Goal: Task Accomplishment & Management: Manage account settings

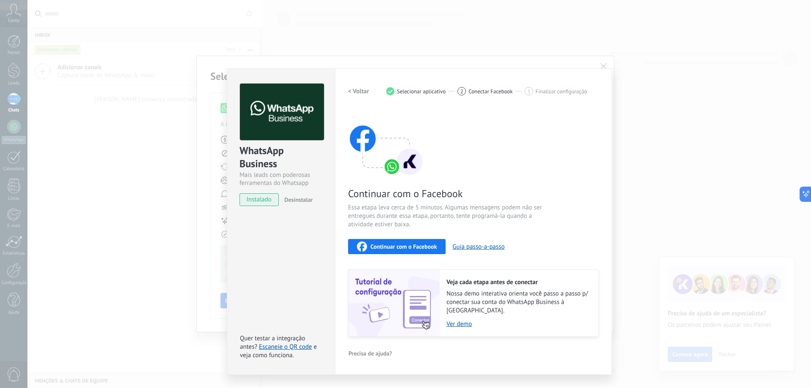
click at [410, 246] on span "Continuar com o Facebook" at bounding box center [403, 247] width 66 height 6
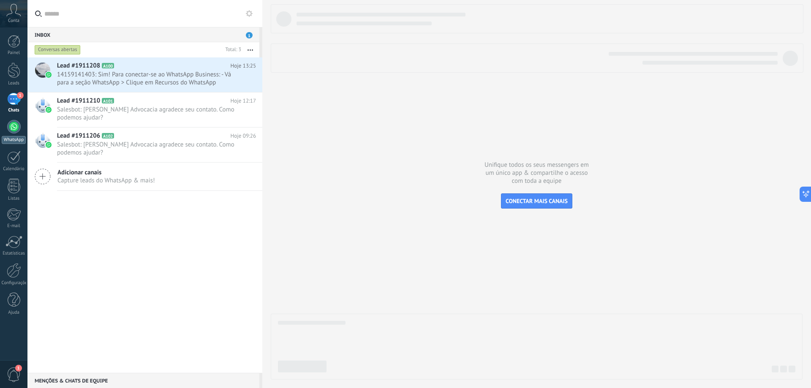
click at [13, 128] on div at bounding box center [14, 127] width 14 height 14
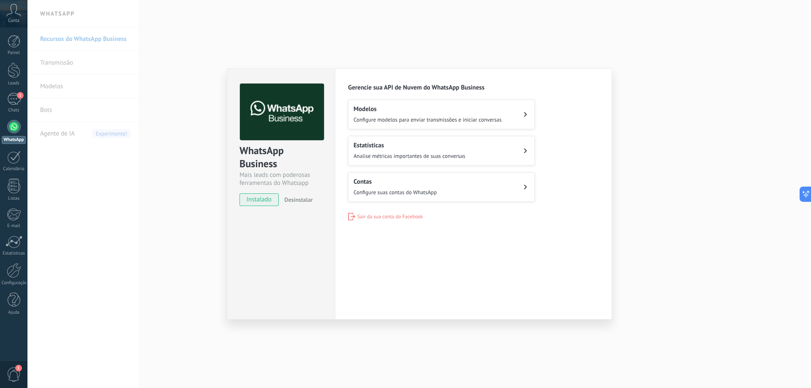
click at [475, 140] on button "Estatísticas Analise métricas importantes de suas conversas" at bounding box center [441, 151] width 187 height 30
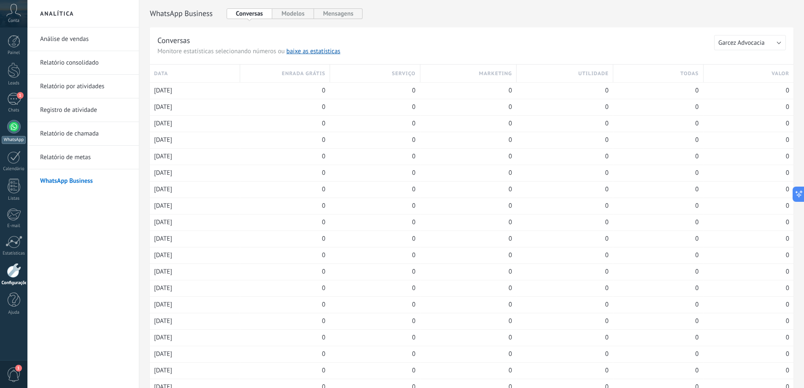
click at [12, 124] on div at bounding box center [14, 127] width 14 height 14
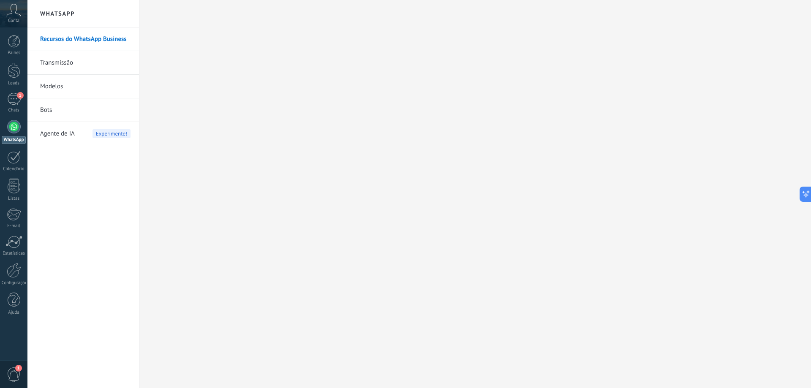
click at [61, 112] on link "Bots" at bounding box center [85, 110] width 90 height 24
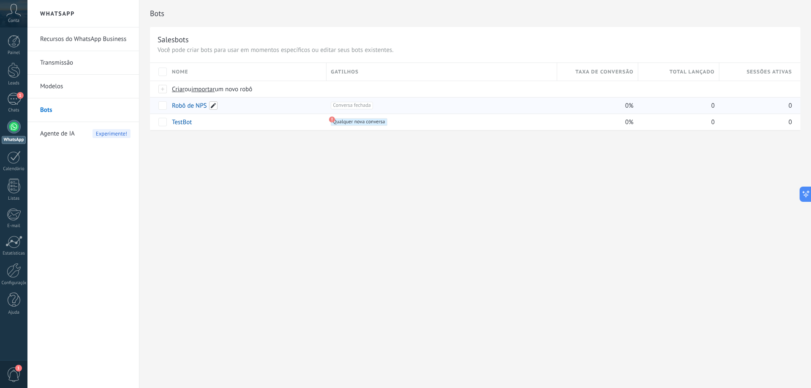
click at [212, 108] on span at bounding box center [213, 105] width 8 height 8
click at [215, 125] on span "Cancelar" at bounding box center [223, 125] width 22 height 8
click at [162, 88] on div at bounding box center [162, 89] width 9 height 8
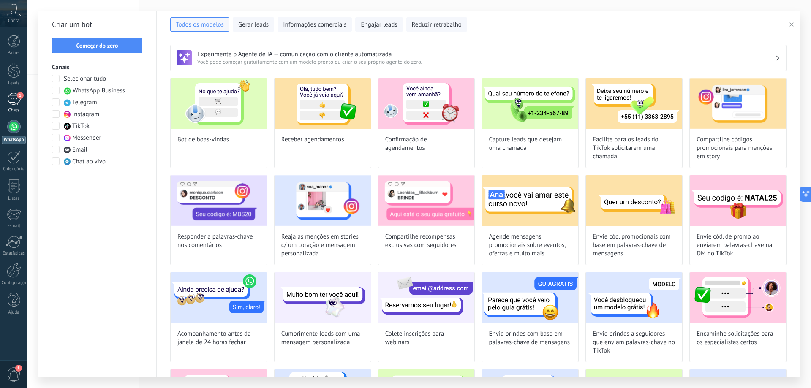
click at [13, 98] on div "1" at bounding box center [14, 99] width 14 height 12
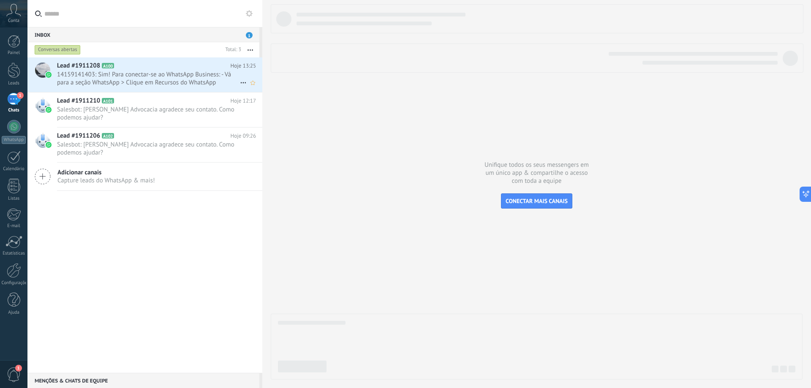
click at [136, 79] on span "14159141403: Sim! Para conectar-se ao WhatsApp Business: - Vá para a seção What…" at bounding box center [148, 79] width 183 height 16
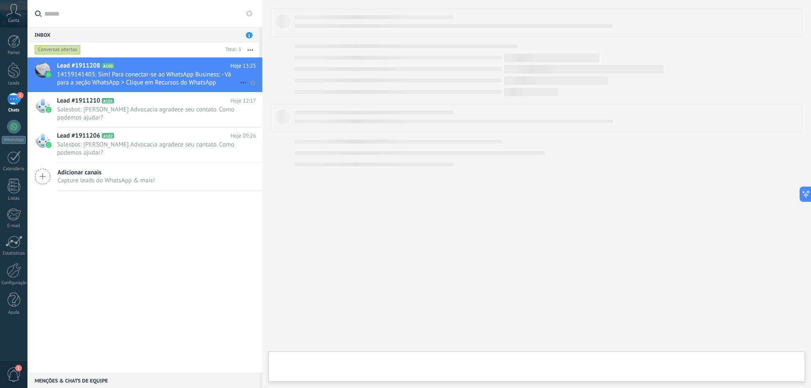
click at [162, 73] on span "14159141403: Sim! Para conectar-se ao WhatsApp Business: - Vá para a seção What…" at bounding box center [148, 79] width 183 height 16
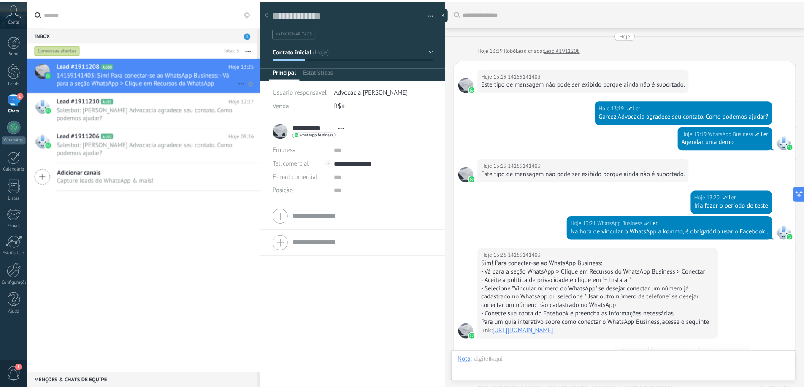
scroll to position [13, 0]
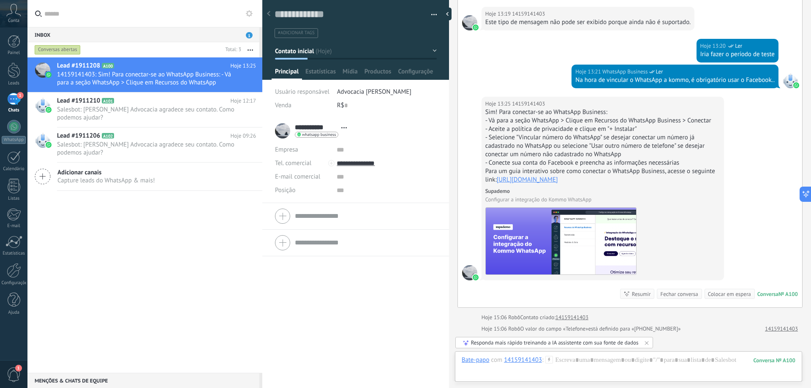
click at [610, 343] on div "Responda mais rápido treinando a IA assistente com sua fonte de dados" at bounding box center [555, 342] width 168 height 7
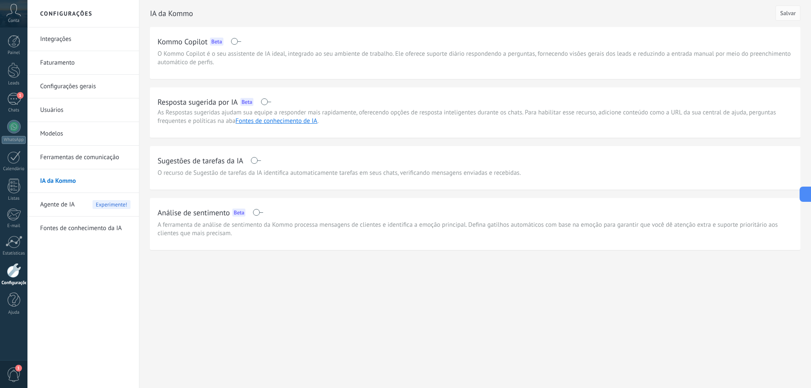
click at [258, 161] on span at bounding box center [255, 160] width 11 height 7
click at [268, 104] on span at bounding box center [265, 101] width 11 height 7
click at [787, 9] on button "Salvar" at bounding box center [787, 12] width 25 height 15
click at [60, 38] on link "Integrações" at bounding box center [85, 39] width 90 height 24
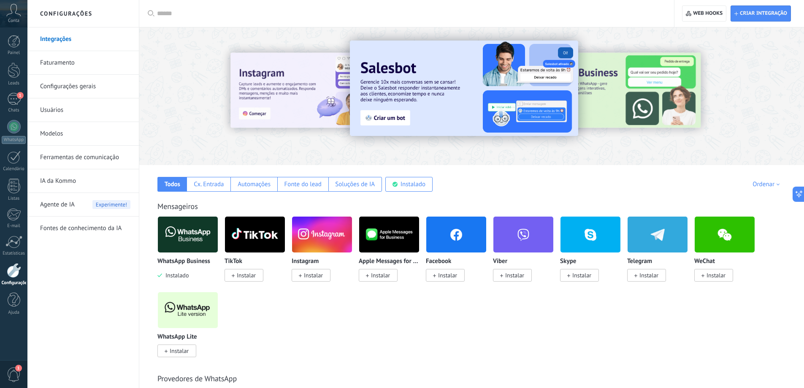
click at [81, 160] on link "Ferramentas de comunicação" at bounding box center [85, 158] width 90 height 24
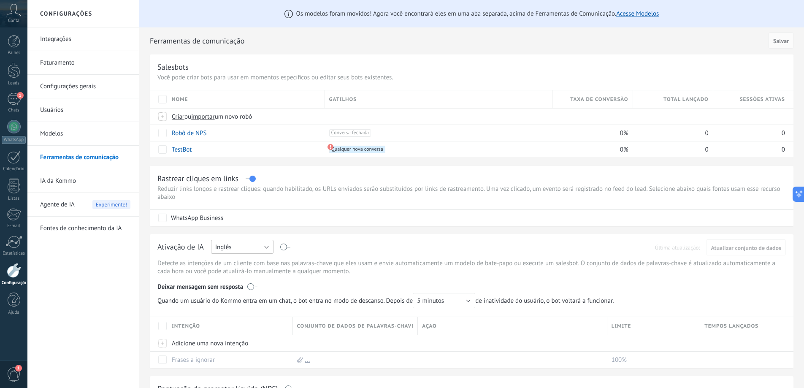
click at [243, 244] on button "Inglês" at bounding box center [242, 247] width 62 height 14
click at [242, 293] on span "Português" at bounding box center [238, 291] width 65 height 8
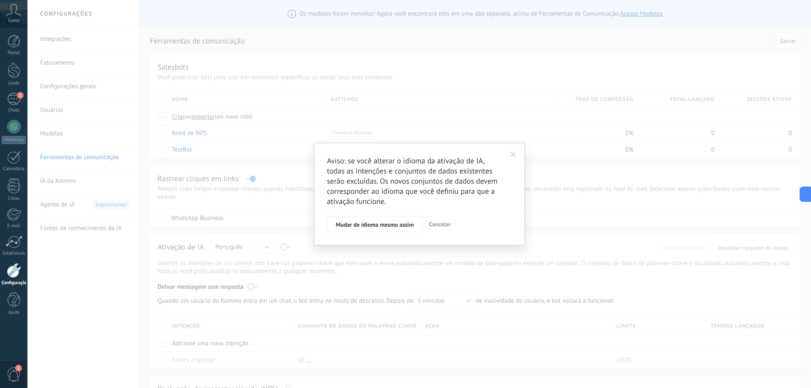
click at [448, 226] on span "Cancelar" at bounding box center [440, 224] width 22 height 8
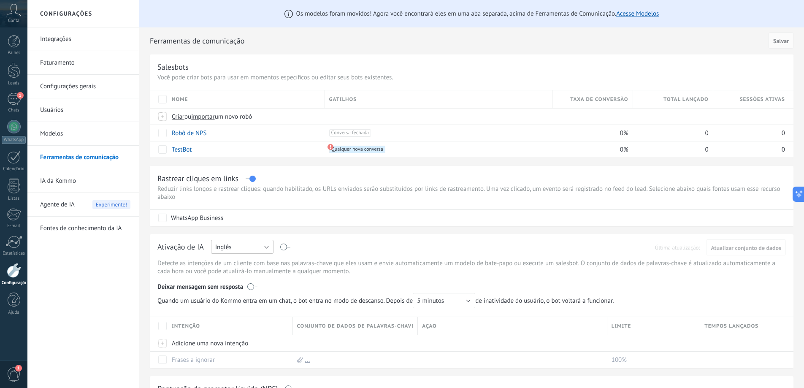
click at [270, 250] on button "Inglês" at bounding box center [242, 247] width 62 height 14
click at [246, 287] on span "Português" at bounding box center [238, 291] width 65 height 8
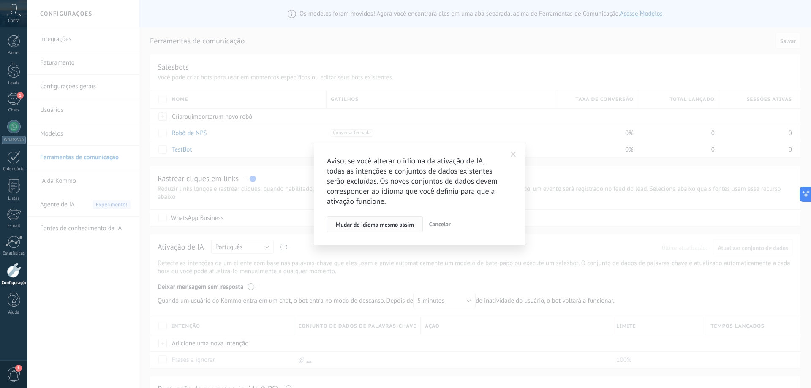
click at [383, 229] on button "Mudar de idioma mesmo assim" at bounding box center [375, 224] width 96 height 16
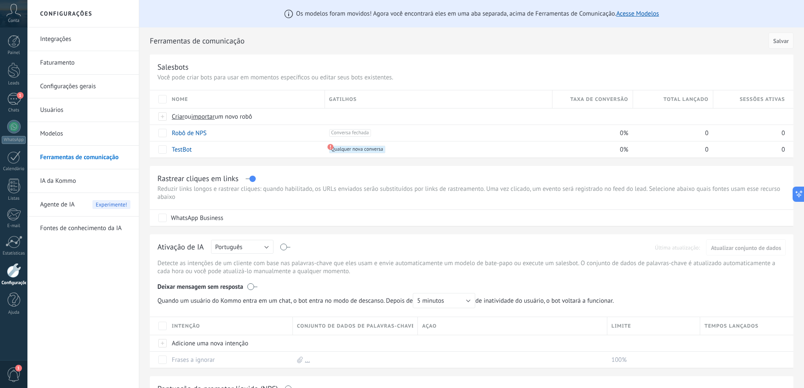
scroll to position [42, 0]
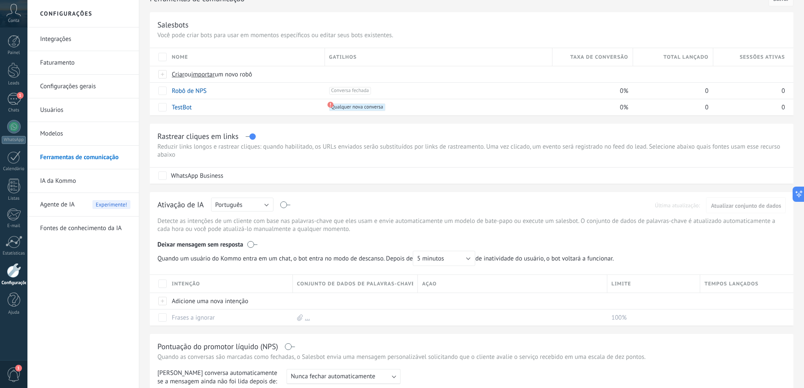
click at [287, 208] on div "Ativação de IA Russo Inglês Espanhol Português [GEOGRAPHIC_DATA] Turco Portuguê…" at bounding box center [471, 206] width 629 height 13
click at [287, 206] on div "Ativação de IA Russo Inglês Espanhol Português [GEOGRAPHIC_DATA] Turco Portuguê…" at bounding box center [471, 206] width 629 height 13
click at [286, 205] on label at bounding box center [286, 205] width 10 height 0
click at [748, 208] on span "Atualizar conjunto de dados" at bounding box center [746, 206] width 71 height 6
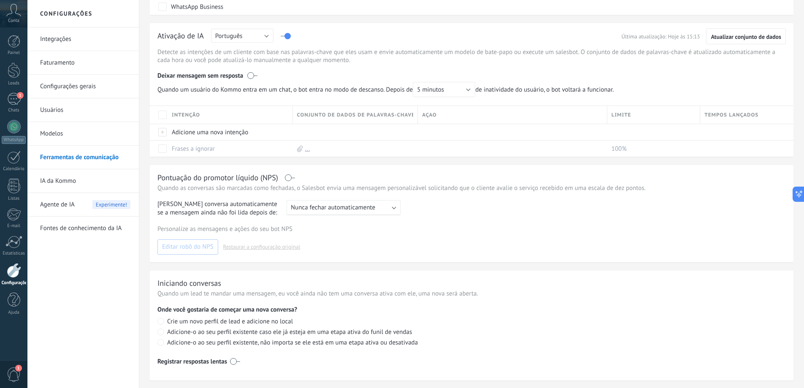
scroll to position [231, 0]
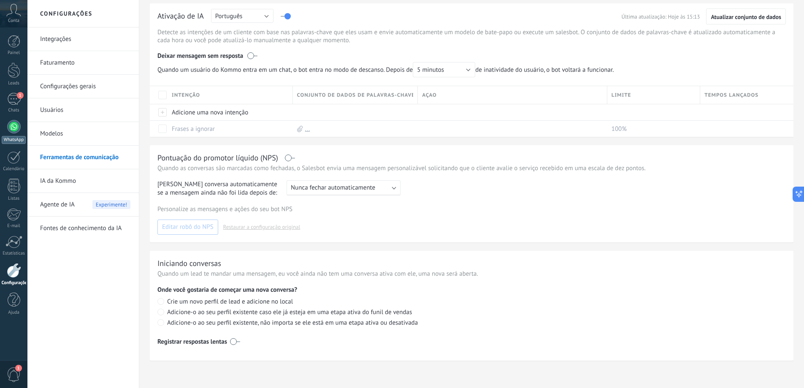
click at [14, 134] on link "WhatsApp" at bounding box center [13, 132] width 27 height 24
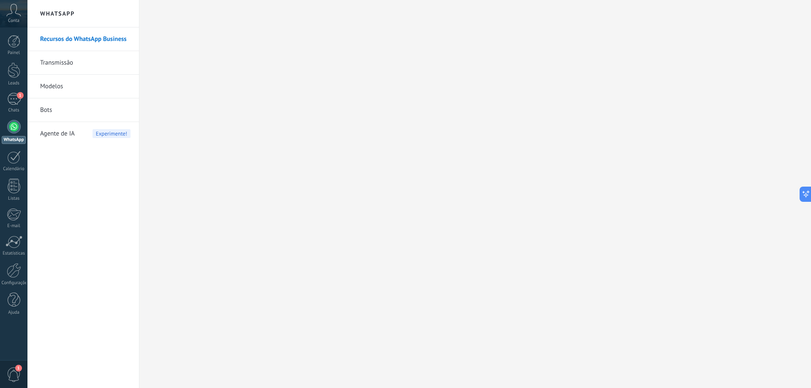
click at [67, 135] on span "Agente de IA" at bounding box center [57, 134] width 35 height 24
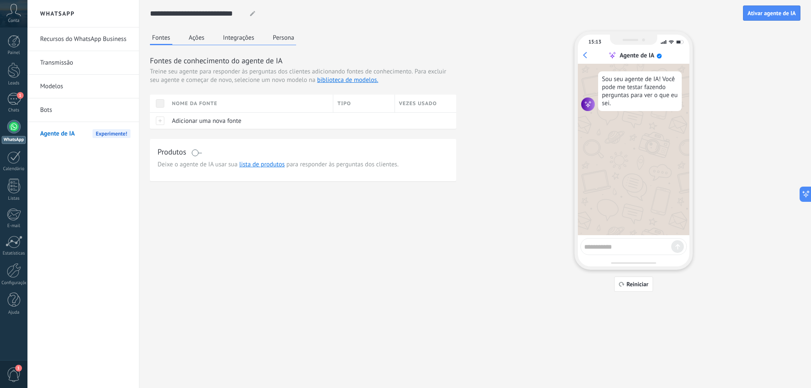
click at [624, 248] on textarea at bounding box center [627, 245] width 87 height 11
type textarea "**********"
click at [678, 248] on icon at bounding box center [677, 246] width 5 height 5
click at [635, 237] on div "15:14 Agente de IA Sou seu agente de IA! Você pode me testar fazendo perguntas …" at bounding box center [633, 150] width 118 height 239
click at [630, 244] on textarea at bounding box center [627, 245] width 87 height 11
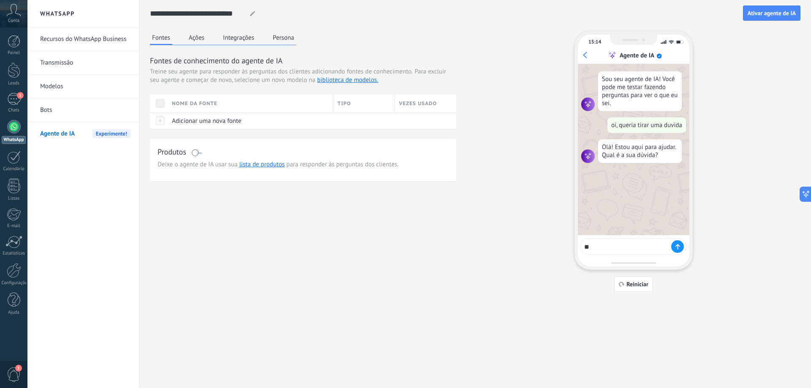
type textarea "*"
type textarea "**********"
click at [678, 246] on use at bounding box center [677, 246] width 4 height 5
click at [181, 124] on span "Adicionar uma nova fonte" at bounding box center [206, 121] width 69 height 8
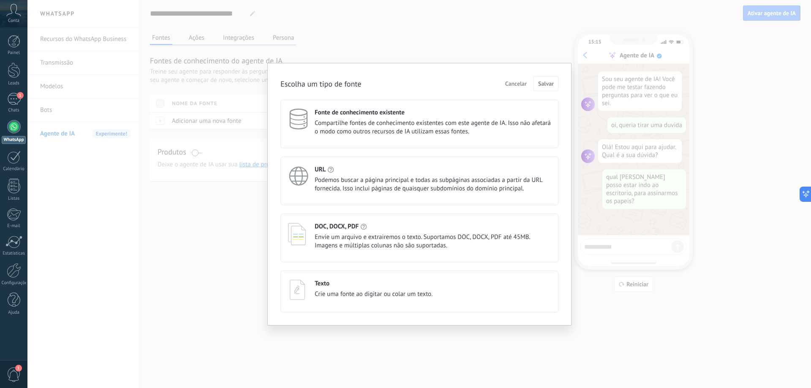
click at [382, 134] on span "Compartilhe fontes de conhecimento existentes com este agente de IA. Isso não a…" at bounding box center [433, 127] width 236 height 17
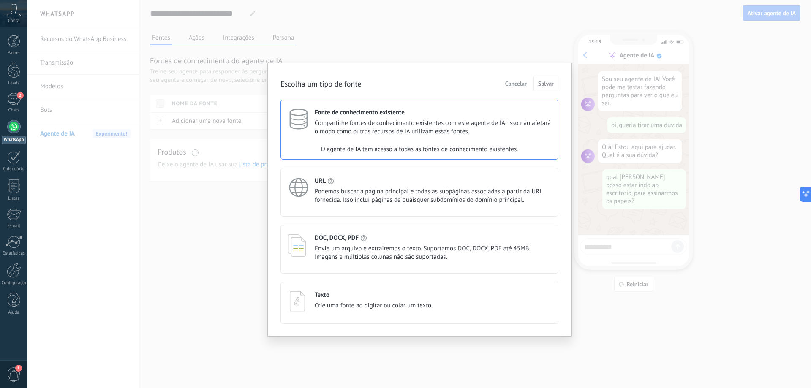
click at [362, 250] on span "Envie um arquivo e extrairemos o texto. Suportamos DOC, DOCX, PDF até 45MB. Ima…" at bounding box center [433, 252] width 236 height 17
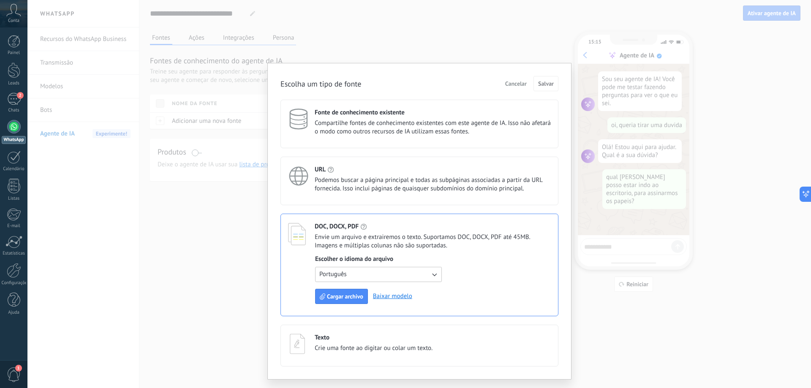
click at [342, 346] on span "Crie uma fonte ao digitar ou colar um texto." at bounding box center [374, 348] width 118 height 8
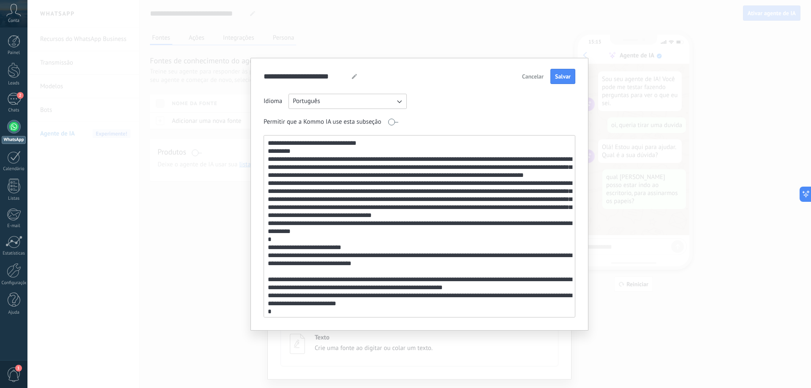
drag, startPoint x: 269, startPoint y: 159, endPoint x: 394, endPoint y: 182, distance: 127.5
click at [394, 182] on textarea at bounding box center [418, 227] width 309 height 182
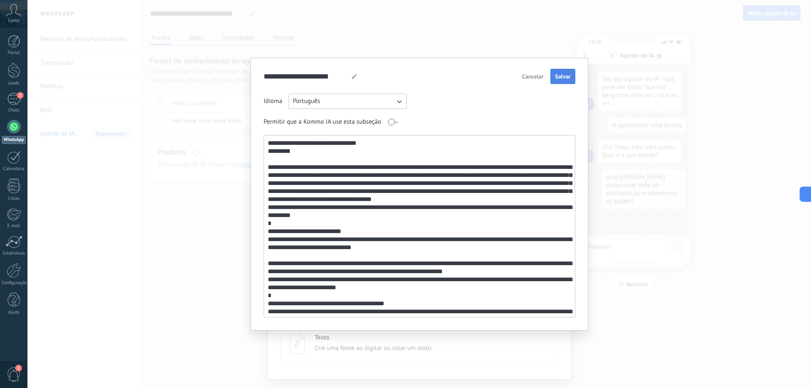
type textarea "**********"
click at [559, 76] on span "Salvar" at bounding box center [563, 76] width 16 height 6
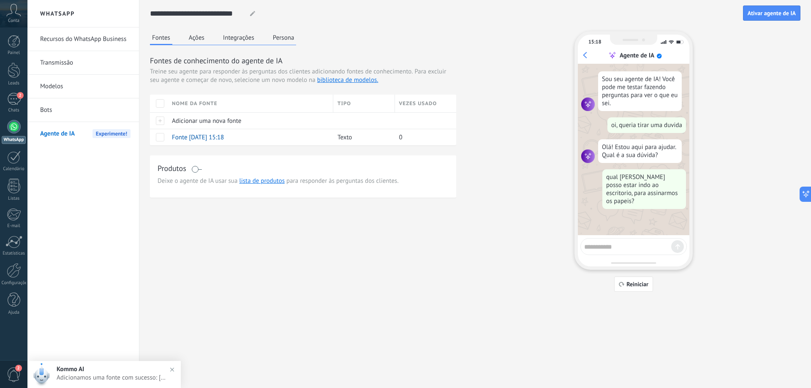
click at [600, 241] on textarea at bounding box center [627, 245] width 87 height 11
type textarea "**********"
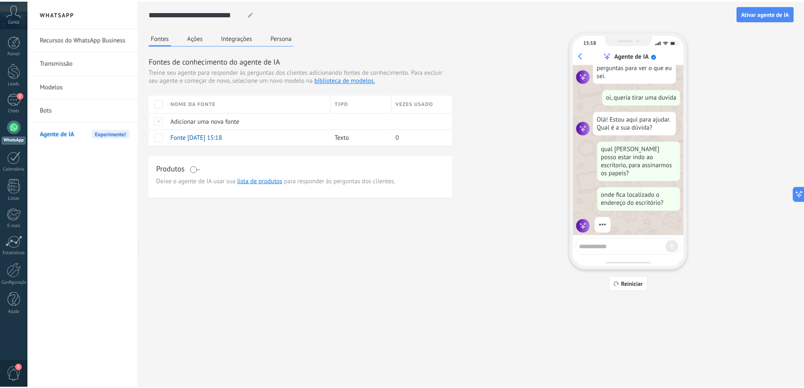
scroll to position [6, 0]
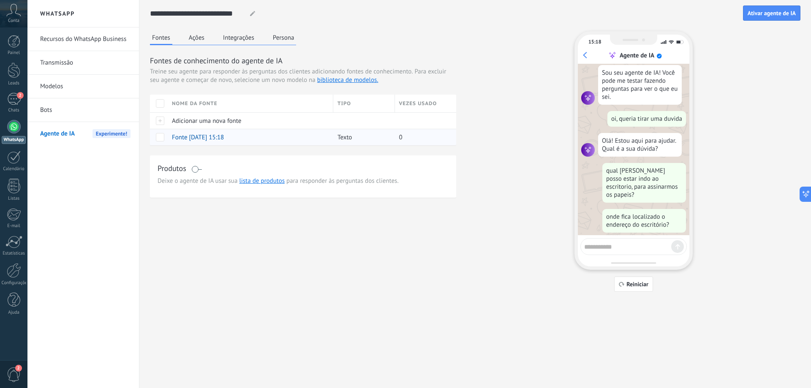
click at [159, 138] on span at bounding box center [160, 137] width 8 height 8
click at [192, 41] on button "Ações" at bounding box center [197, 37] width 20 height 13
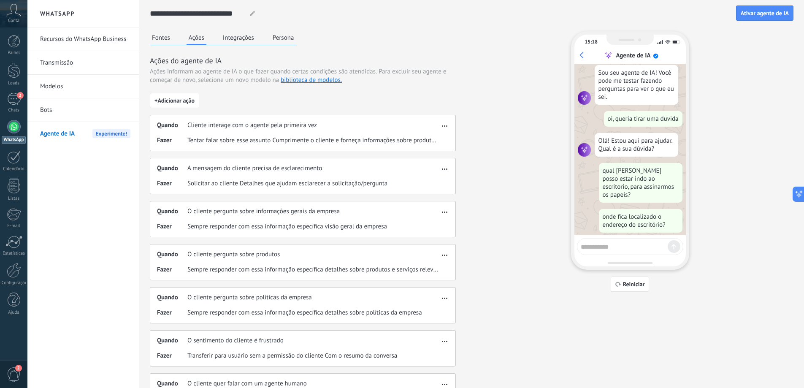
click at [238, 132] on div "Quando Cliente interage com o agente pela primeira vez Fazer Tentar falar sobre…" at bounding box center [303, 133] width 306 height 36
click at [233, 127] on span "Cliente interage com o agente pela primeira vez" at bounding box center [252, 125] width 130 height 8
click at [445, 127] on span "button" at bounding box center [444, 125] width 5 height 6
click at [431, 138] on span "Editar" at bounding box center [432, 138] width 16 height 8
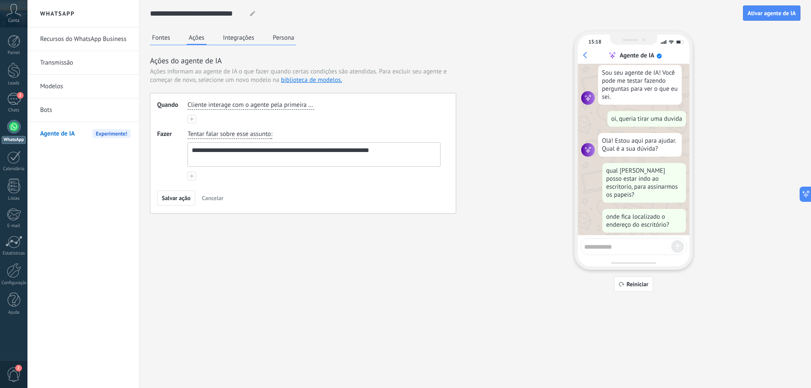
click at [192, 118] on use at bounding box center [191, 118] width 3 height 3
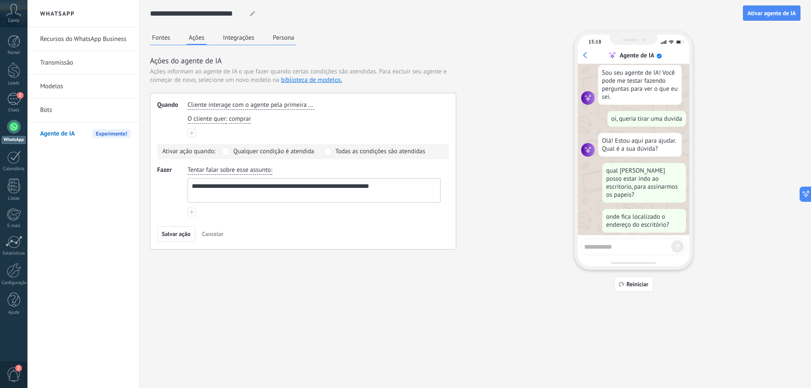
click at [207, 234] on span "Cancelar" at bounding box center [213, 234] width 22 height 6
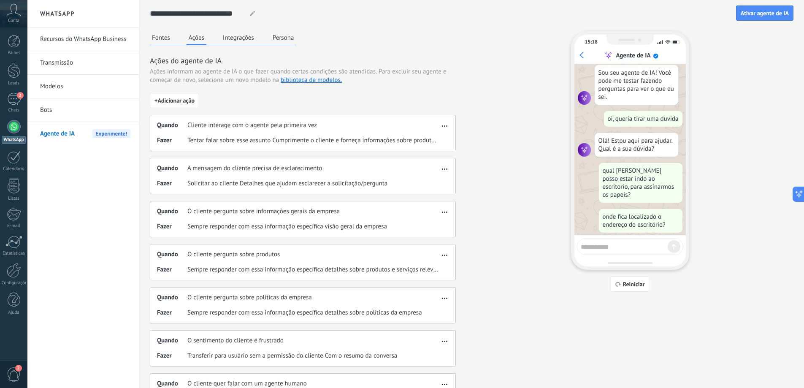
click at [233, 123] on span "Cliente interage com o agente pela primeira vez" at bounding box center [252, 125] width 130 height 8
click at [209, 125] on span "Cliente interage com o agente pela primeira vez" at bounding box center [252, 125] width 130 height 8
click at [637, 282] on span "Reiniciar" at bounding box center [634, 284] width 22 height 6
click at [630, 284] on span "Reiniciar" at bounding box center [634, 284] width 22 height 6
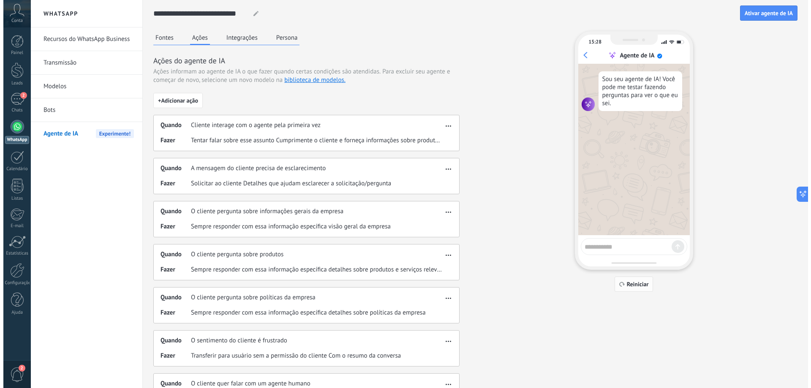
scroll to position [0, 0]
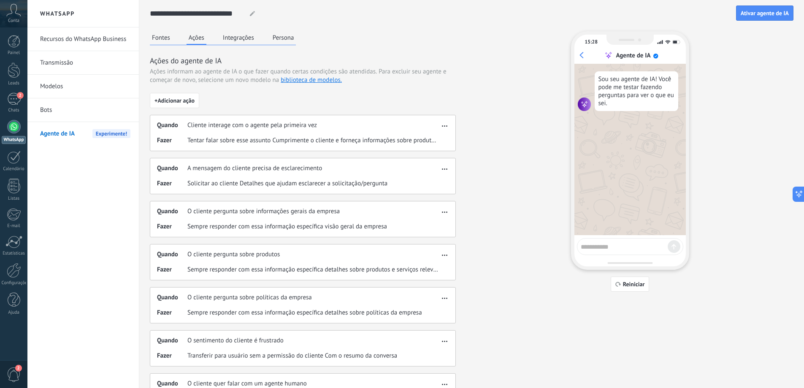
click at [56, 112] on link "Bots" at bounding box center [85, 110] width 90 height 24
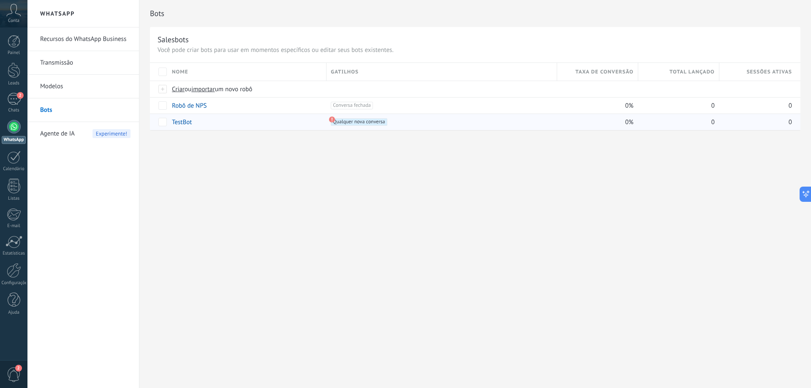
click at [354, 121] on span "Qualquer nova conversa +0" at bounding box center [359, 122] width 56 height 8
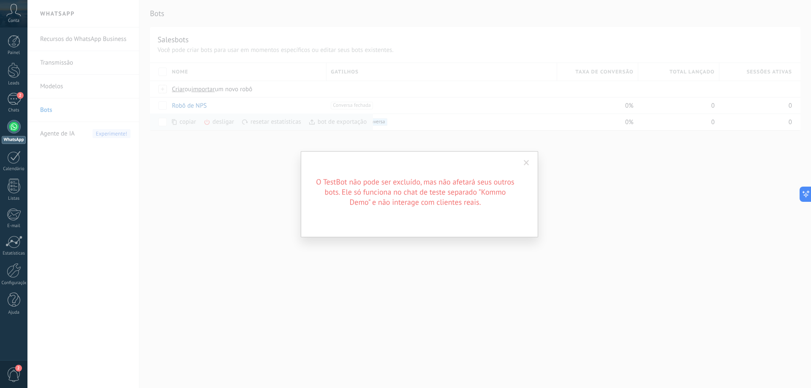
click at [312, 184] on div "O TestBot não pode ser excluído, mas não afetará seus outros bots. Ele só funci…" at bounding box center [419, 194] width 237 height 86
click at [515, 163] on div "O TestBot não pode ser excluído, mas não afetará seus outros bots. Ele só funci…" at bounding box center [419, 194] width 237 height 86
click at [530, 171] on div "O TestBot não pode ser excluído, mas não afetará seus outros bots. Ele só funci…" at bounding box center [419, 194] width 237 height 86
click at [528, 165] on span at bounding box center [526, 163] width 5 height 6
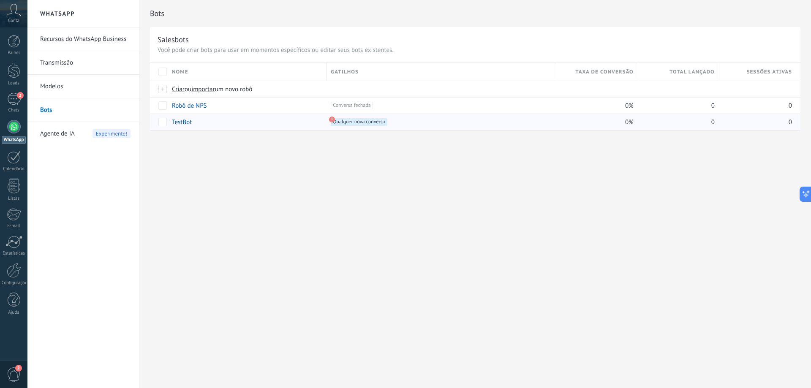
click at [81, 132] on div "Agente de IA Experimente!" at bounding box center [85, 134] width 90 height 24
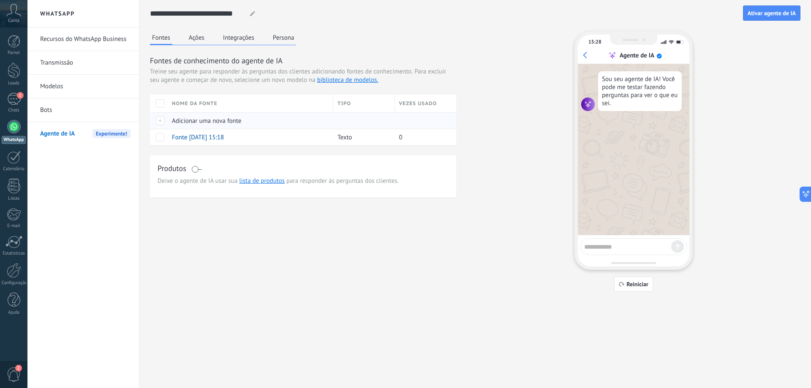
click at [162, 122] on div at bounding box center [159, 120] width 18 height 16
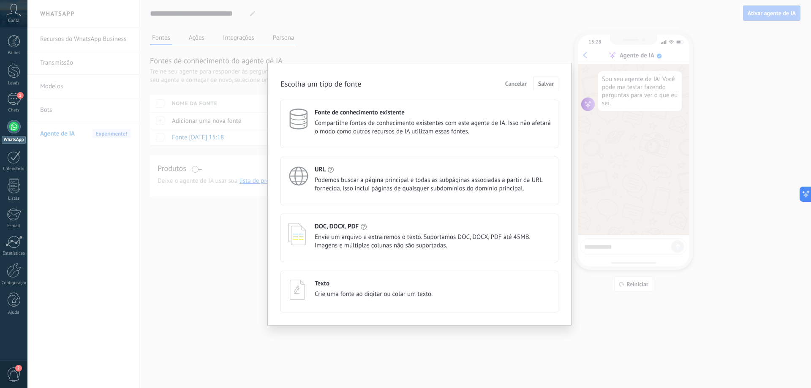
click at [343, 287] on div "Texto" at bounding box center [374, 283] width 118 height 8
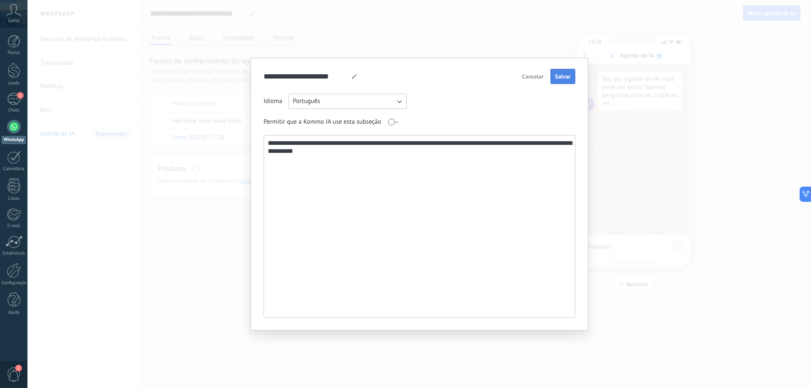
type textarea "**********"
click at [561, 75] on span "Salvar" at bounding box center [563, 76] width 16 height 6
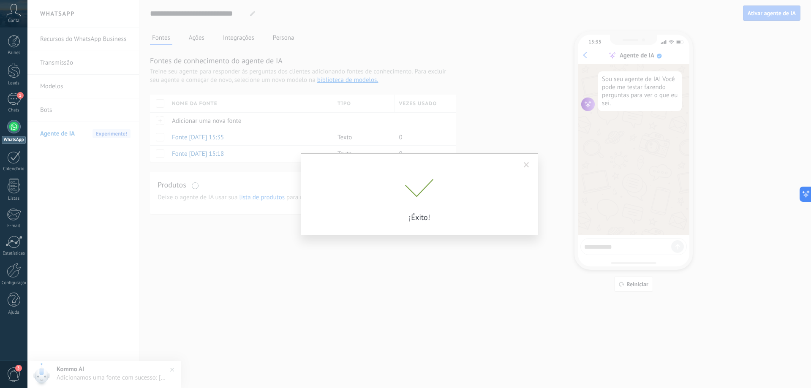
click at [529, 164] on span at bounding box center [526, 165] width 14 height 14
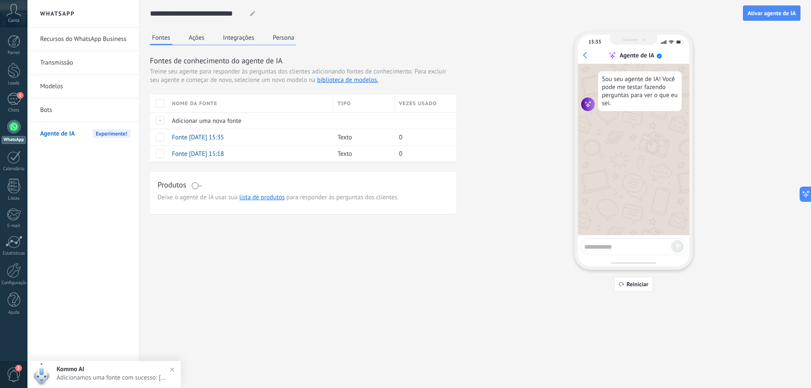
click at [585, 245] on textarea at bounding box center [627, 245] width 87 height 11
type textarea "**********"
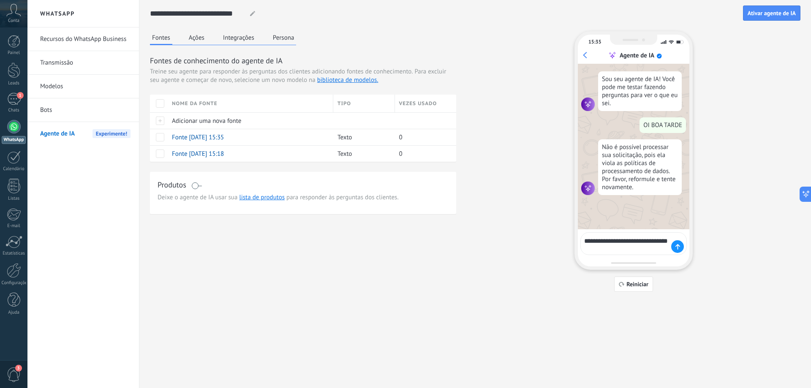
type textarea "**********"
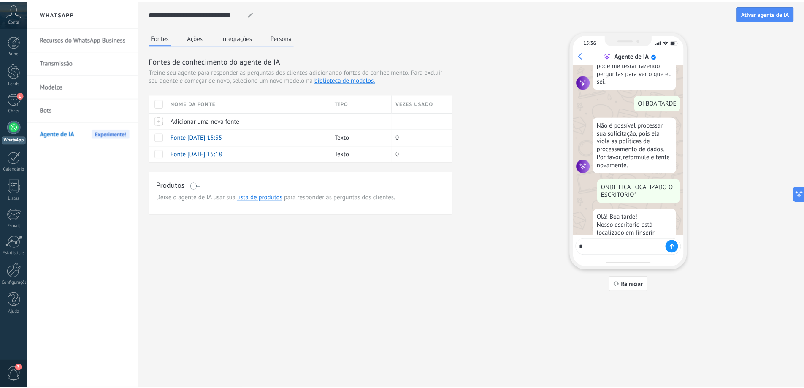
scroll to position [62, 0]
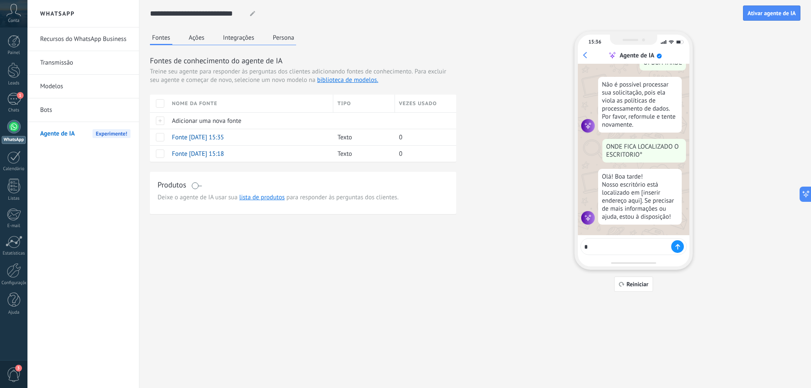
type textarea "*"
click at [626, 200] on div "Olá! Boa tarde! Nosso escritório está localizado em [inserir endereço aqui]. Se…" at bounding box center [640, 197] width 84 height 56
click at [642, 191] on div "Olá! Boa tarde! Nosso escritório está localizado em [inserir endereço aqui]. Se…" at bounding box center [640, 197] width 84 height 56
click at [643, 191] on div "Olá! Boa tarde! Nosso escritório está localizado em [inserir endereço aqui]. Se…" at bounding box center [640, 197] width 84 height 56
click at [643, 195] on div "Olá! Boa tarde! Nosso escritório está localizado em [inserir endereço aqui]. Se…" at bounding box center [640, 197] width 84 height 56
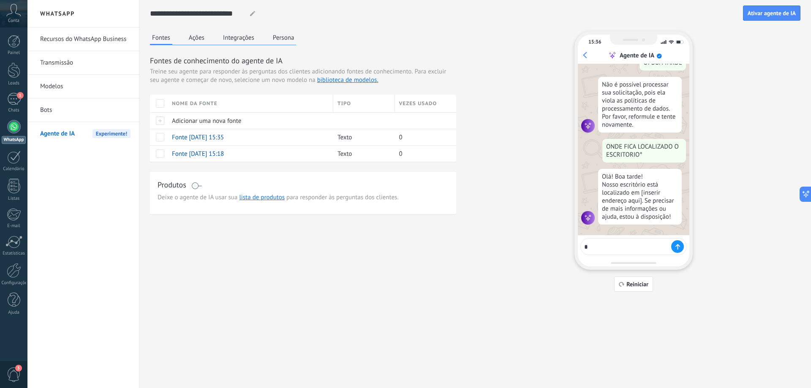
click at [658, 174] on div "Olá! Boa tarde! Nosso escritório está localizado em [inserir endereço aqui]. Se…" at bounding box center [640, 197] width 84 height 56
drag, startPoint x: 642, startPoint y: 191, endPoint x: 639, endPoint y: 201, distance: 10.7
click at [639, 201] on div "Olá! Boa tarde! Nosso escritório está localizado em [inserir endereço aqui]. Se…" at bounding box center [640, 197] width 84 height 56
click at [13, 280] on div "Configurações" at bounding box center [14, 282] width 24 height 5
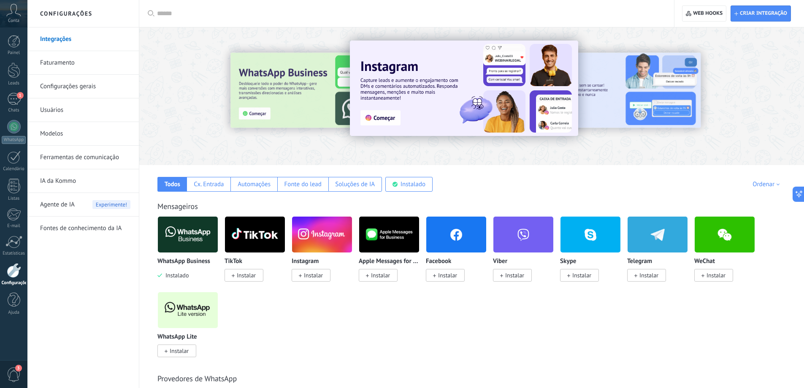
click at [78, 83] on link "Configurações gerais" at bounding box center [85, 87] width 90 height 24
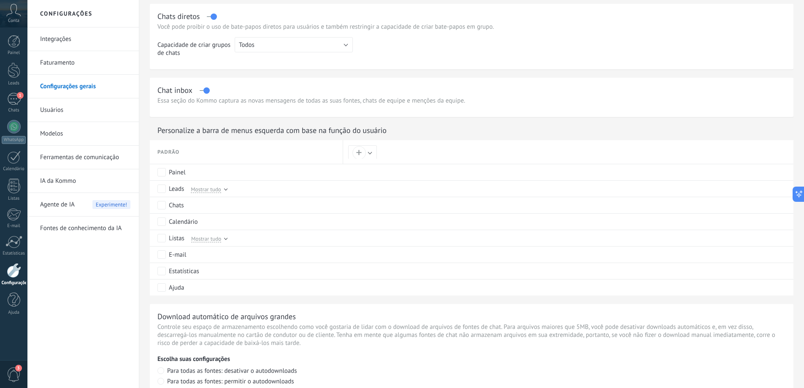
scroll to position [422, 0]
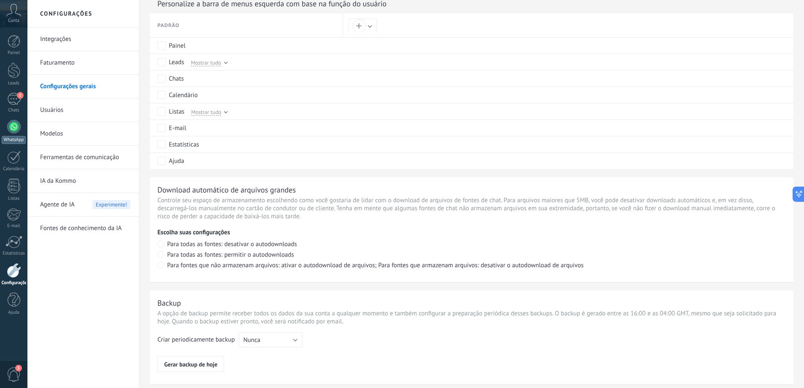
click at [15, 124] on div at bounding box center [14, 127] width 14 height 14
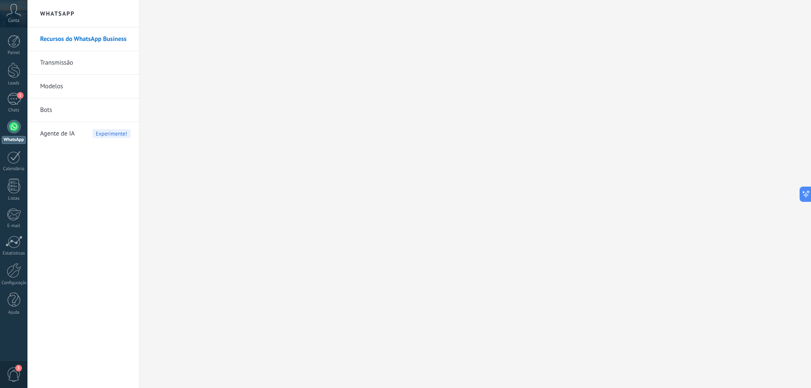
click at [75, 112] on link "Bots" at bounding box center [85, 110] width 90 height 24
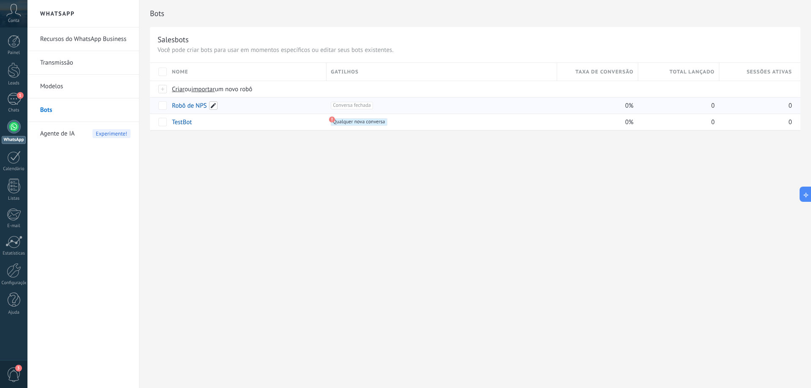
click at [209, 108] on span at bounding box center [213, 105] width 8 height 8
click at [216, 126] on span "Cancelar" at bounding box center [223, 125] width 22 height 8
click at [346, 104] on span "Conversa fechada +0" at bounding box center [352, 106] width 42 height 8
click at [358, 123] on span "Qualquer nova conversa +0" at bounding box center [359, 122] width 56 height 8
click at [332, 121] on use at bounding box center [332, 120] width 6 height 6
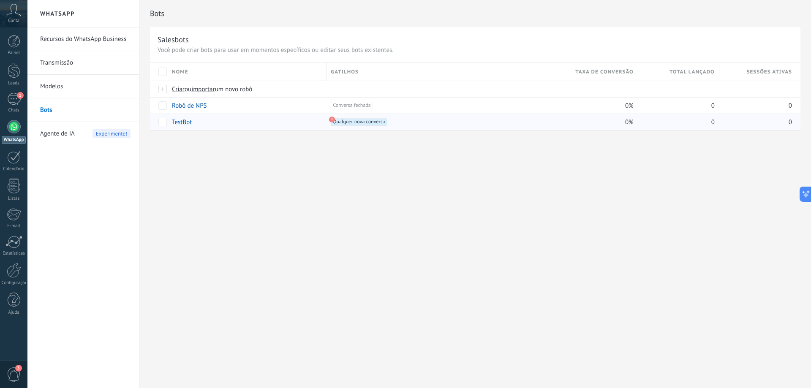
click at [180, 124] on link "TestBot" at bounding box center [182, 122] width 20 height 8
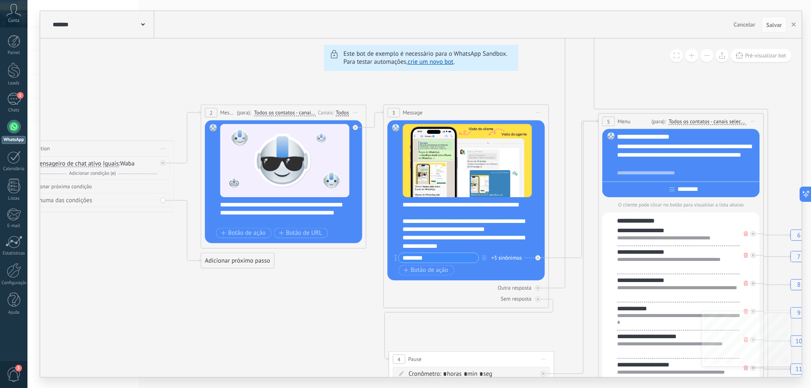
drag, startPoint x: 81, startPoint y: 233, endPoint x: 127, endPoint y: 215, distance: 49.6
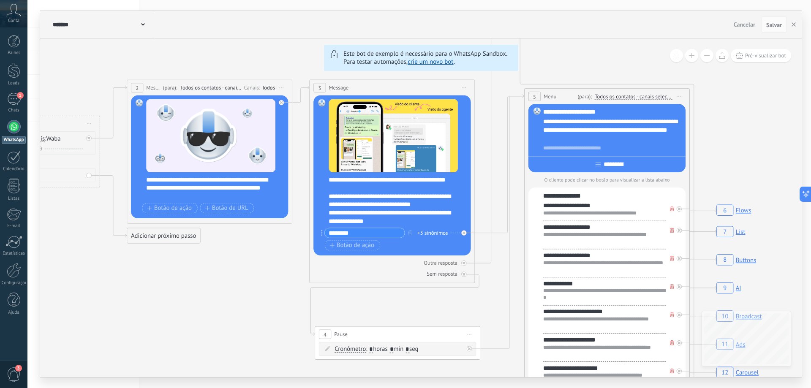
drag, startPoint x: 356, startPoint y: 297, endPoint x: 282, endPoint y: 272, distance: 78.0
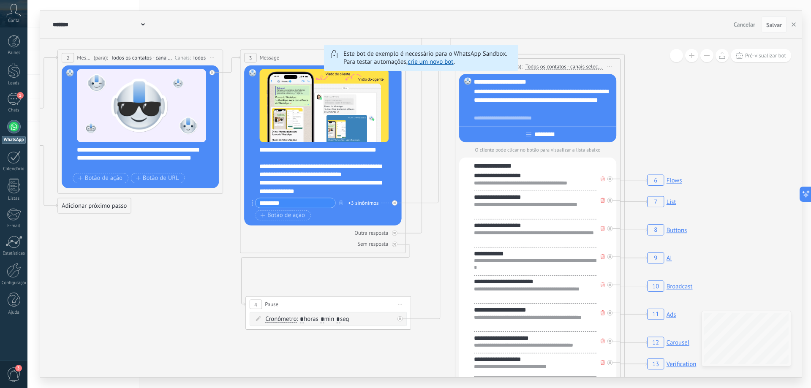
drag, startPoint x: 283, startPoint y: 290, endPoint x: 214, endPoint y: 260, distance: 75.8
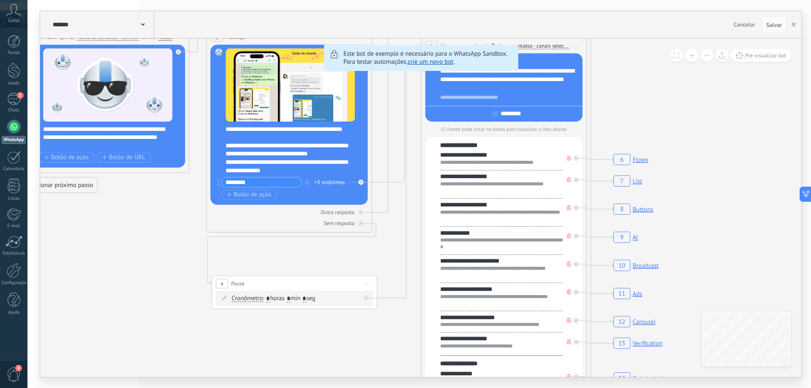
drag, startPoint x: 437, startPoint y: 276, endPoint x: 408, endPoint y: 234, distance: 50.6
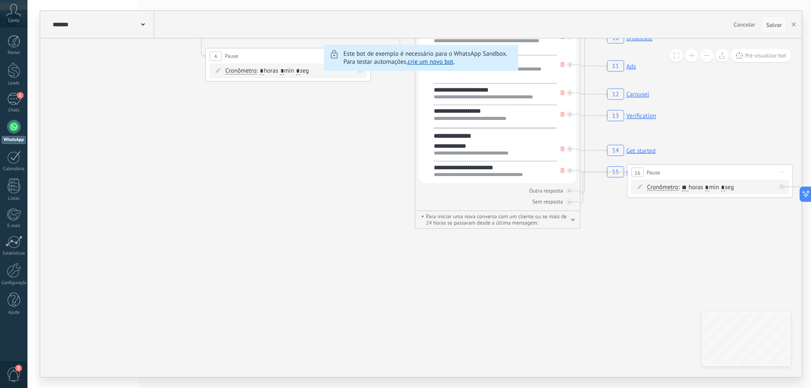
click at [769, 27] on span "Salvar" at bounding box center [774, 25] width 16 height 6
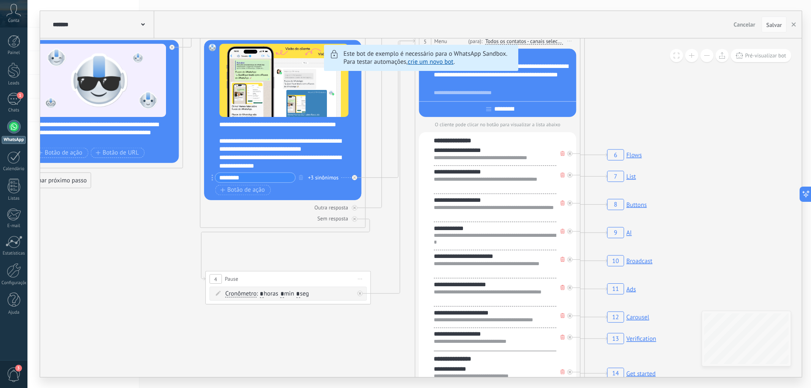
click at [431, 61] on link "crie um novo bot" at bounding box center [430, 62] width 46 height 8
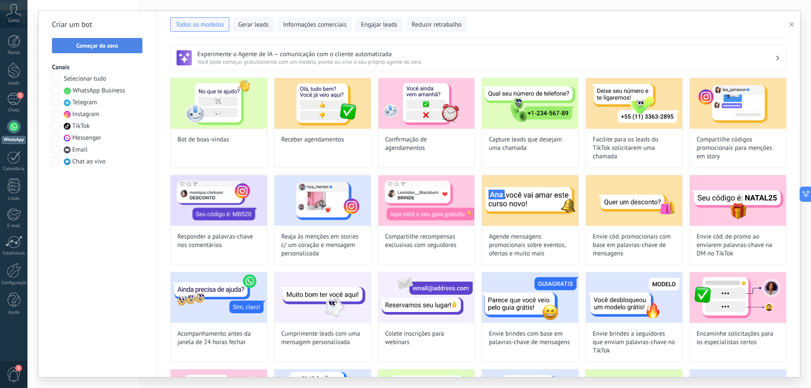
click at [90, 45] on span "Começar do zero" at bounding box center [97, 46] width 42 height 6
type input "**********"
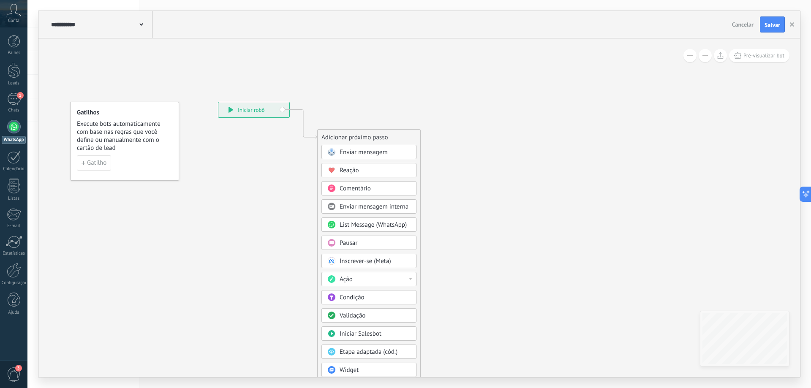
click at [252, 110] on div "**********" at bounding box center [253, 109] width 71 height 15
click at [361, 151] on span "Enviar mensagem" at bounding box center [363, 152] width 48 height 8
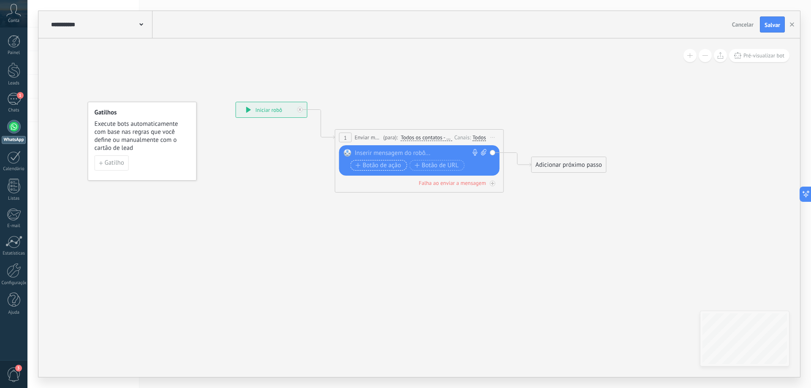
click at [366, 164] on span "Botão de ação" at bounding box center [378, 165] width 46 height 7
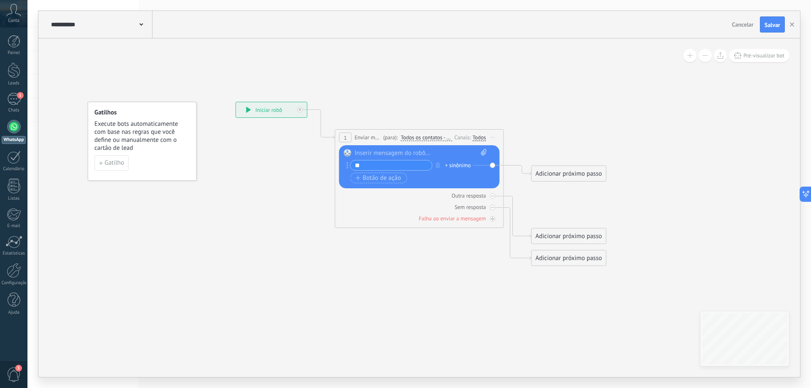
type input "*"
type input "**********"
click at [463, 163] on div "+ sinônimo" at bounding box center [458, 165] width 26 height 8
type input "*******"
click at [436, 183] on div "Botão de ação Botão de URL" at bounding box center [418, 178] width 136 height 11
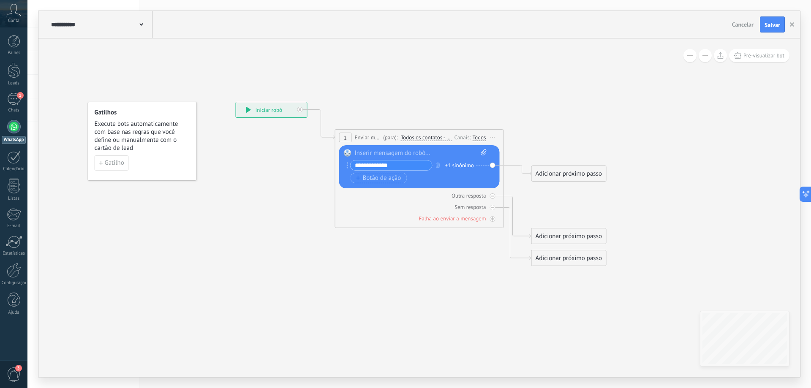
click at [464, 165] on div "+1 sinônimo" at bounding box center [459, 165] width 29 height 8
type input "*********"
click at [521, 176] on span "boa noite" at bounding box center [522, 177] width 30 height 11
click at [366, 175] on span "Botão de ação" at bounding box center [378, 178] width 46 height 7
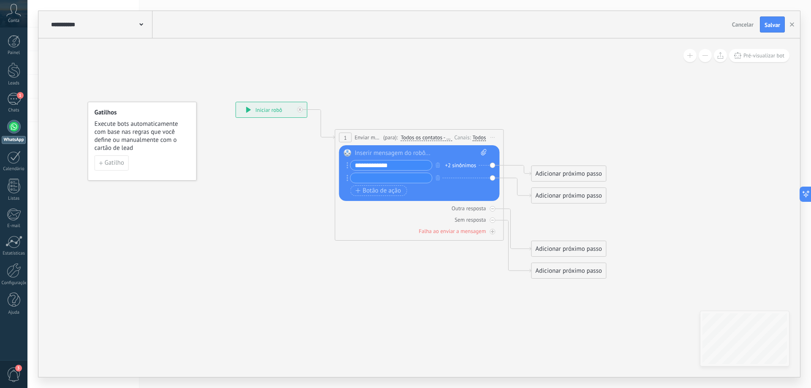
click at [409, 163] on input "**********" at bounding box center [390, 165] width 81 height 10
type input "**********"
click at [555, 176] on div "Adicionar próximo passo" at bounding box center [569, 174] width 74 height 14
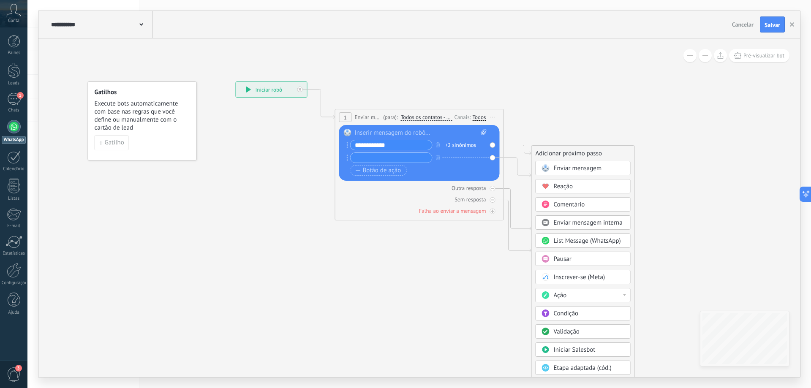
click at [366, 158] on input "text" at bounding box center [390, 158] width 81 height 10
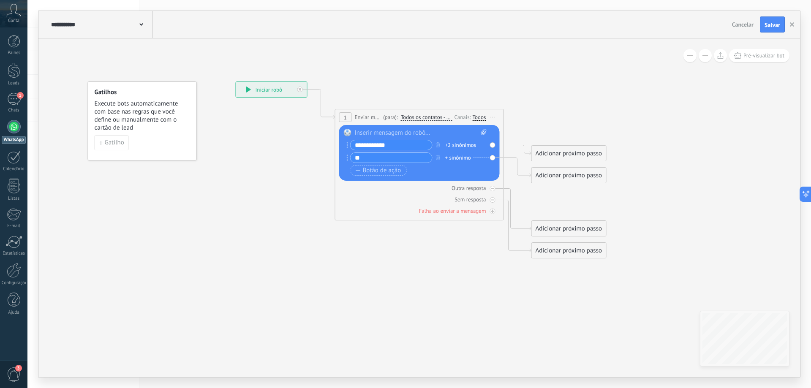
type input "*"
click at [492, 188] on icon at bounding box center [492, 188] width 3 height 1
click at [492, 201] on div at bounding box center [492, 199] width 5 height 5
click at [489, 213] on div "Falha ao enviar a mensagem" at bounding box center [419, 211] width 160 height 8
click at [491, 213] on div at bounding box center [492, 211] width 5 height 5
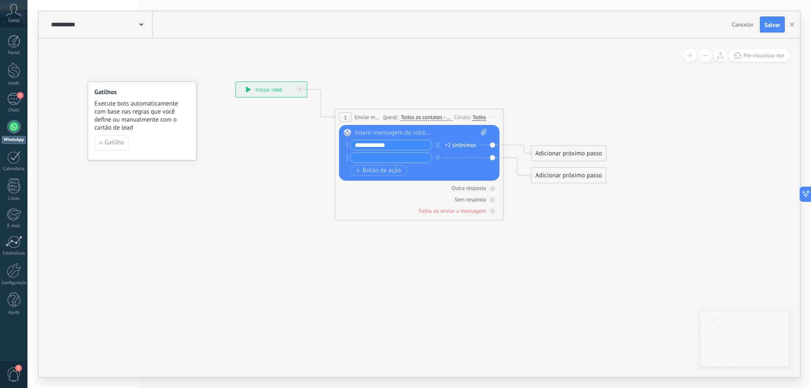
click at [393, 156] on input "text" at bounding box center [390, 158] width 81 height 10
click at [10, 130] on div at bounding box center [14, 127] width 14 height 14
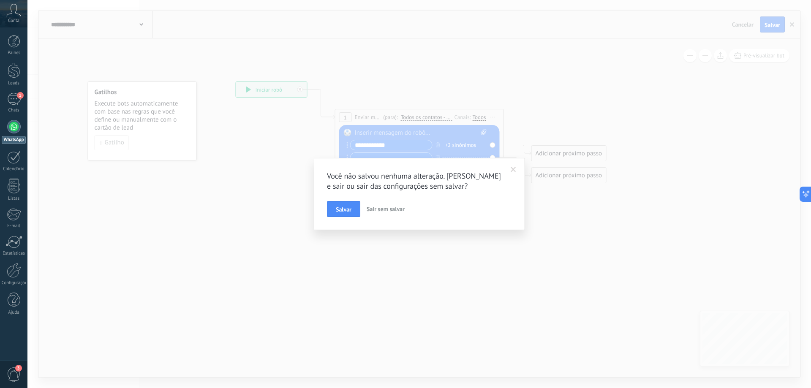
click at [377, 208] on span "Sair sem salvar" at bounding box center [385, 209] width 38 height 8
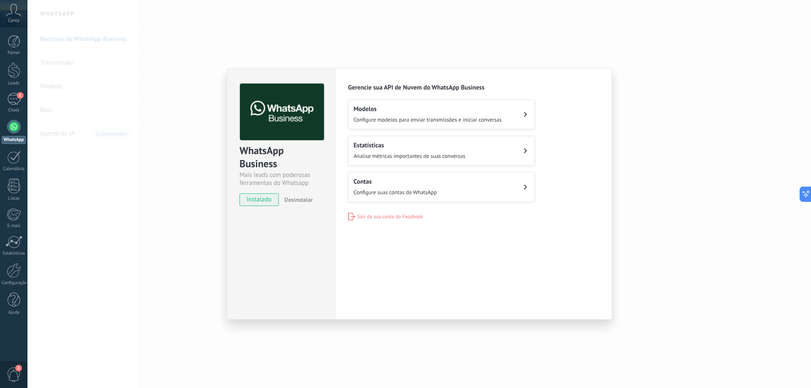
click at [429, 187] on div "Contas Configure suas contas do WhatsApp" at bounding box center [394, 187] width 83 height 19
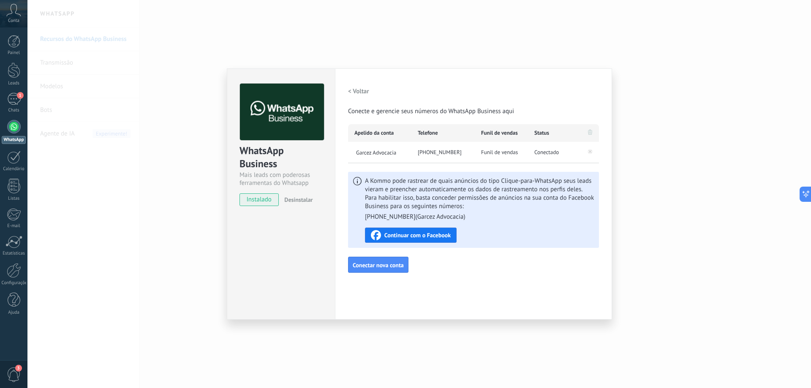
click at [364, 90] on h2 "< Voltar" at bounding box center [358, 91] width 21 height 8
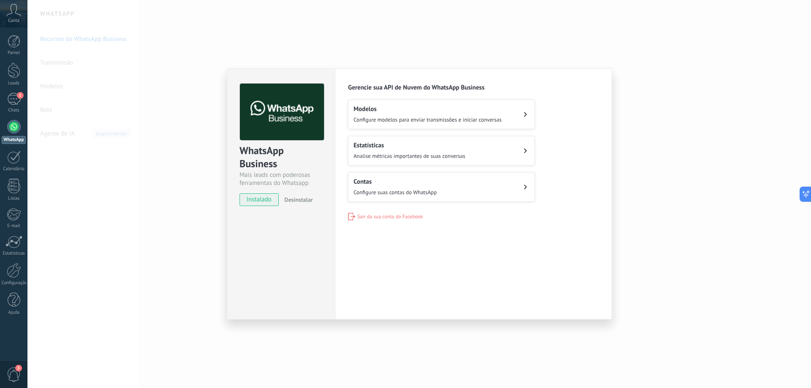
click at [282, 237] on div "WhatsApp Business Mais leads com poderosas ferramentas do Whatsapp instalado De…" at bounding box center [281, 193] width 108 height 251
drag, startPoint x: 8, startPoint y: 176, endPoint x: 37, endPoint y: 167, distance: 30.7
click at [15, 175] on div "Painel Leads 1 Chats WhatsApp Clientes" at bounding box center [13, 179] width 27 height 289
click at [81, 152] on div "WhatsApp Business Mais leads com poderosas ferramentas do Whatsapp instalado De…" at bounding box center [418, 194] width 783 height 388
click at [20, 122] on link "WhatsApp" at bounding box center [13, 132] width 27 height 24
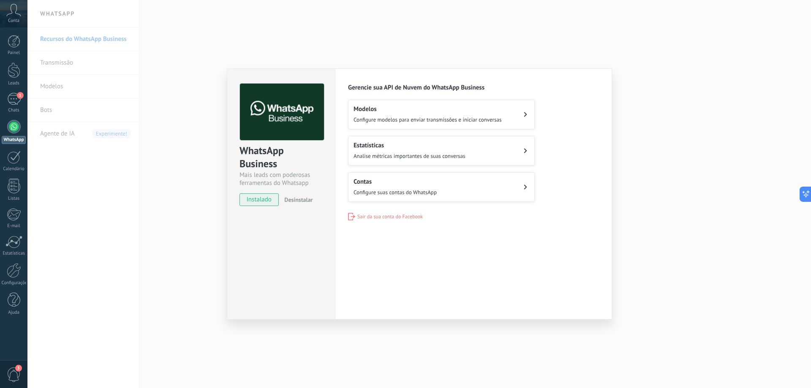
click at [62, 134] on div "WhatsApp Business Mais leads com poderosas ferramentas do Whatsapp instalado De…" at bounding box center [418, 194] width 783 height 388
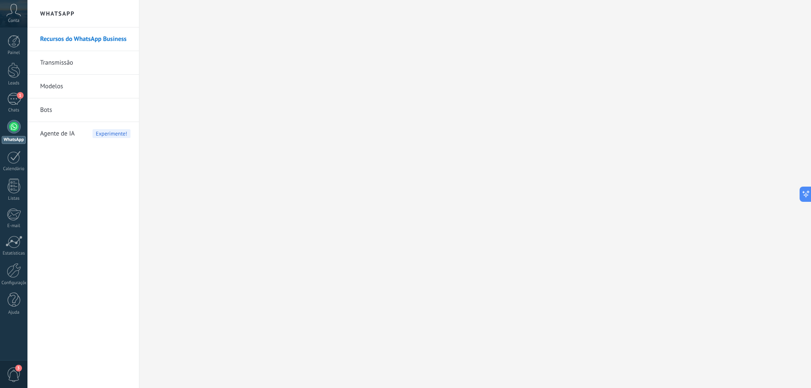
click at [62, 129] on span "Agente de IA" at bounding box center [57, 134] width 35 height 24
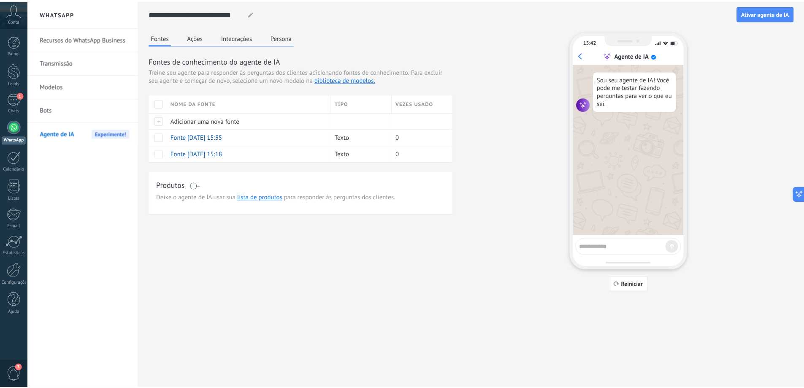
scroll to position [62, 0]
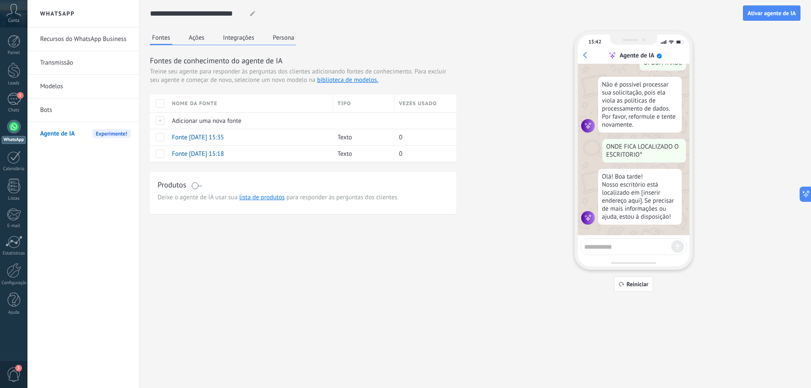
click at [613, 241] on textarea at bounding box center [627, 245] width 87 height 11
click at [188, 38] on button "Ações" at bounding box center [197, 37] width 20 height 13
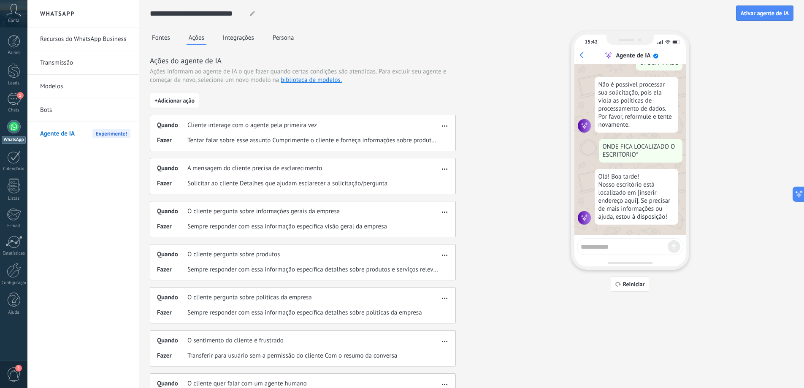
click at [236, 41] on button "Integrações" at bounding box center [238, 37] width 35 height 13
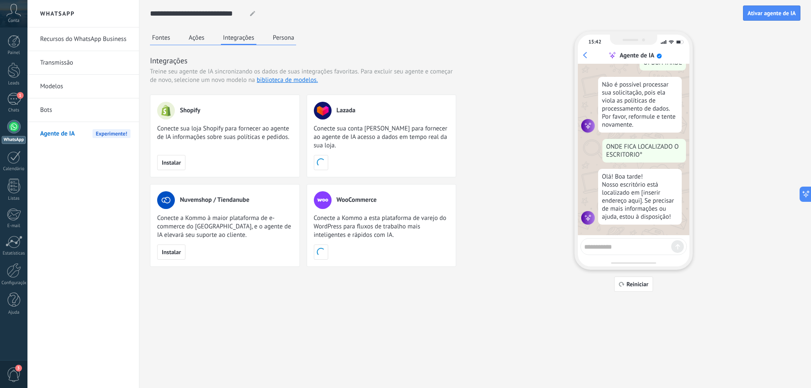
click at [200, 35] on button "Ações" at bounding box center [197, 37] width 20 height 13
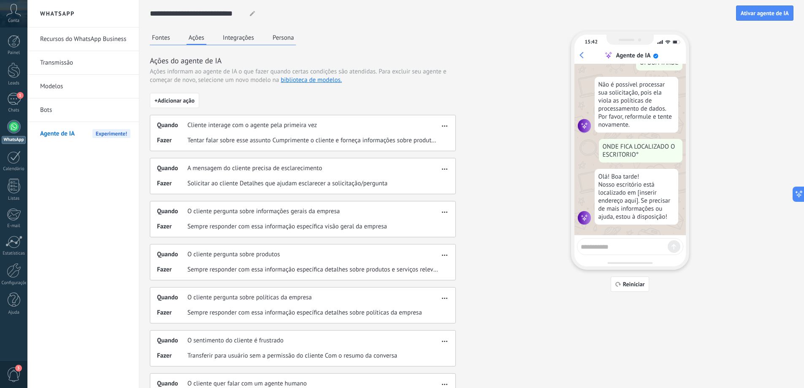
click at [214, 121] on span "Cliente interage com o agente pela primeira vez" at bounding box center [252, 125] width 130 height 8
click at [240, 125] on span "Cliente interage com o agente pela primeira vez" at bounding box center [252, 125] width 130 height 8
click at [206, 172] on span "A mensagem do cliente precisa de esclarecimento" at bounding box center [254, 168] width 135 height 8
click at [768, 17] on button "Ativar agente de IA" at bounding box center [764, 12] width 57 height 15
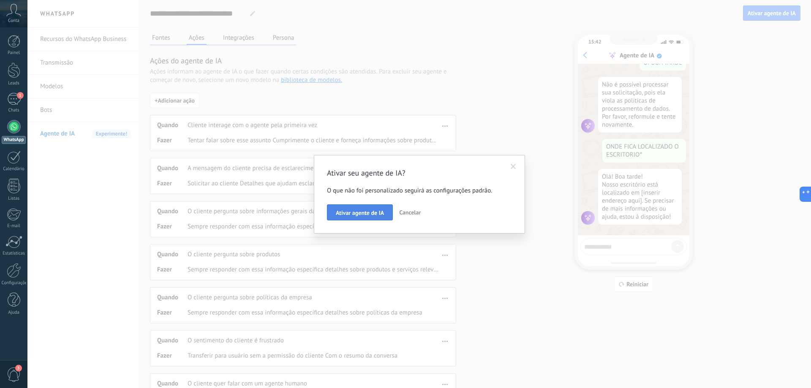
click at [365, 212] on span "Ativar agente de IA" at bounding box center [360, 213] width 48 height 6
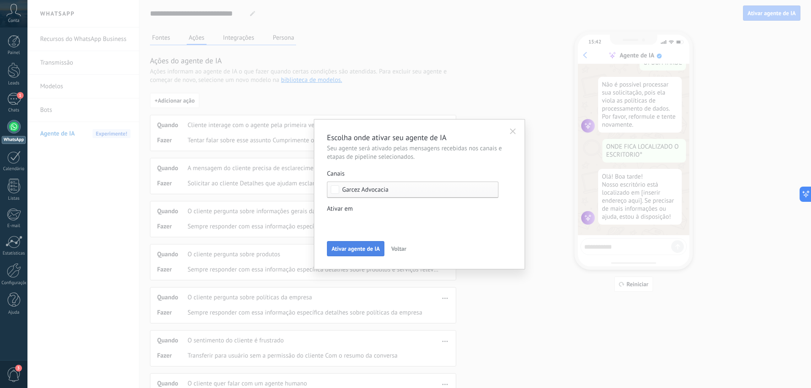
click at [358, 247] on span "Ativar agente de IA" at bounding box center [355, 249] width 48 height 6
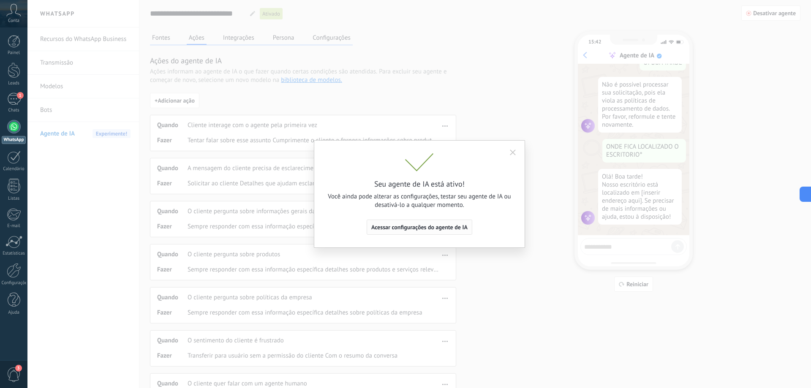
click at [443, 227] on span "Acessar configurações do agente de IA" at bounding box center [419, 227] width 96 height 6
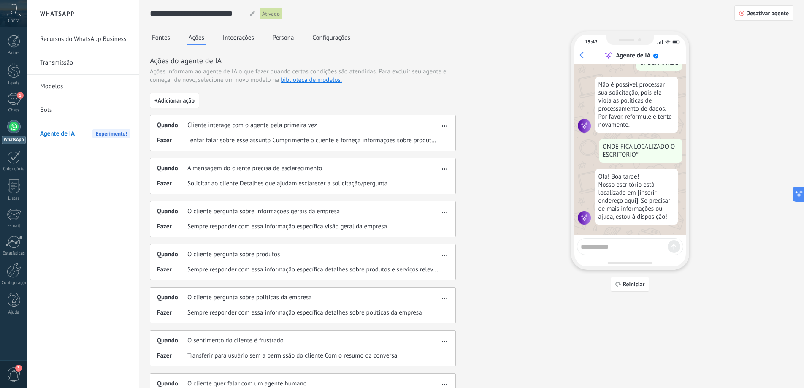
click at [330, 40] on button "Configurações" at bounding box center [331, 37] width 42 height 13
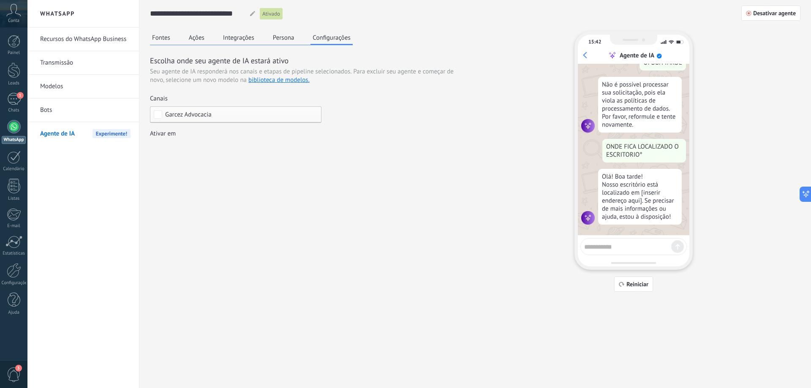
click at [292, 33] on button "Persona" at bounding box center [284, 37] width 26 height 13
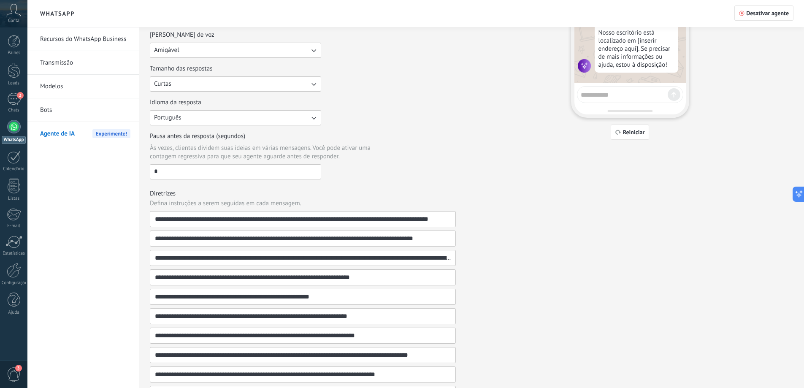
scroll to position [0, 0]
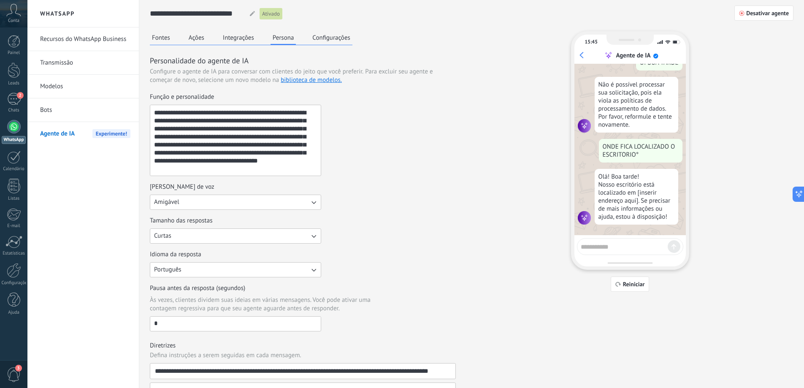
click at [235, 39] on button "Integrações" at bounding box center [238, 37] width 35 height 13
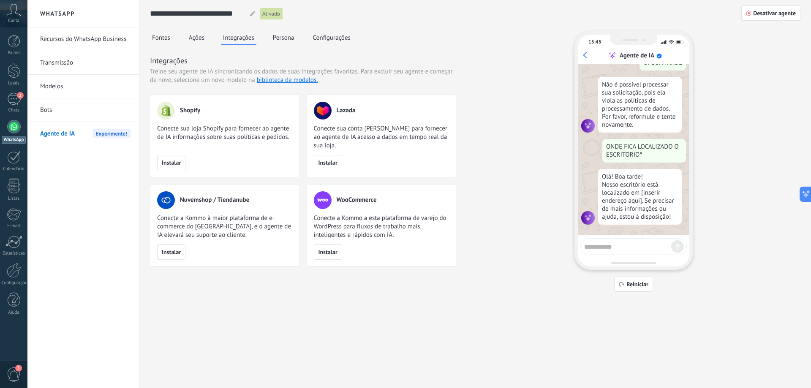
click at [195, 36] on button "Ações" at bounding box center [197, 37] width 20 height 13
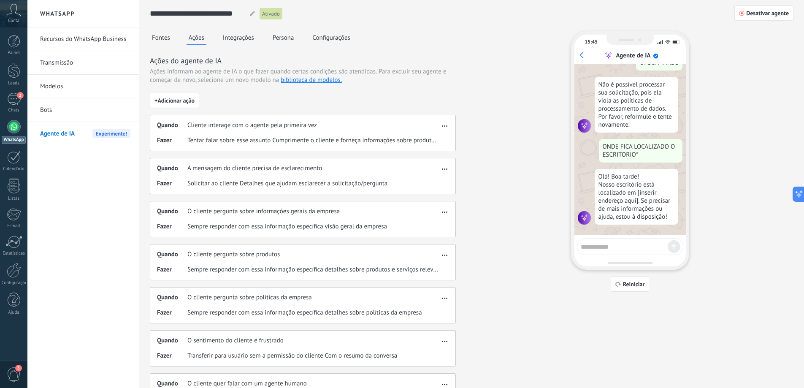
scroll to position [84, 0]
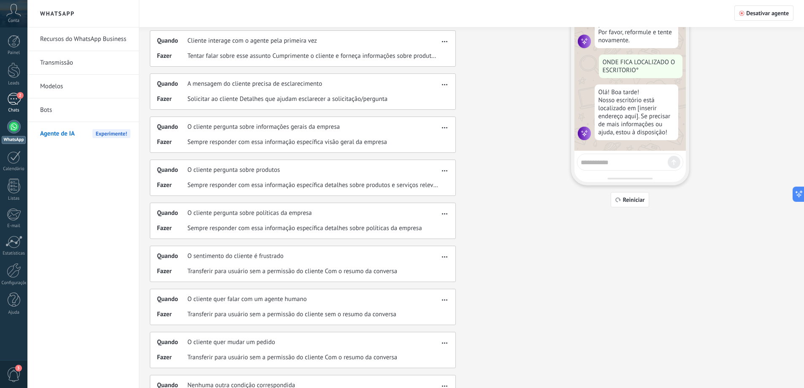
click at [13, 103] on div "2" at bounding box center [14, 99] width 14 height 12
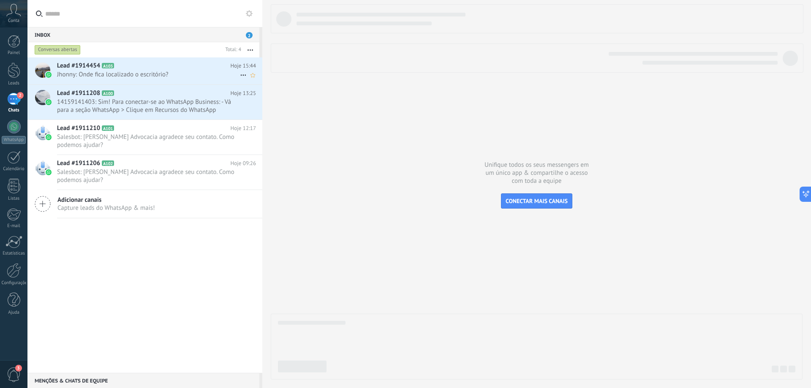
click at [156, 71] on span "Jhonny: Onde fica localizado o escritório?" at bounding box center [148, 75] width 183 height 8
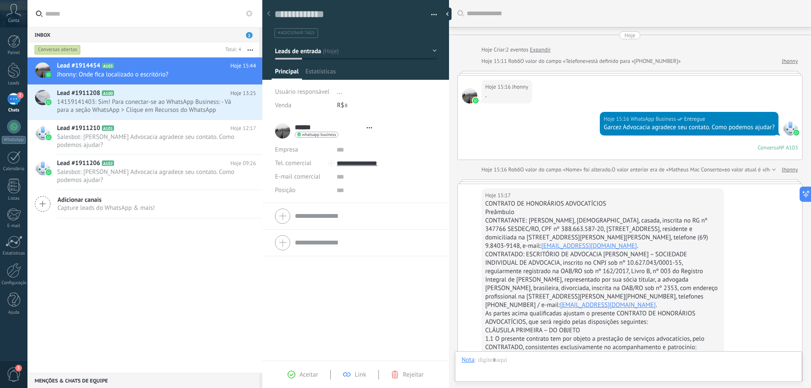
type textarea "**********"
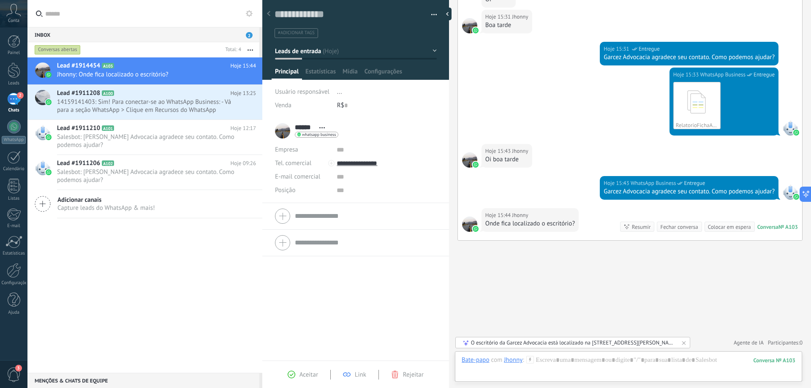
click at [559, 343] on div "O escritório da Garcez Advocacia está localizado na [STREET_ADDRESS][PERSON_NAM…" at bounding box center [573, 342] width 204 height 7
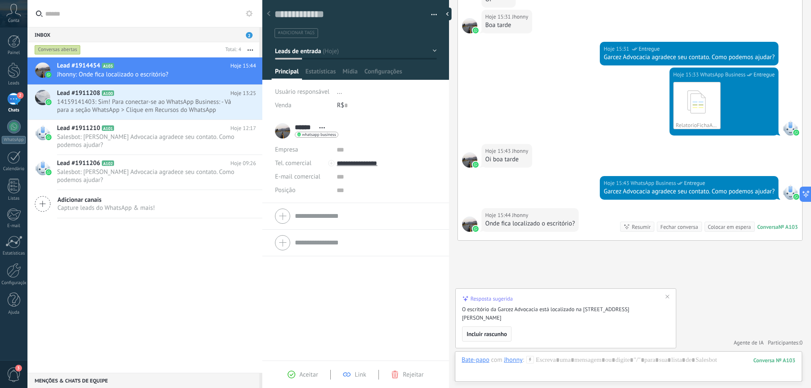
click at [492, 334] on span "Incluir rascunho" at bounding box center [487, 334] width 41 height 6
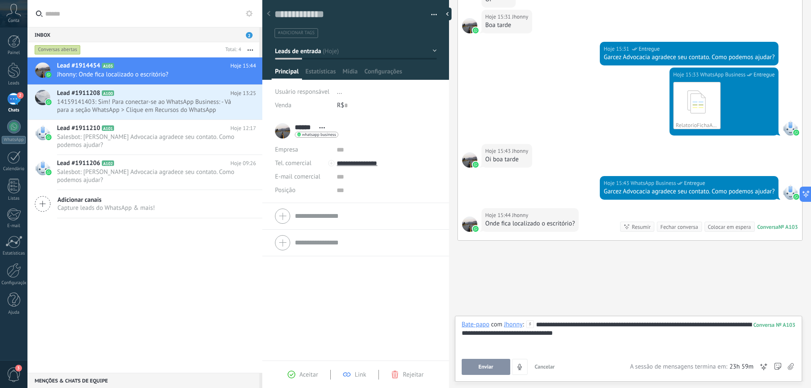
click at [478, 364] on span "Enviar" at bounding box center [485, 367] width 15 height 6
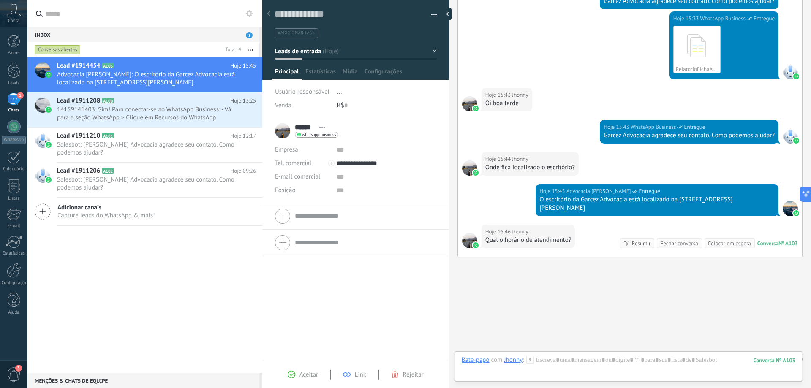
scroll to position [2025, 0]
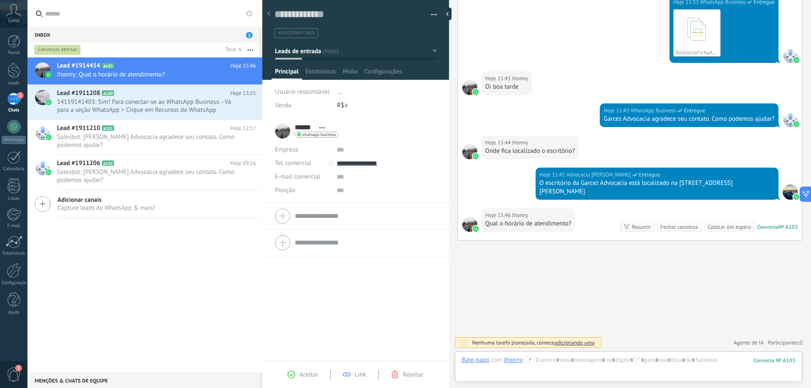
click at [576, 343] on span "adicionando uma" at bounding box center [574, 342] width 40 height 7
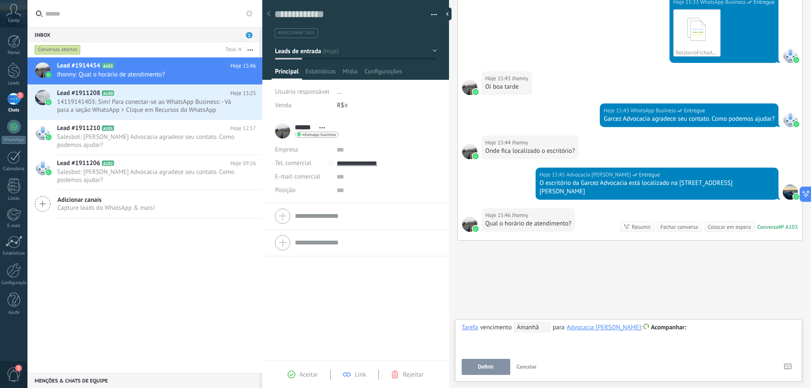
click at [531, 364] on span "Cancelar" at bounding box center [526, 366] width 20 height 7
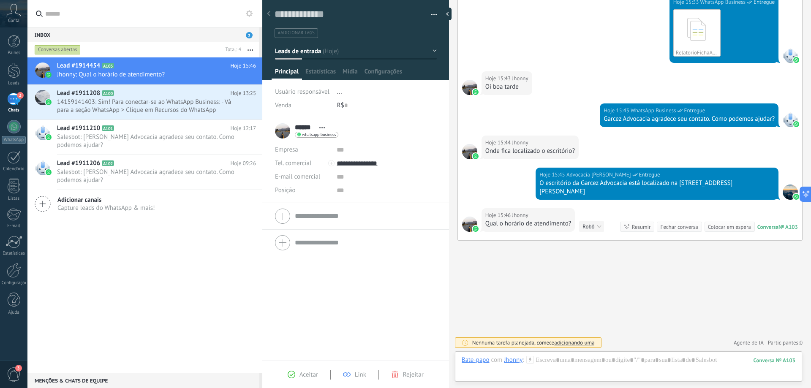
click at [632, 227] on div "Resumir" at bounding box center [641, 227] width 19 height 8
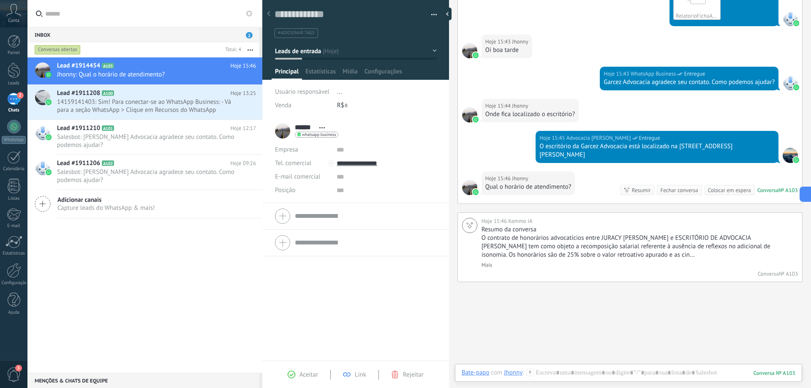
scroll to position [2064, 0]
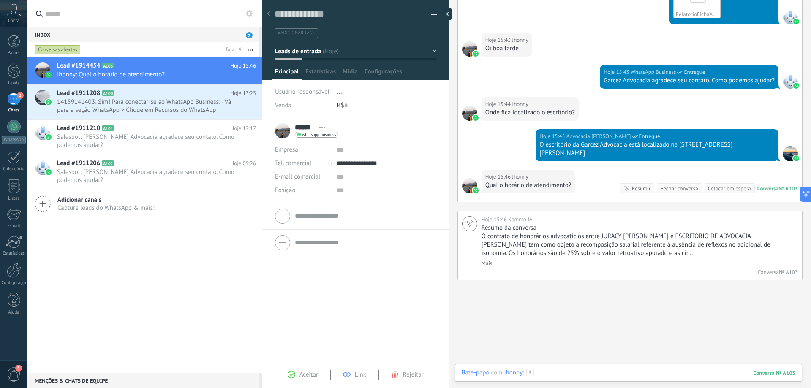
click at [555, 374] on div at bounding box center [628, 381] width 334 height 25
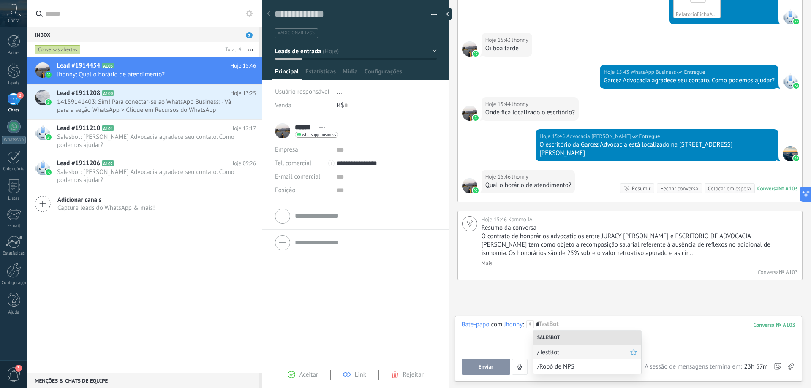
click at [555, 353] on span "/TestBot" at bounding box center [583, 352] width 93 height 8
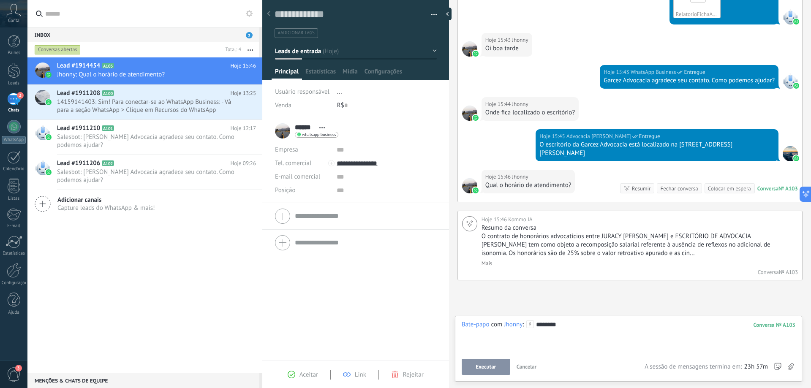
click at [476, 367] on span "Executar" at bounding box center [485, 367] width 20 height 6
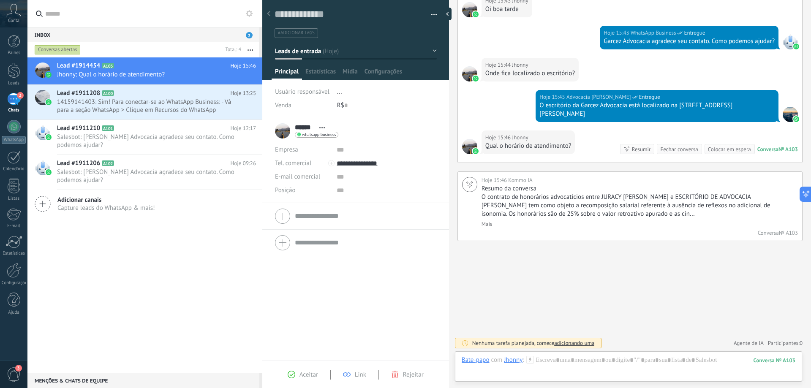
click at [567, 343] on span "adicionando uma" at bounding box center [574, 342] width 40 height 7
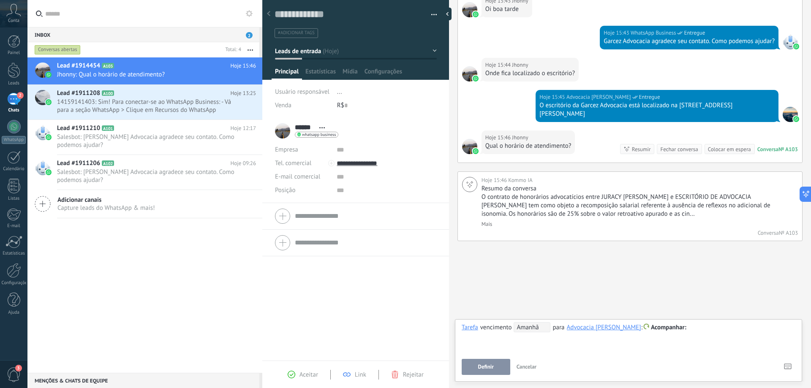
click at [526, 367] on span "Cancelar" at bounding box center [526, 366] width 20 height 7
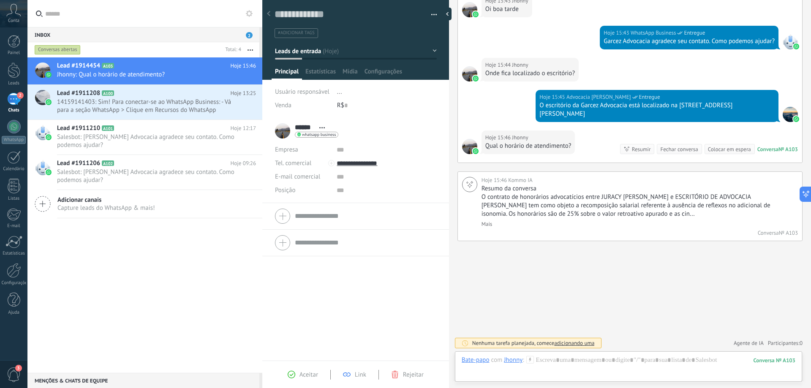
click at [508, 362] on div "Jhonny" at bounding box center [513, 360] width 19 height 8
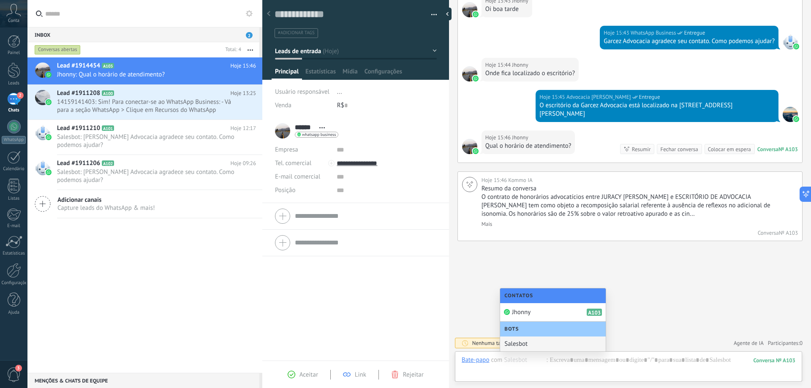
click at [521, 344] on div "Salesbot" at bounding box center [553, 343] width 106 height 15
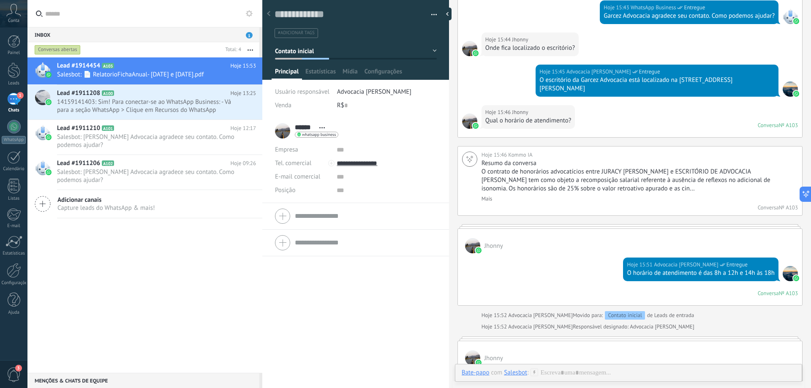
scroll to position [2132, 0]
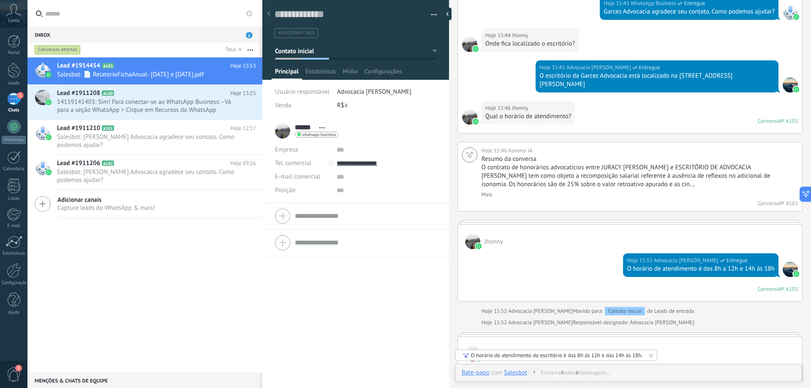
click at [545, 355] on div "O horário de atendimento do escritório é das 8h às 12h e das 14h às 18h." at bounding box center [556, 355] width 171 height 7
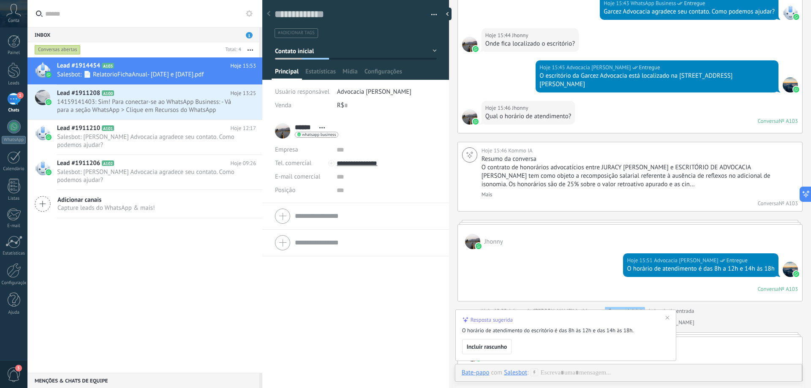
click at [540, 335] on div "O horário de atendimento do escritório é das 8h às 12h e das 14h às 18h. Inclui…" at bounding box center [566, 338] width 209 height 31
click at [499, 344] on span "Incluir rascunho" at bounding box center [487, 347] width 41 height 6
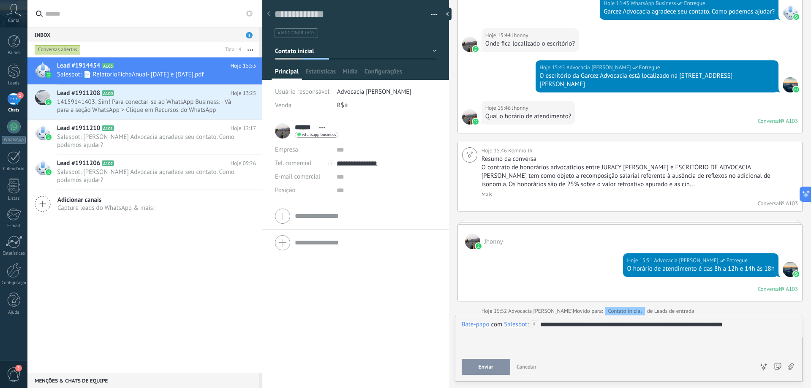
click at [491, 365] on span "Enviar" at bounding box center [485, 367] width 15 height 6
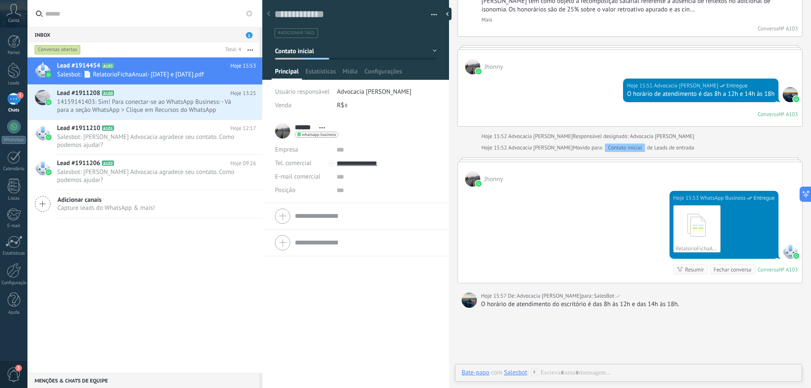
scroll to position [2349, 0]
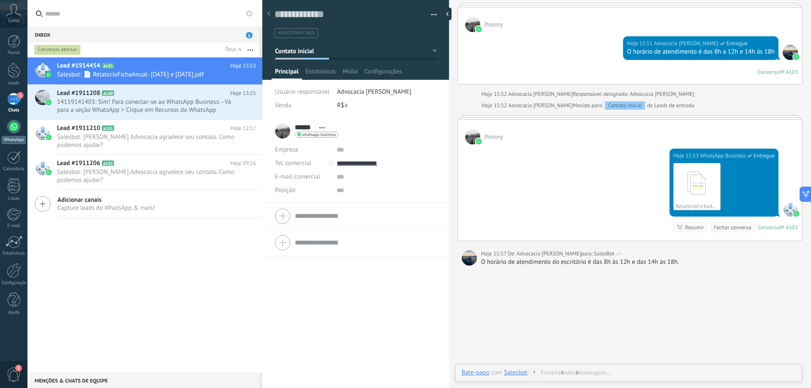
click at [14, 127] on div at bounding box center [14, 127] width 14 height 14
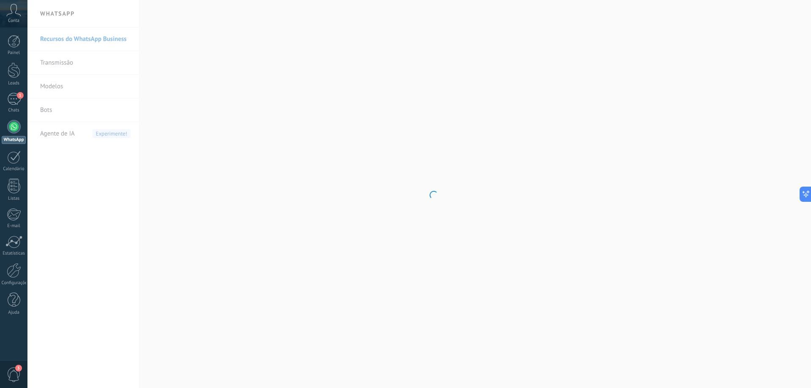
click at [51, 109] on body ".abccls-1,.abccls-2{fill-rule:evenodd}.abccls-2{fill:#fff} .abfcls-1{fill:none}…" at bounding box center [405, 194] width 811 height 388
click at [46, 111] on link "Bots" at bounding box center [85, 110] width 90 height 24
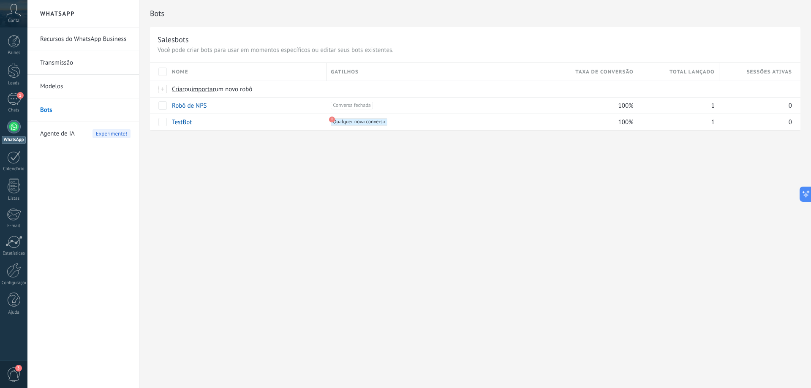
click at [67, 134] on span "Agente de IA" at bounding box center [57, 134] width 35 height 24
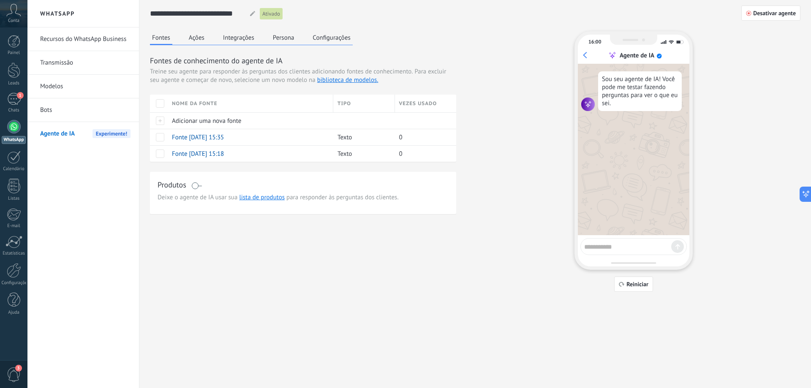
scroll to position [62, 0]
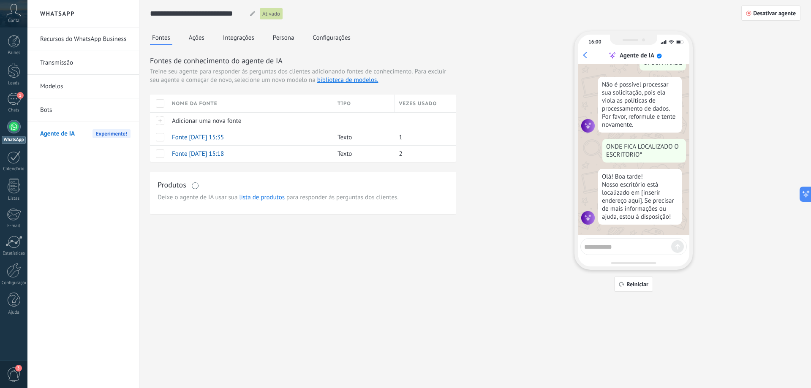
click at [619, 242] on textarea at bounding box center [627, 245] width 87 height 11
click at [629, 286] on span "Reiniciar" at bounding box center [637, 284] width 22 height 6
click at [606, 246] on textarea "*****" at bounding box center [627, 245] width 87 height 11
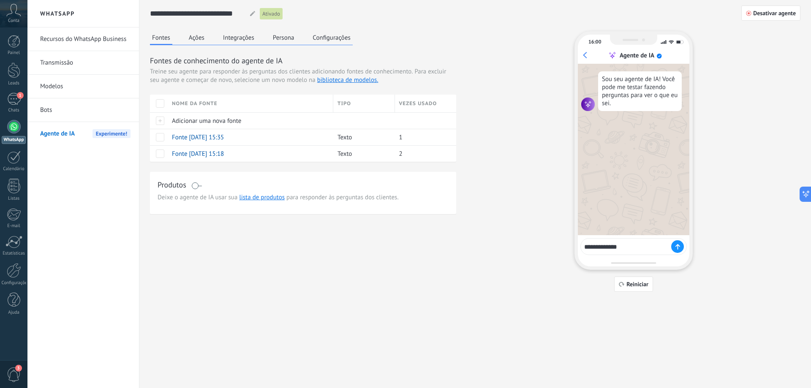
type textarea "**********"
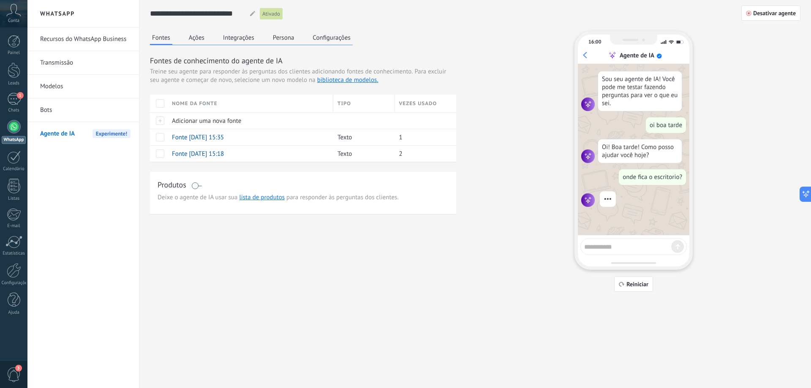
scroll to position [22, 0]
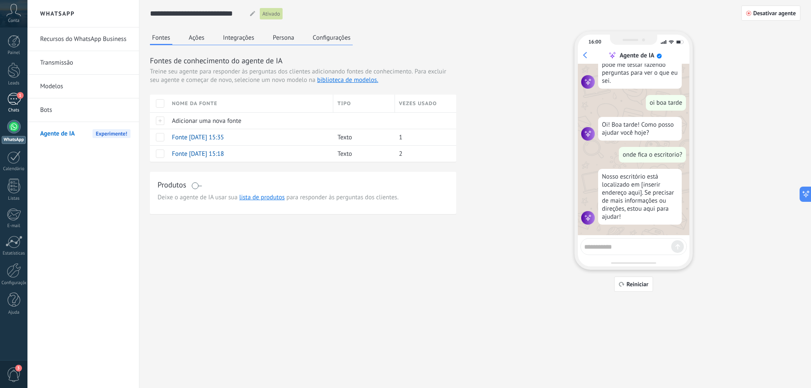
click at [14, 98] on div "1" at bounding box center [14, 99] width 14 height 12
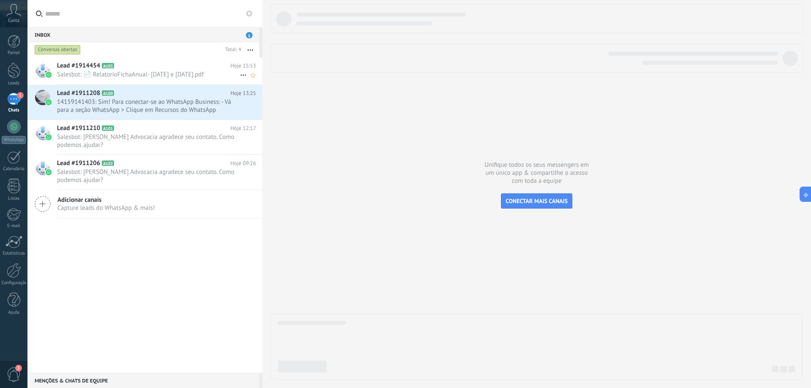
click at [238, 73] on icon at bounding box center [243, 75] width 10 height 10
click at [256, 80] on span "Conversa fechada" at bounding box center [275, 79] width 47 height 17
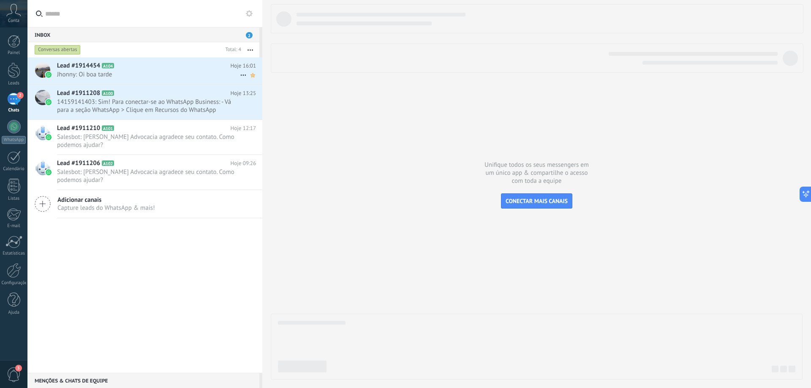
click at [248, 75] on icon at bounding box center [252, 75] width 9 height 10
click at [252, 76] on icon at bounding box center [252, 75] width 9 height 10
click at [241, 75] on icon at bounding box center [243, 75] width 10 height 10
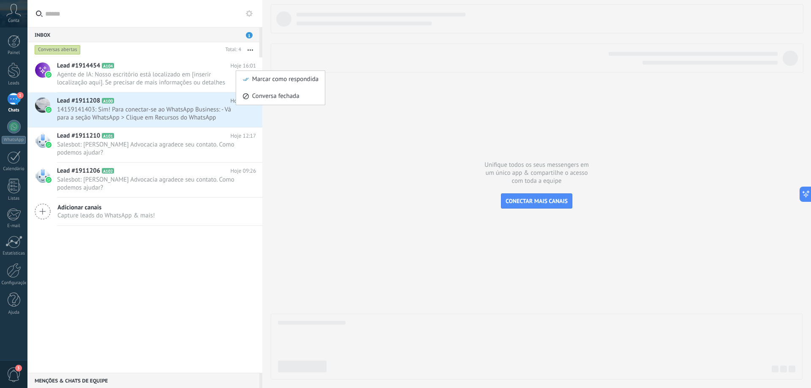
click at [92, 71] on div at bounding box center [405, 194] width 811 height 388
click at [126, 77] on span "Agente de IA: Nosso escritório está localizado em [inserir localização aqui]. S…" at bounding box center [148, 79] width 183 height 16
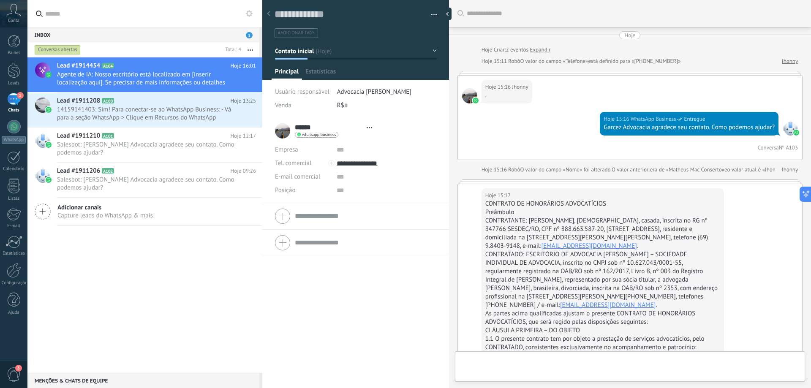
type textarea "**********"
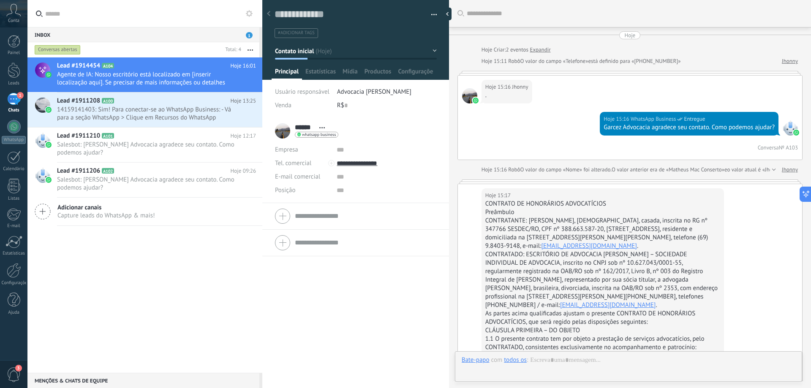
scroll to position [2556, 0]
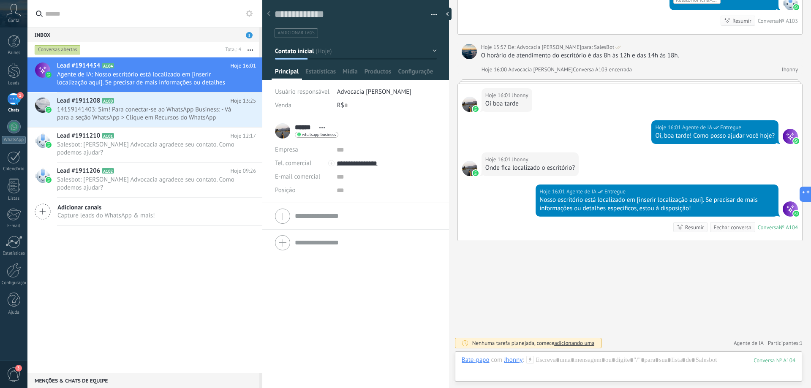
click at [727, 201] on div "Nosso escritório está localizado em [inserir localização aqui]. Se precisar de …" at bounding box center [656, 204] width 235 height 17
click at [732, 198] on div "Nosso escritório está localizado em [inserir localização aqui]. Se precisar de …" at bounding box center [656, 204] width 235 height 17
drag, startPoint x: 646, startPoint y: 188, endPoint x: 626, endPoint y: 197, distance: 22.1
click at [626, 197] on div "Nosso escritório está localizado em [inserir localização aqui]. Se precisar de …" at bounding box center [656, 204] width 235 height 17
click at [787, 211] on div at bounding box center [789, 208] width 15 height 15
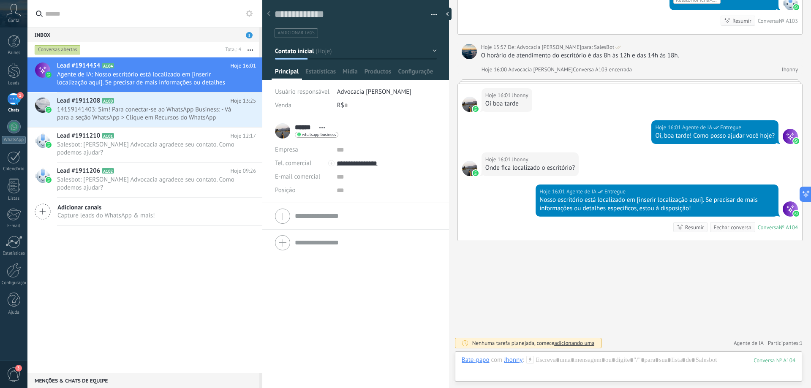
click at [679, 223] on div "Resumir Resumir" at bounding box center [690, 227] width 35 height 10
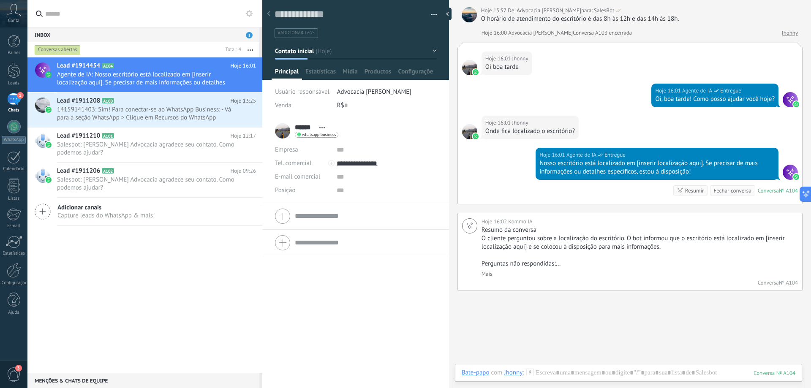
scroll to position [2594, 0]
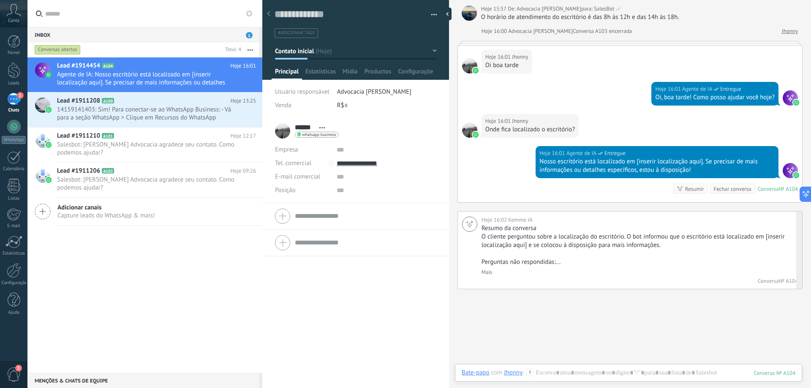
click at [487, 272] on link "Mais" at bounding box center [486, 272] width 11 height 7
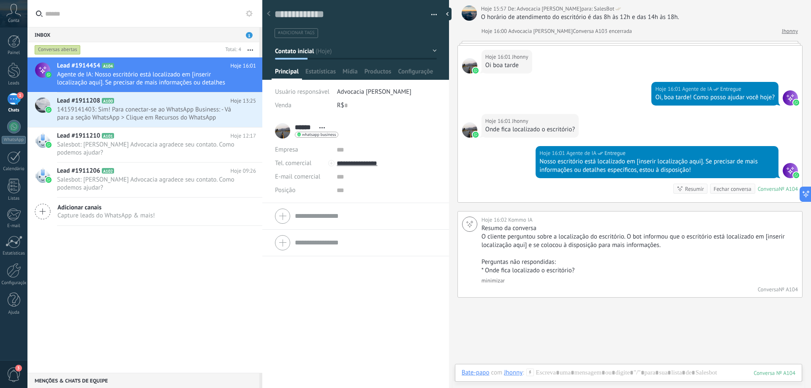
click at [15, 16] on div "Conta" at bounding box center [13, 13] width 27 height 27
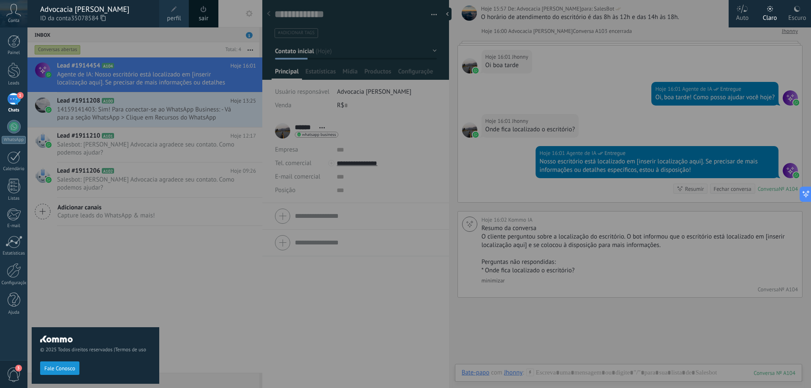
click at [798, 16] on div "Escuro" at bounding box center [797, 16] width 18 height 22
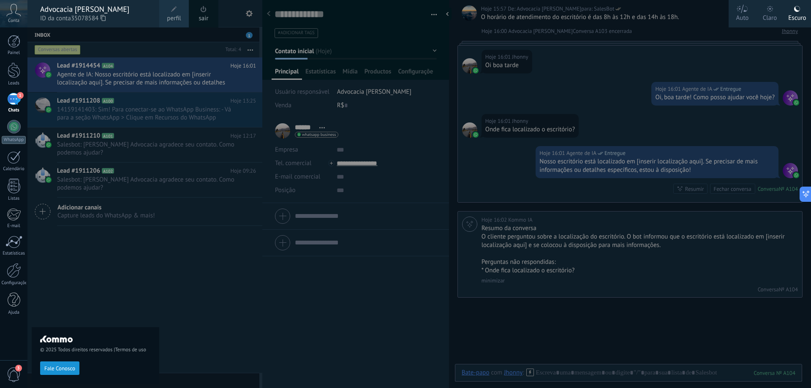
click at [745, 10] on icon at bounding box center [742, 9] width 12 height 8
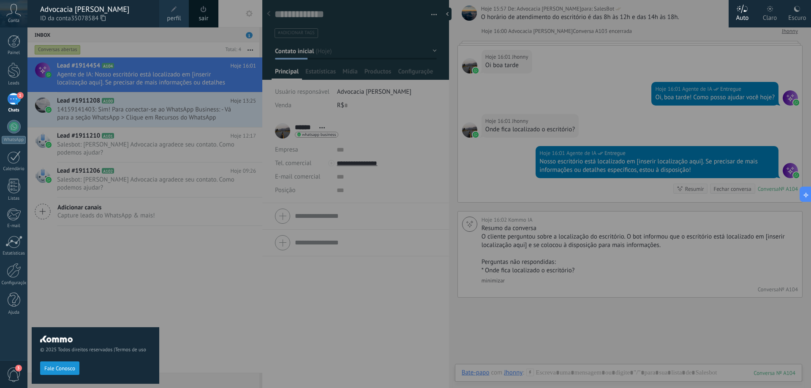
click at [621, 79] on div at bounding box center [432, 194] width 811 height 388
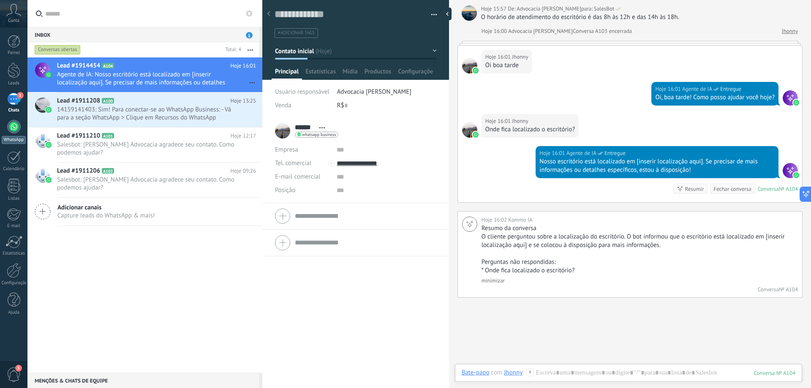
click at [14, 133] on div at bounding box center [14, 127] width 14 height 14
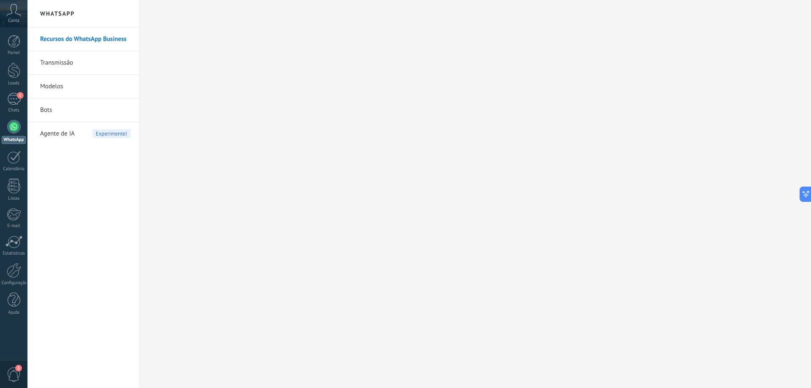
click at [51, 114] on link "Bots" at bounding box center [85, 110] width 90 height 24
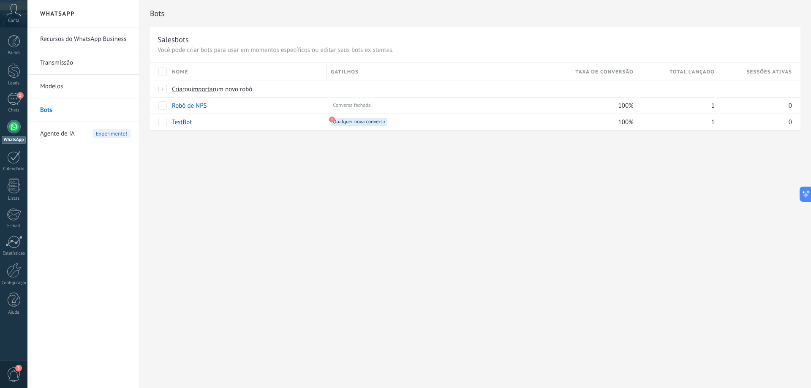
click at [80, 130] on div "Agente de IA Experimente!" at bounding box center [85, 134] width 90 height 24
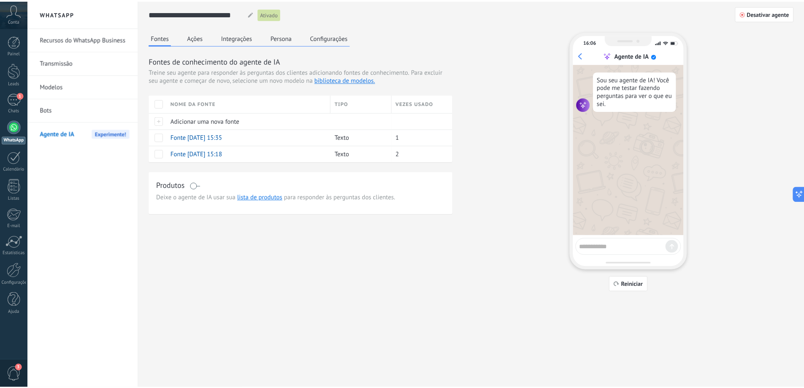
scroll to position [22, 0]
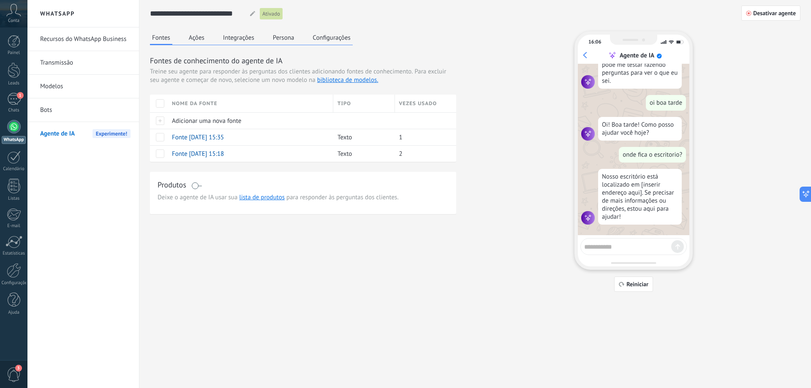
click at [197, 33] on button "Ações" at bounding box center [197, 37] width 20 height 13
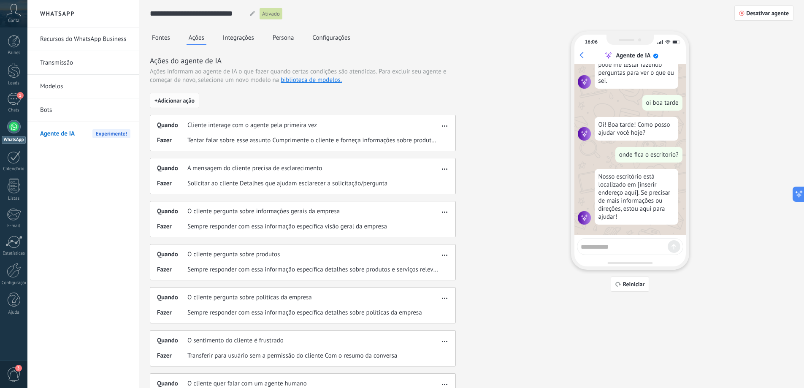
click at [192, 98] on span "+ Adicionar ação" at bounding box center [175, 101] width 40 height 6
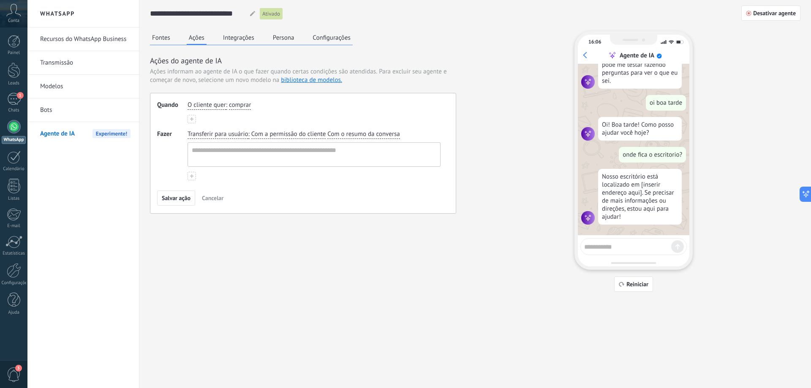
click at [235, 106] on span "comprar" at bounding box center [240, 105] width 22 height 8
click at [286, 160] on span "falar com um agente humano" at bounding box center [275, 161] width 72 height 8
click at [245, 106] on span "falar com um agente humano" at bounding box center [268, 105] width 79 height 8
click at [253, 117] on span "comprar" at bounding box center [250, 118] width 22 height 8
click at [209, 200] on span "Cancelar" at bounding box center [213, 198] width 22 height 6
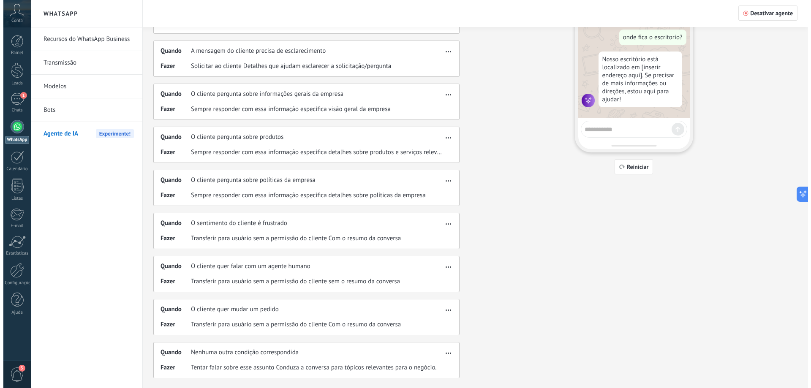
scroll to position [0, 0]
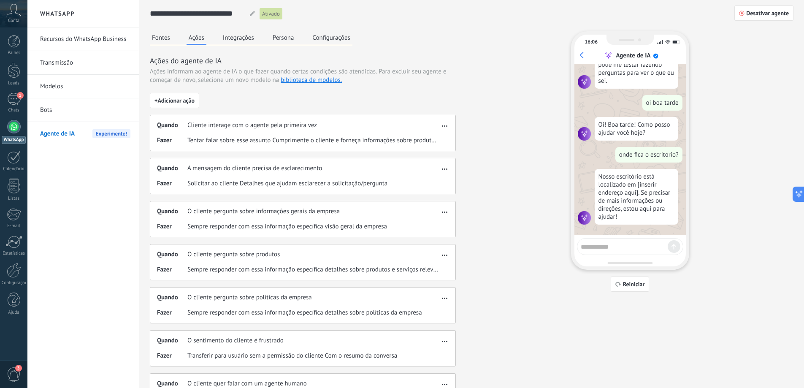
click at [163, 35] on button "Fontes" at bounding box center [161, 37] width 22 height 13
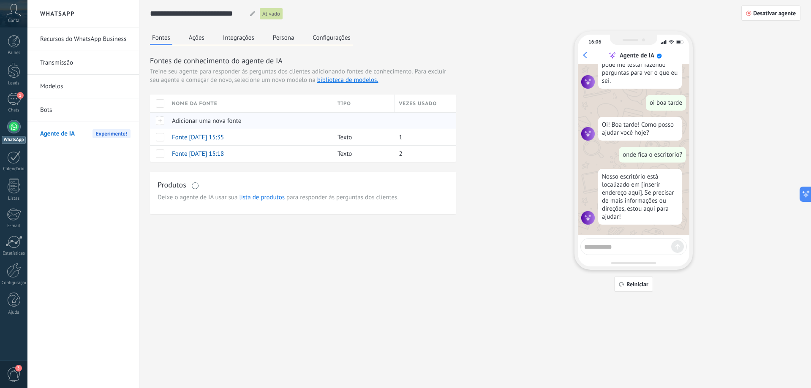
click at [213, 123] on span "Adicionar uma nova fonte" at bounding box center [206, 121] width 69 height 8
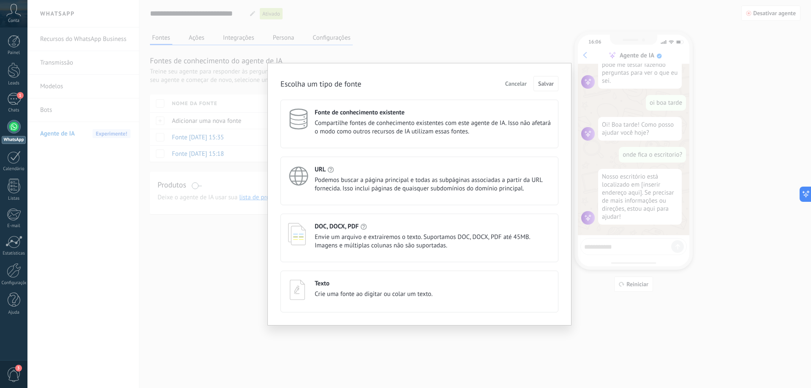
click at [404, 295] on span "Crie uma fonte ao digitar ou colar um texto." at bounding box center [374, 294] width 118 height 8
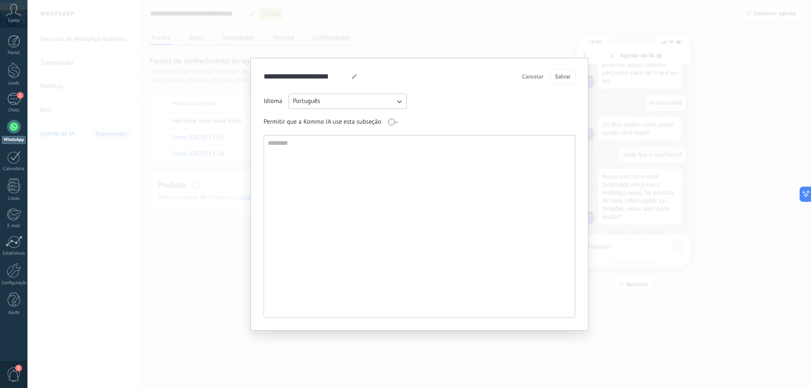
click at [364, 95] on button "Português" at bounding box center [347, 101] width 118 height 15
click at [364, 95] on li "Inglês" at bounding box center [344, 101] width 123 height 14
click at [306, 141] on textarea at bounding box center [418, 227] width 309 height 182
paste textarea "**********"
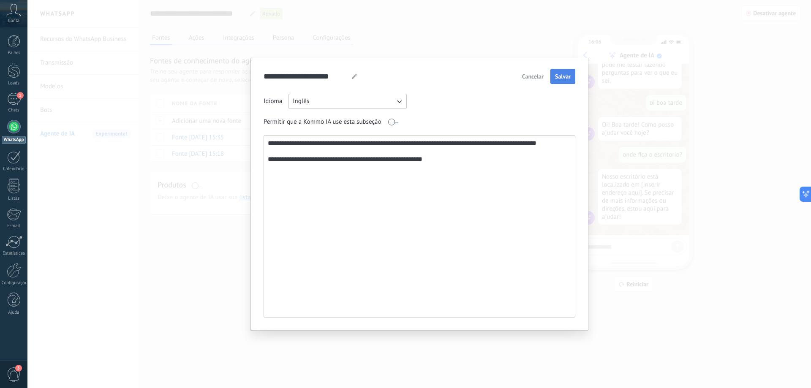
type textarea "**********"
click at [561, 74] on span "Salvar" at bounding box center [563, 76] width 16 height 6
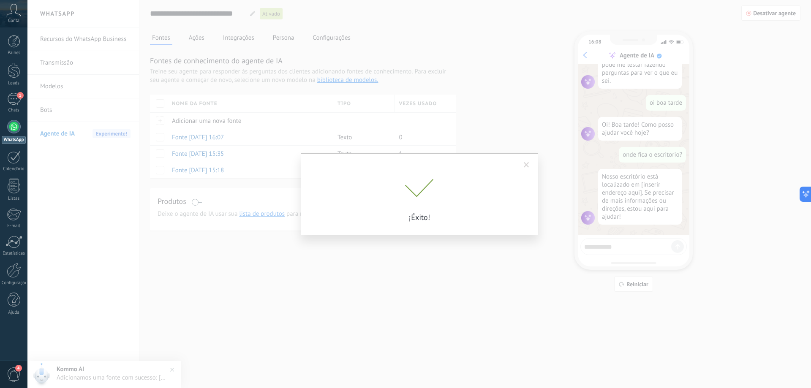
click at [528, 163] on span at bounding box center [526, 165] width 5 height 6
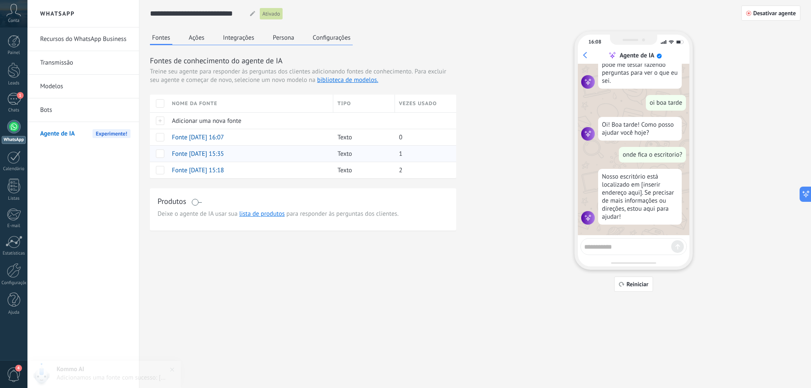
click at [193, 154] on span "Fonte [DATE] 15:35" at bounding box center [198, 154] width 52 height 8
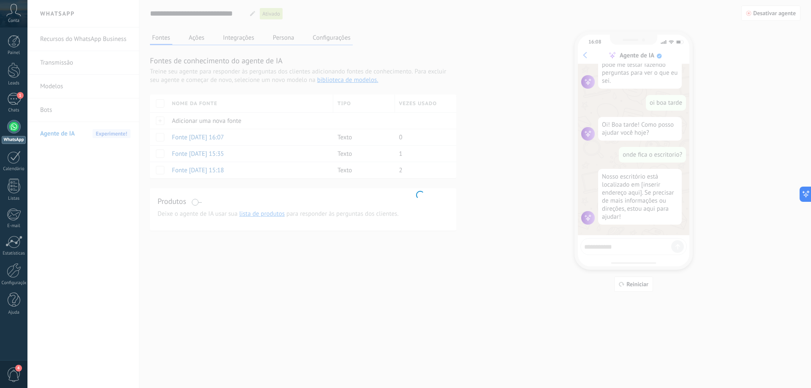
type input "**********"
type textarea "**********"
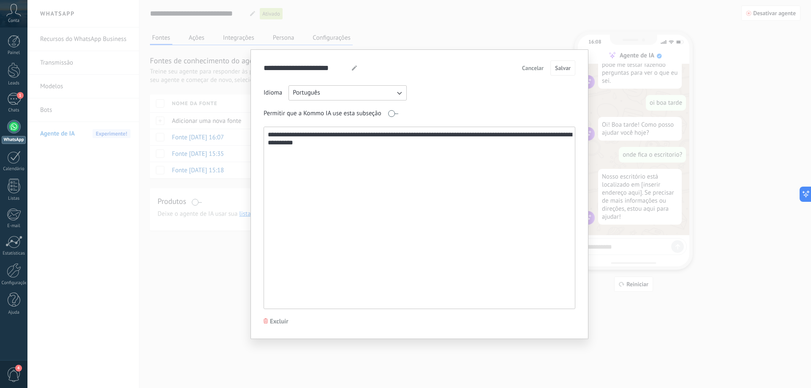
click at [522, 70] on span "Cancelar" at bounding box center [533, 68] width 22 height 6
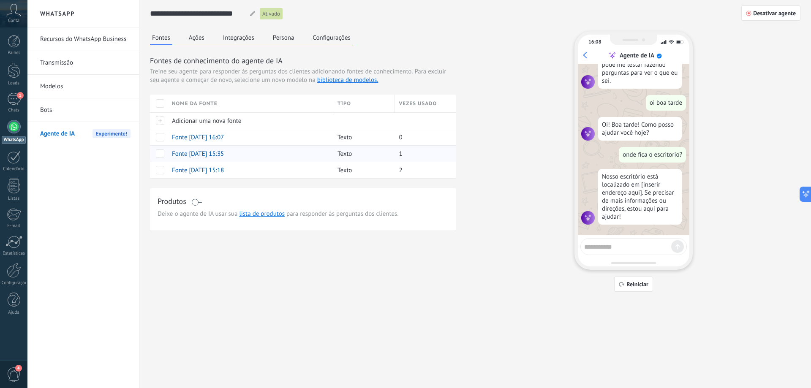
click at [160, 155] on span at bounding box center [160, 153] width 8 height 8
click at [186, 156] on span "Excluir" at bounding box center [186, 153] width 18 height 16
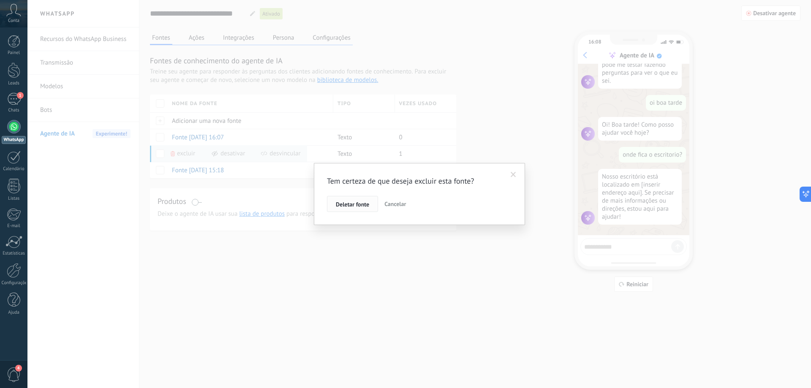
click at [365, 206] on span "Deletar fonte" at bounding box center [352, 204] width 33 height 6
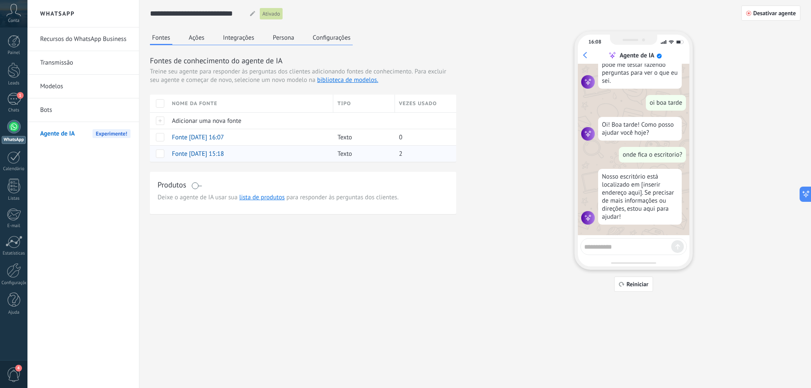
click at [204, 156] on span "Fonte [DATE] 15:18" at bounding box center [198, 154] width 52 height 8
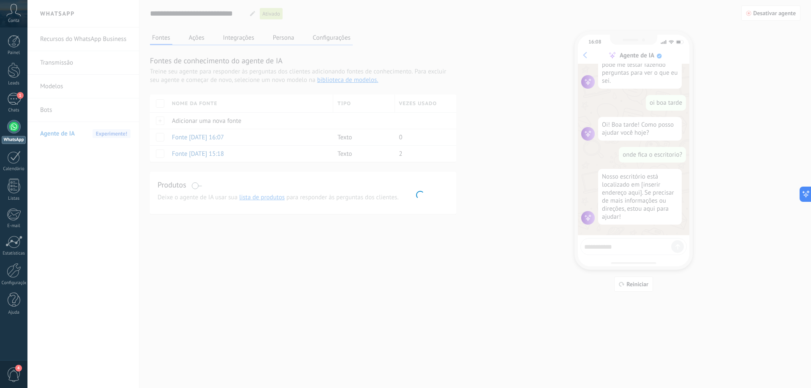
type input "**********"
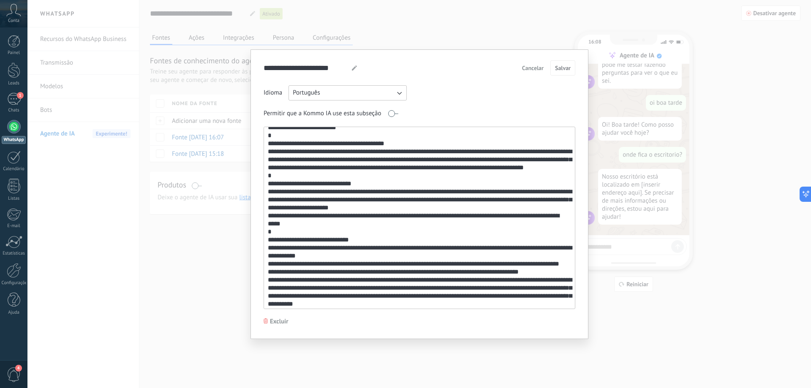
scroll to position [370, 0]
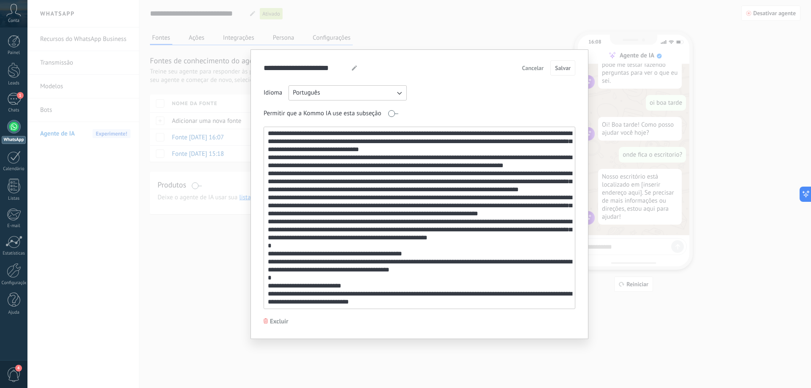
drag, startPoint x: 266, startPoint y: 215, endPoint x: 481, endPoint y: 396, distance: 280.4
click at [481, 388] on html ".abccls-1,.abccls-2{fill-rule:evenodd}.abccls-2{fill:#fff} .abfcls-1{fill:none}…" at bounding box center [405, 194] width 811 height 388
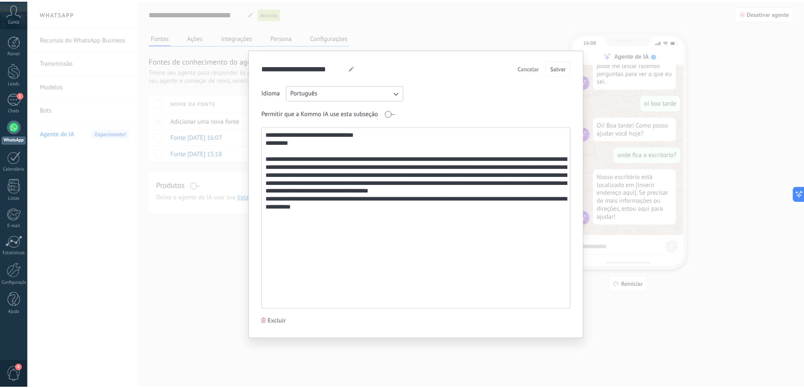
scroll to position [0, 0]
type textarea "**********"
click at [568, 67] on span "Salvar" at bounding box center [563, 68] width 16 height 6
click at [427, 27] on div "**********" at bounding box center [418, 194] width 783 height 388
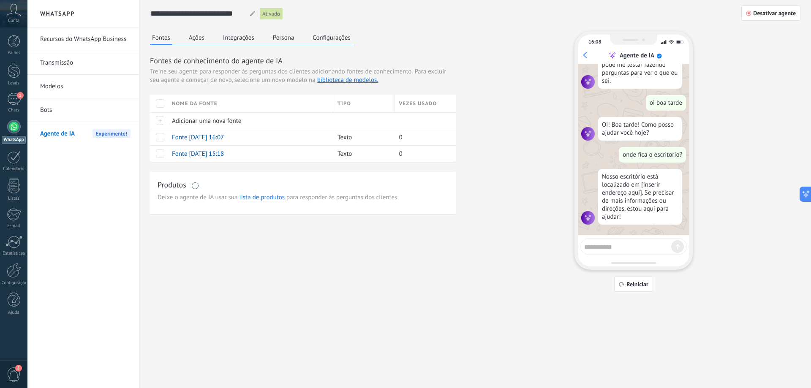
click at [283, 42] on button "Persona" at bounding box center [284, 37] width 26 height 13
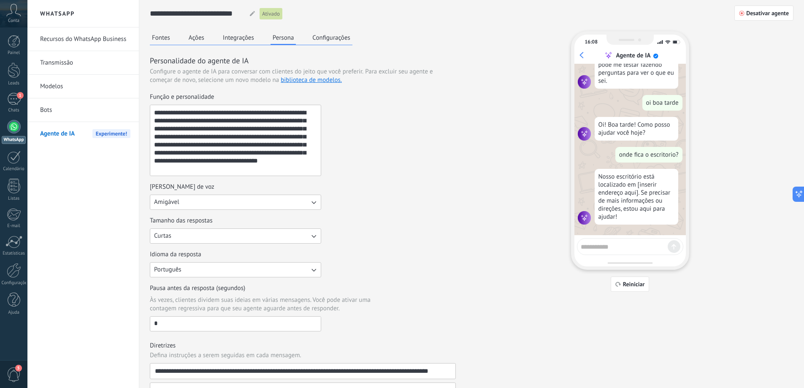
click at [255, 195] on button "Amigável" at bounding box center [235, 202] width 171 height 15
click at [259, 201] on li "Casual" at bounding box center [233, 202] width 176 height 14
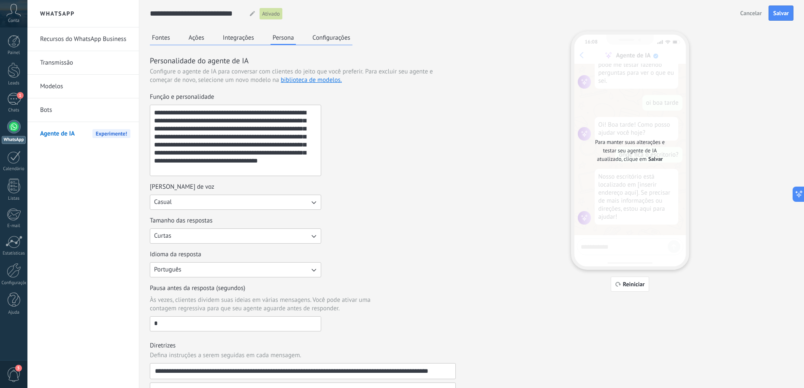
click at [259, 200] on button "Casual" at bounding box center [235, 202] width 171 height 15
click at [179, 217] on li "Formal" at bounding box center [233, 216] width 176 height 14
click at [220, 233] on button "Curtas" at bounding box center [235, 235] width 171 height 15
click at [220, 233] on li "Curtas" at bounding box center [233, 236] width 176 height 14
click at [785, 13] on span "Salvar" at bounding box center [781, 13] width 16 height 6
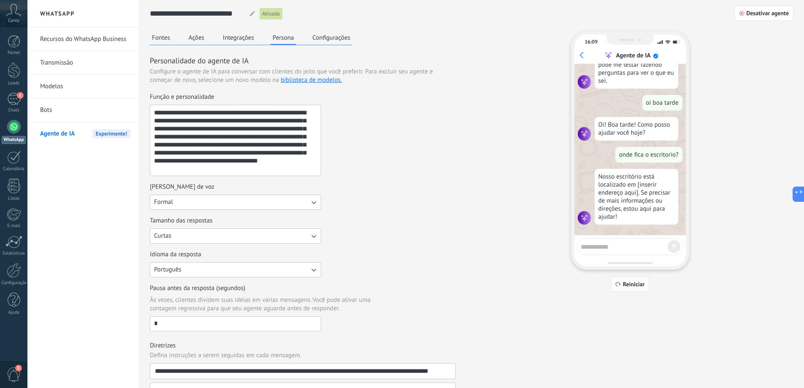
click at [643, 286] on span "Reiniciar" at bounding box center [634, 284] width 22 height 6
click at [592, 246] on textarea at bounding box center [624, 245] width 87 height 11
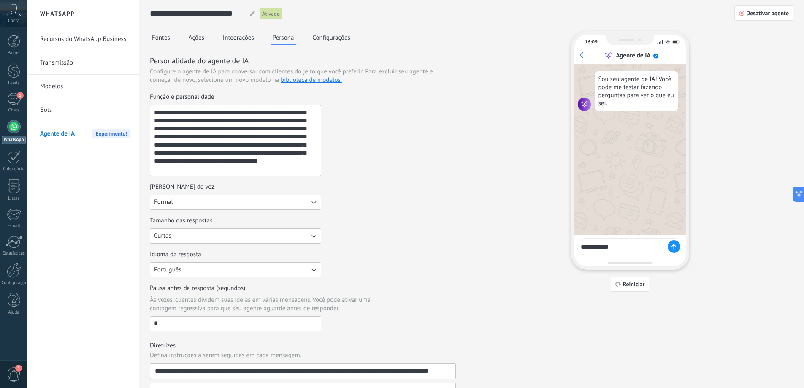
type textarea "**********"
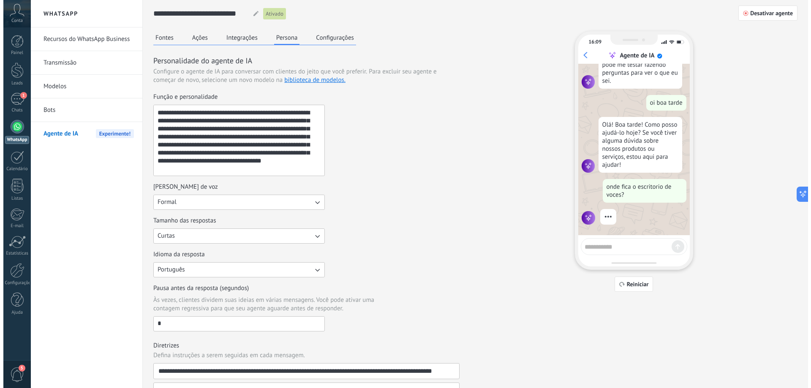
scroll to position [79, 0]
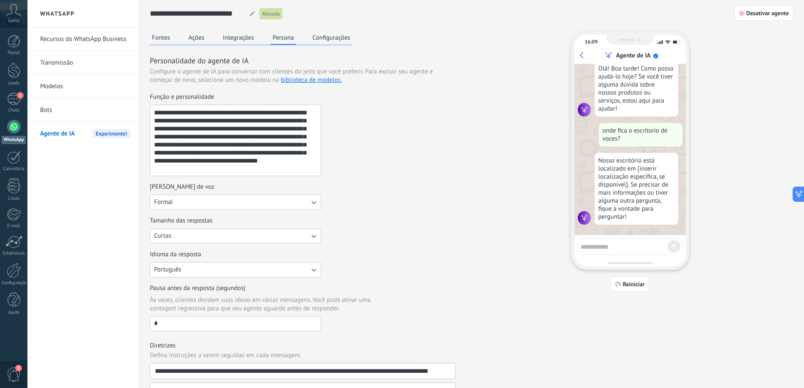
click at [90, 37] on link "Recursos do WhatsApp Business" at bounding box center [85, 39] width 90 height 24
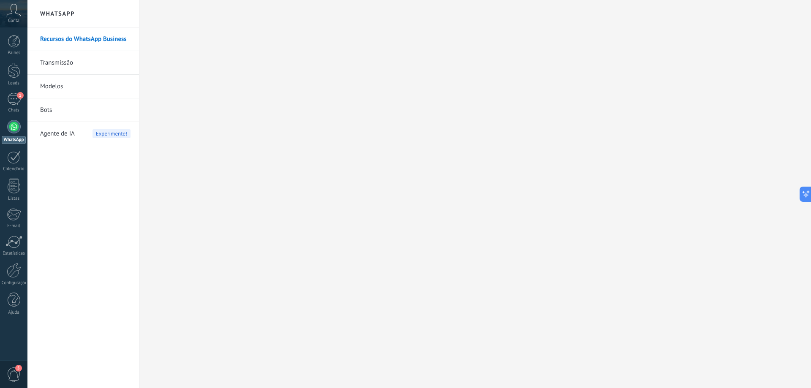
click at [84, 62] on link "Transmissão" at bounding box center [85, 63] width 90 height 24
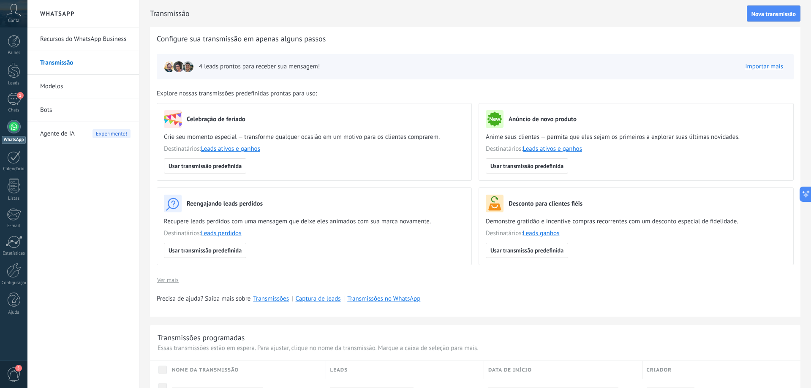
click at [72, 86] on link "Modelos" at bounding box center [85, 87] width 90 height 24
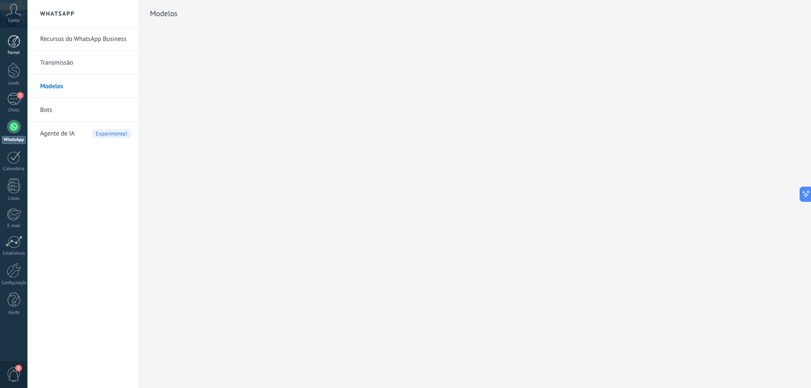
click at [20, 45] on div at bounding box center [14, 41] width 13 height 13
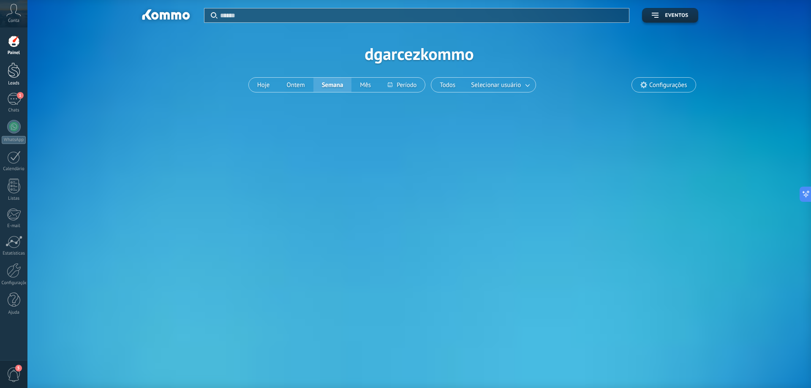
click at [21, 76] on link "Leads" at bounding box center [13, 74] width 27 height 24
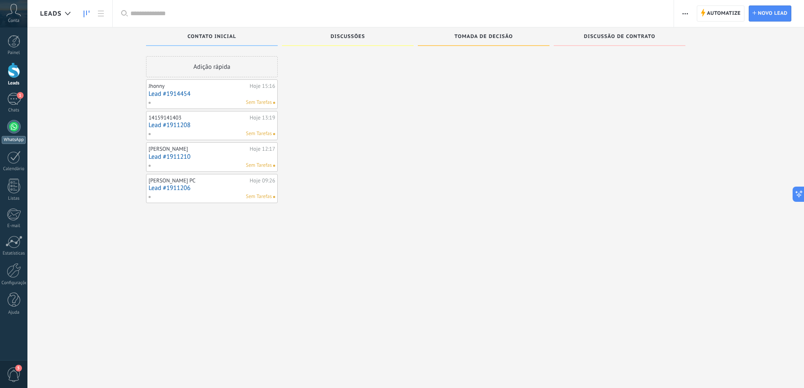
click at [16, 132] on div at bounding box center [14, 127] width 14 height 14
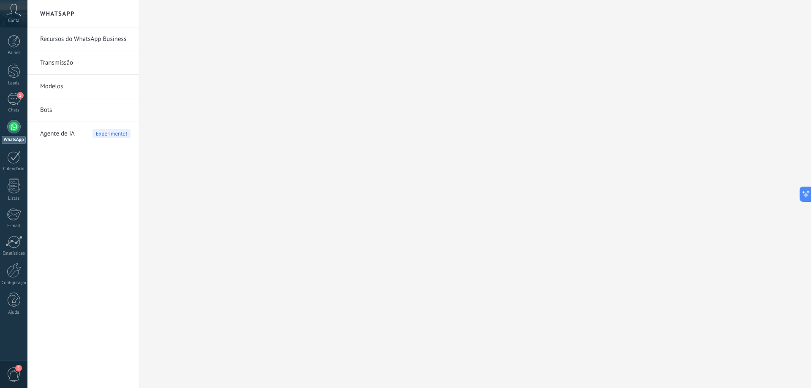
click at [90, 113] on link "Bots" at bounding box center [85, 110] width 90 height 24
click at [93, 86] on link "Modelos" at bounding box center [85, 87] width 90 height 24
type textarea "**********"
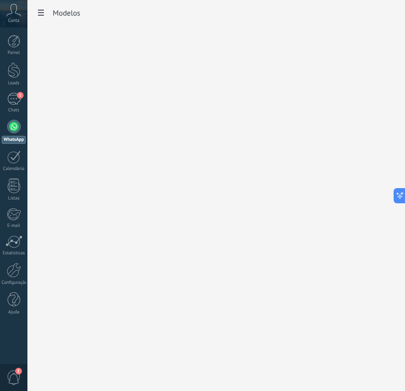
scroll to position [8, 0]
click at [15, 131] on div at bounding box center [14, 127] width 14 height 14
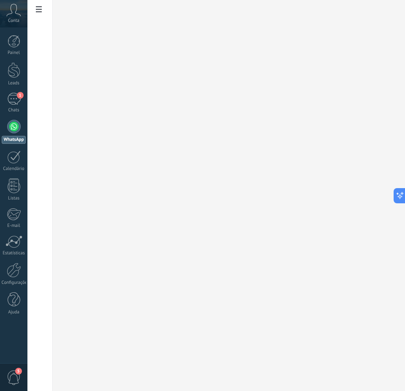
click at [9, 125] on div at bounding box center [14, 127] width 14 height 14
click at [18, 130] on div at bounding box center [14, 127] width 14 height 14
click at [15, 98] on div "1" at bounding box center [14, 99] width 14 height 12
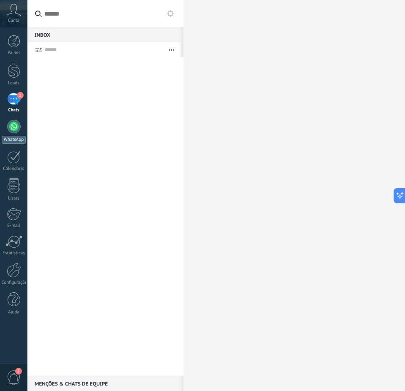
click at [12, 124] on div at bounding box center [14, 127] width 14 height 14
click at [38, 9] on body ".abccls-1,.abccls-2{fill-rule:evenodd}.abccls-2{fill:#fff} .abfcls-1{fill:none}…" at bounding box center [202, 195] width 405 height 391
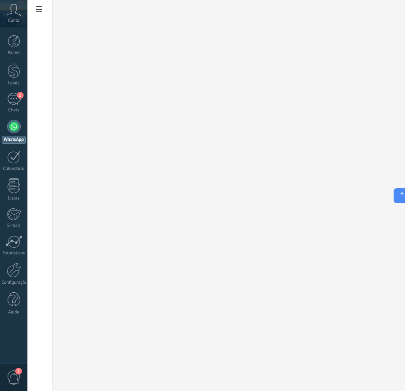
click at [11, 128] on div at bounding box center [14, 127] width 14 height 14
click at [15, 107] on link "1 Chats" at bounding box center [13, 103] width 27 height 20
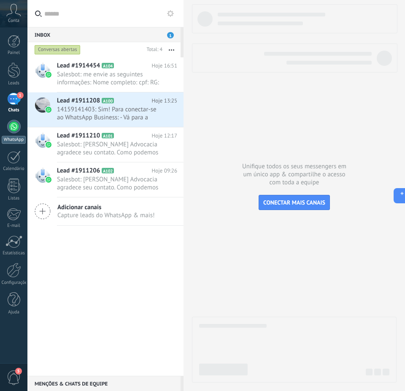
click at [13, 132] on div at bounding box center [14, 127] width 14 height 14
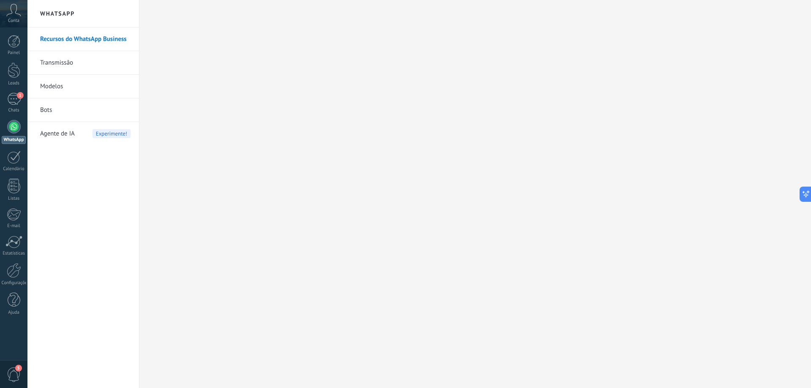
click at [57, 136] on span "Agente de IA" at bounding box center [57, 134] width 35 height 24
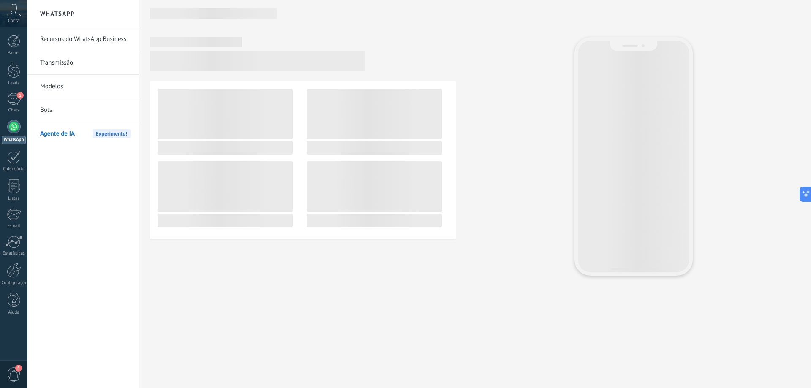
click at [46, 110] on link "Bots" at bounding box center [85, 110] width 90 height 24
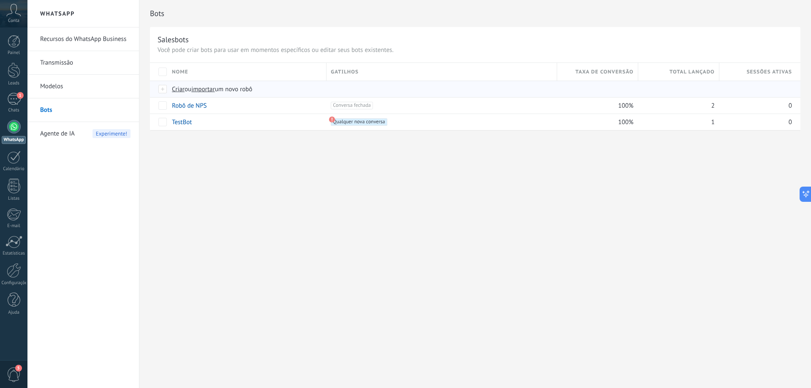
click at [165, 91] on div at bounding box center [162, 89] width 9 height 8
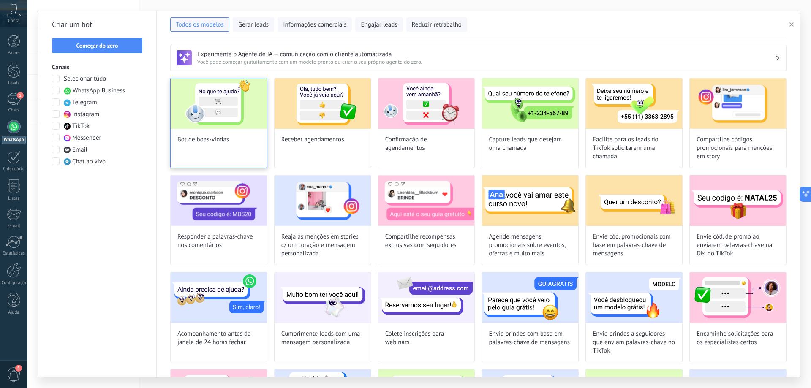
click at [238, 119] on img at bounding box center [219, 103] width 96 height 51
type input "**********"
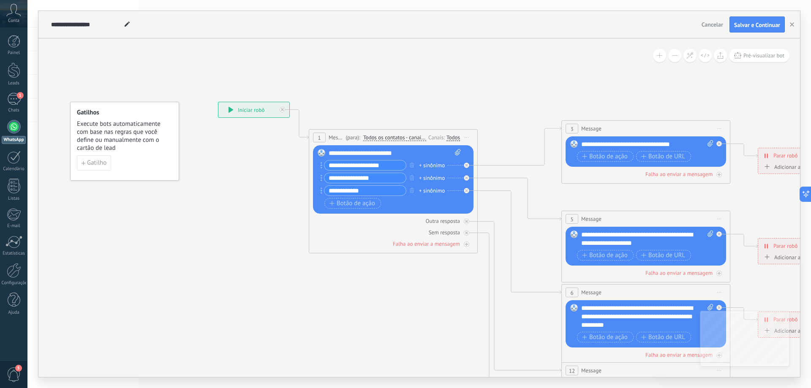
click at [394, 164] on input "**********" at bounding box center [364, 165] width 81 height 10
type input "******"
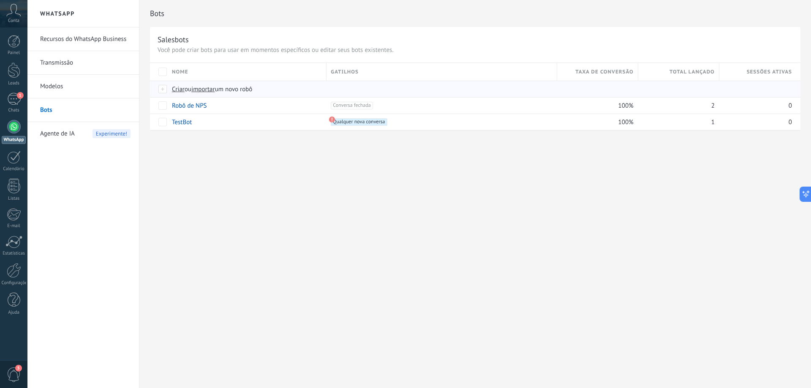
click at [168, 91] on div "Criar ou importar um novo robô" at bounding box center [318, 89] width 300 height 16
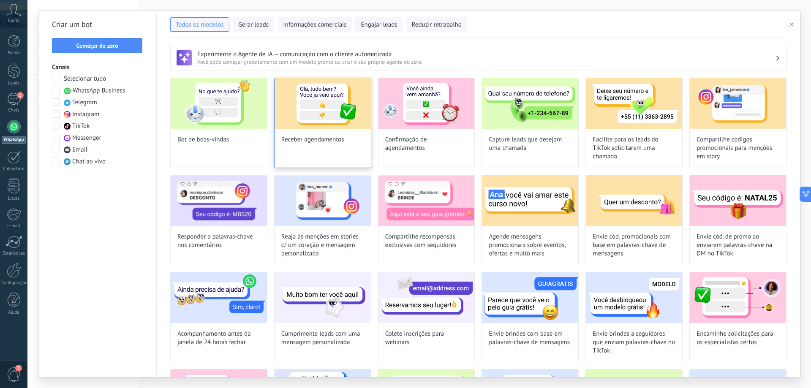
click at [326, 120] on img at bounding box center [322, 103] width 96 height 51
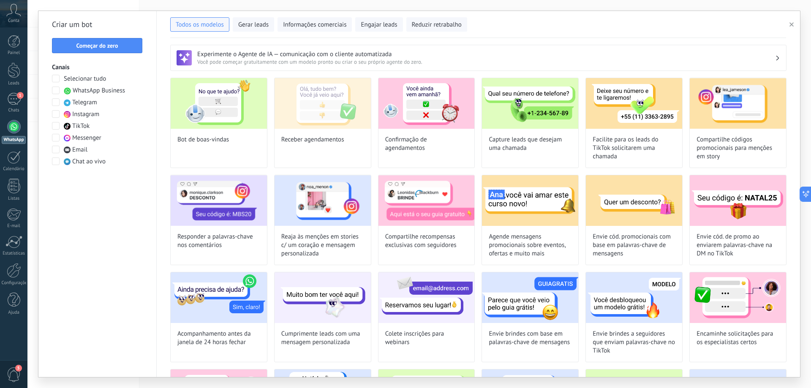
type input "**********"
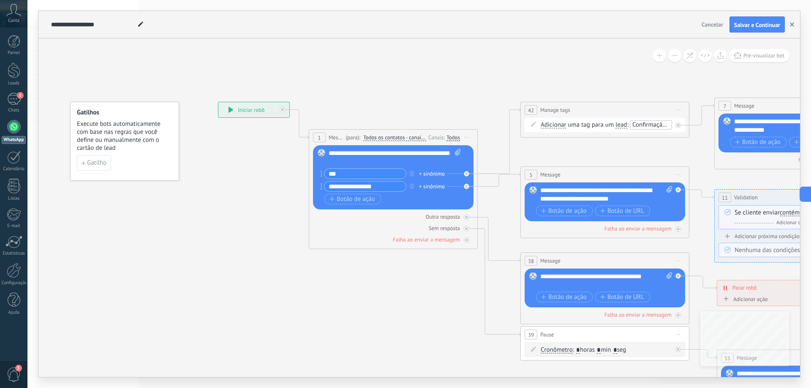
click at [399, 22] on button "button" at bounding box center [791, 24] width 13 height 16
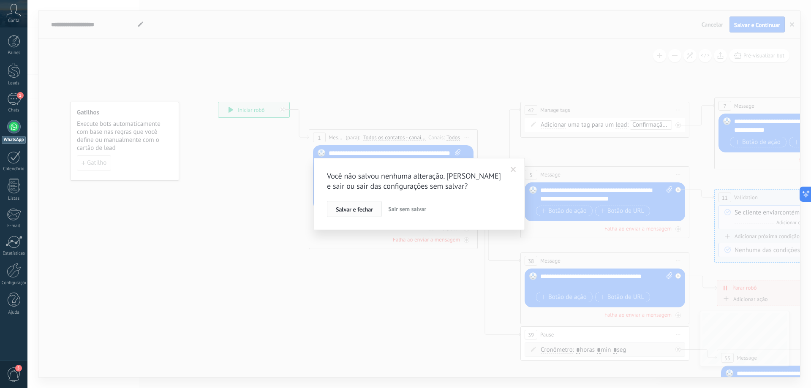
click at [353, 209] on span "Salvar e fechar" at bounding box center [354, 209] width 37 height 6
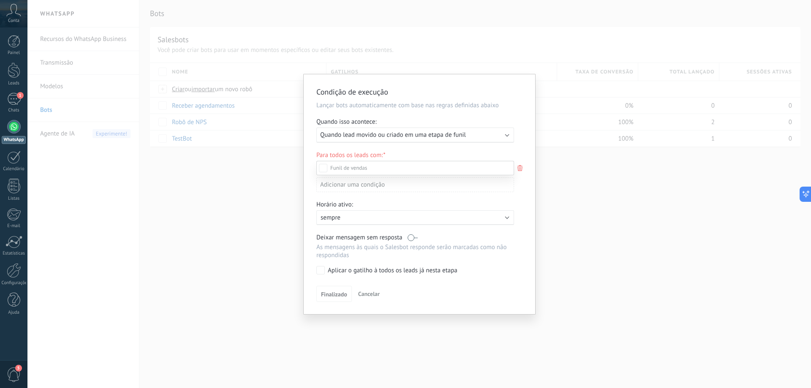
click at [358, 297] on div "Leads de entrada Contato inicial Discussões Tomada de decisão Discussão de cont…" at bounding box center [415, 274] width 198 height 226
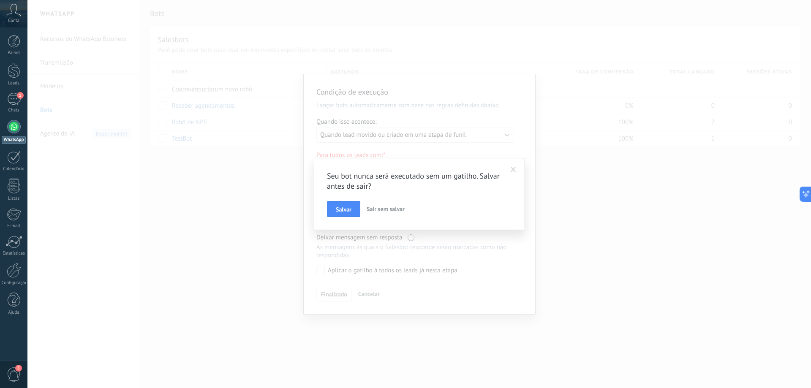
click at [399, 174] on span at bounding box center [513, 170] width 14 height 14
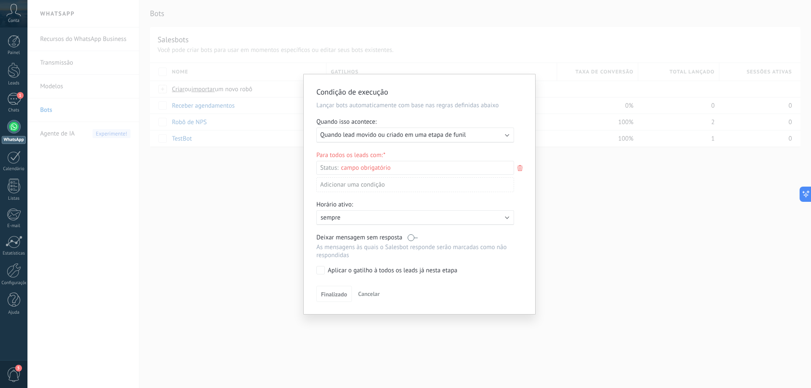
click at [399, 138] on div "Executar: Quando lead movido ou criado em uma etapa de funil" at bounding box center [411, 135] width 183 height 8
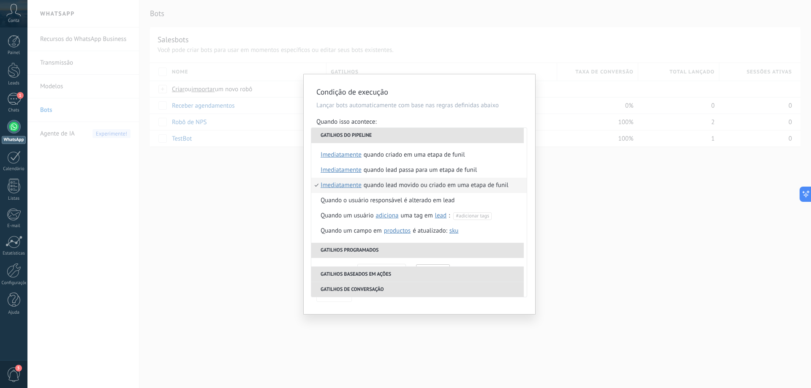
click at [399, 138] on li "Gatilhos do pipeline" at bounding box center [417, 135] width 212 height 15
click at [399, 178] on div "Condição de execução Lançar bots automaticamente com base nas regras definidas …" at bounding box center [418, 194] width 783 height 388
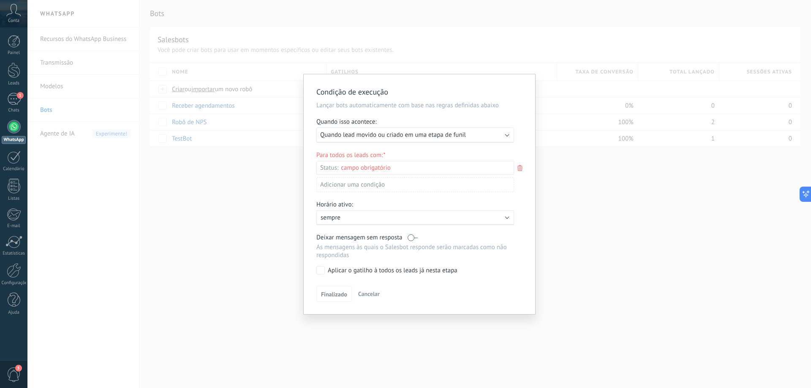
click at [378, 290] on span "Cancelar" at bounding box center [369, 294] width 22 height 8
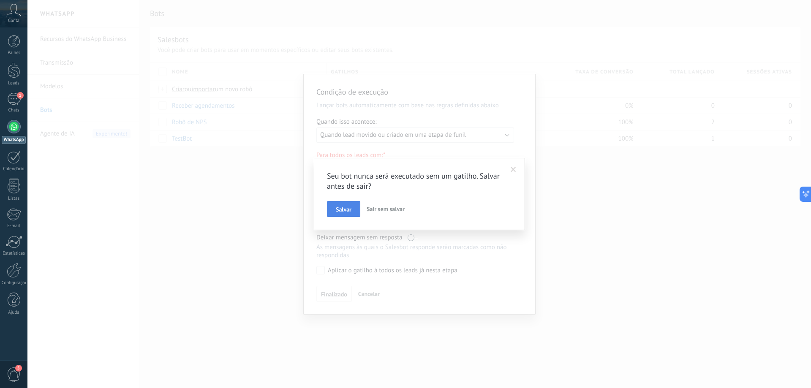
click at [354, 210] on button "Salvar" at bounding box center [343, 209] width 33 height 16
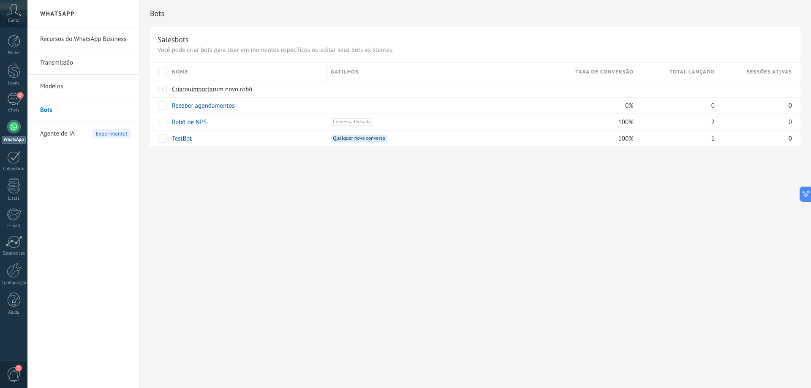
click at [90, 41] on link "Recursos do WhatsApp Business" at bounding box center [85, 39] width 90 height 24
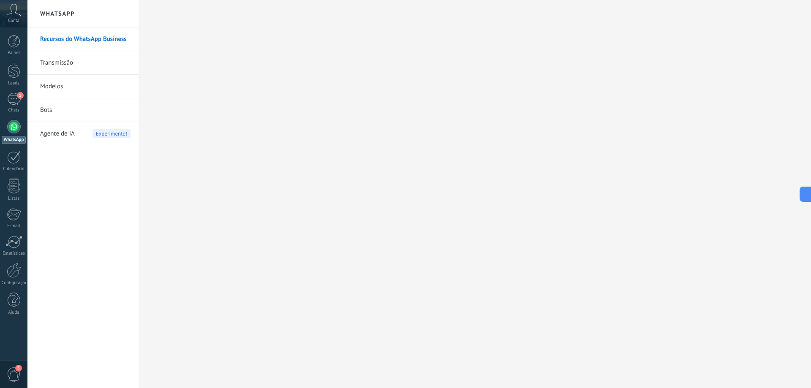
click at [57, 86] on link "Modelos" at bounding box center [85, 87] width 90 height 24
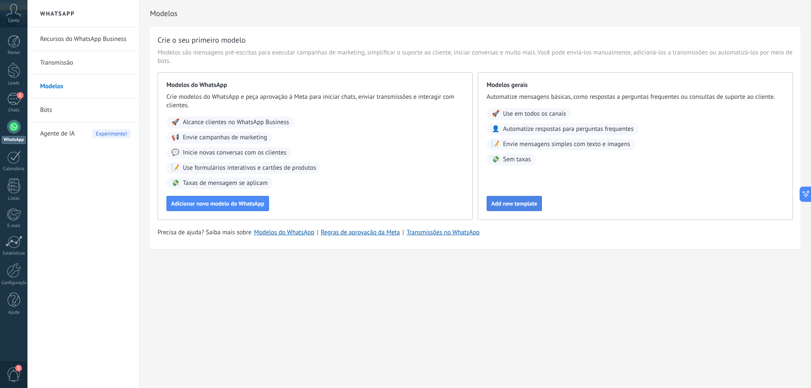
click at [399, 208] on button "Add new template" at bounding box center [513, 203] width 55 height 15
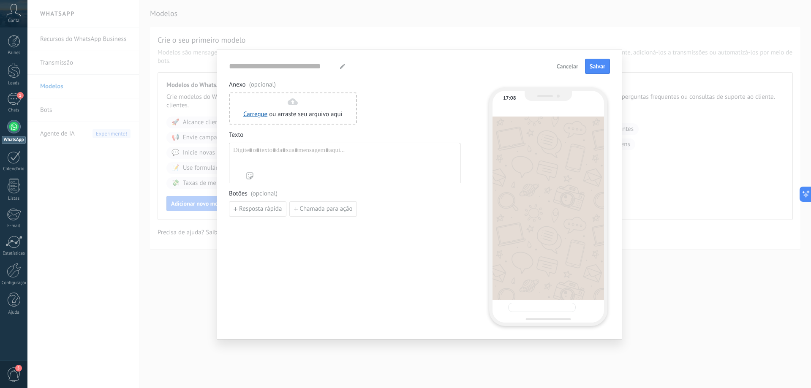
type input "**********"
click at [399, 69] on span "Cancelar" at bounding box center [567, 66] width 22 height 6
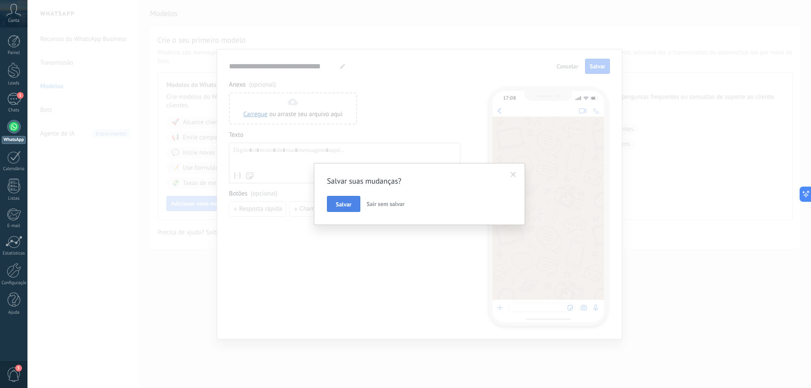
click at [348, 205] on span "Salvar" at bounding box center [344, 204] width 16 height 6
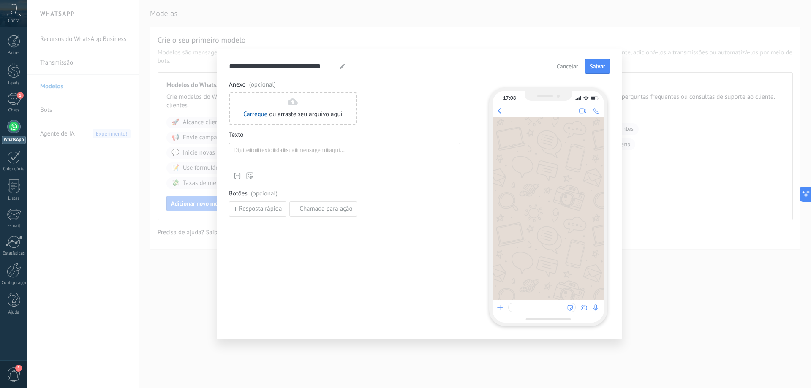
click at [399, 67] on span "Cancelar" at bounding box center [567, 66] width 22 height 6
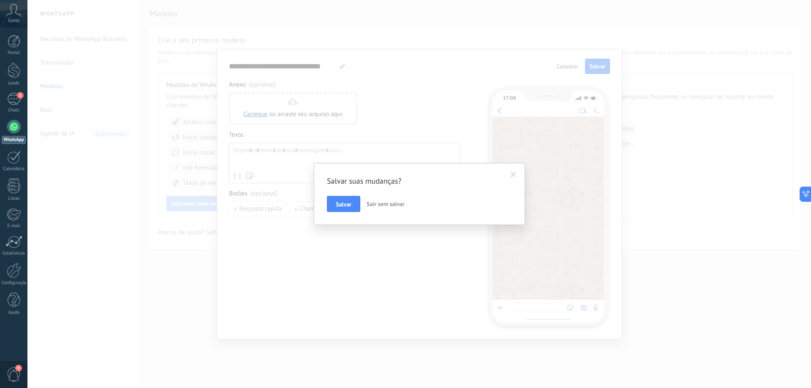
click at [383, 205] on span "Sair sem salvar" at bounding box center [385, 204] width 38 height 8
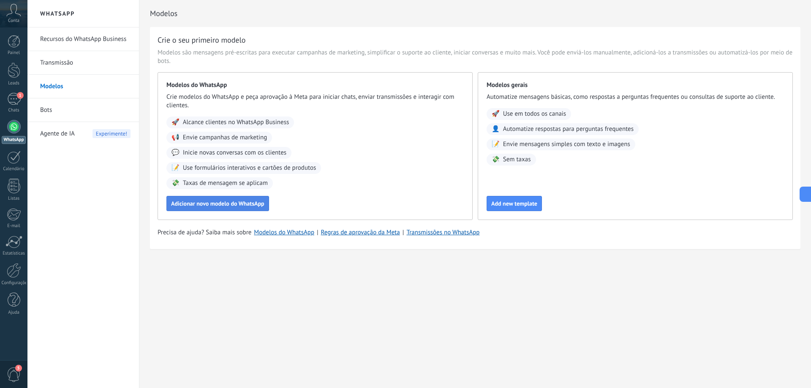
click at [261, 209] on button "Adicionar novo modelo do WhatsApp" at bounding box center [217, 203] width 103 height 15
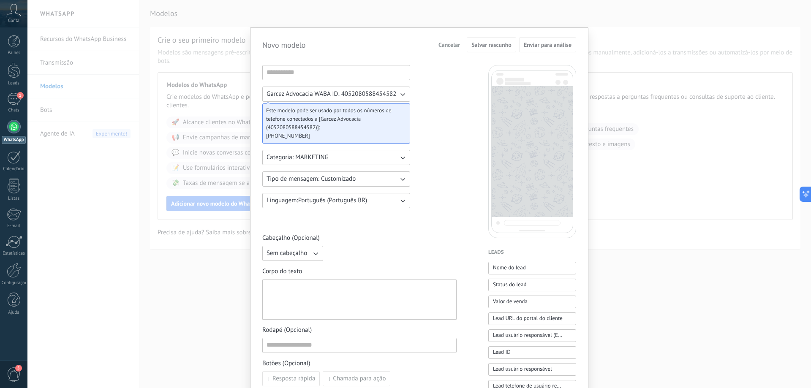
click at [399, 43] on span "Cancelar" at bounding box center [449, 45] width 22 height 6
